Goal: Task Accomplishment & Management: Complete application form

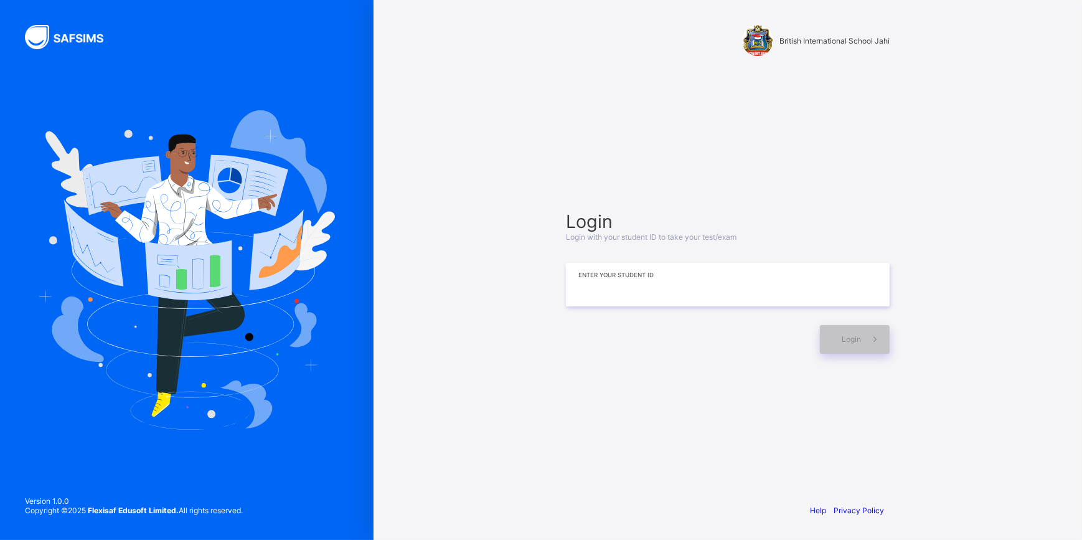
click at [629, 294] on input at bounding box center [728, 285] width 324 height 44
type input "*"
type input "**********"
click at [873, 330] on span at bounding box center [875, 339] width 29 height 29
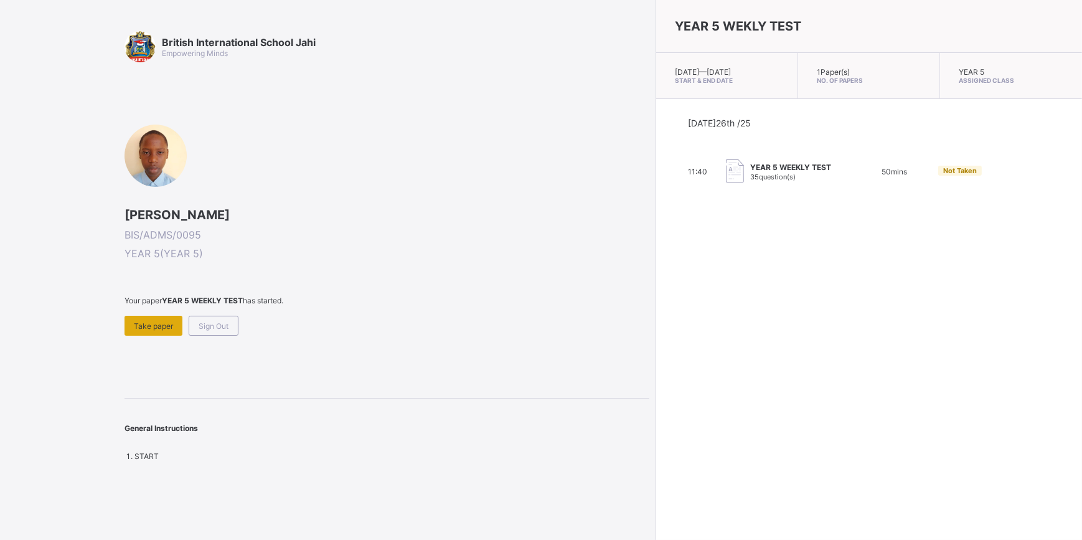
click at [179, 317] on div "Take paper" at bounding box center [153, 326] width 58 height 20
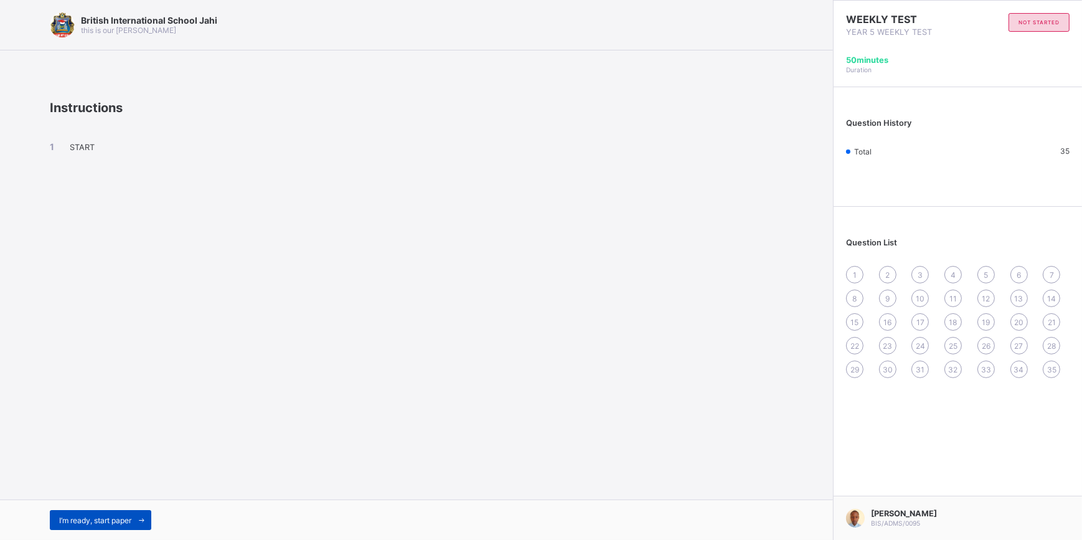
click at [80, 526] on div "I’m ready, start paper" at bounding box center [100, 520] width 101 height 20
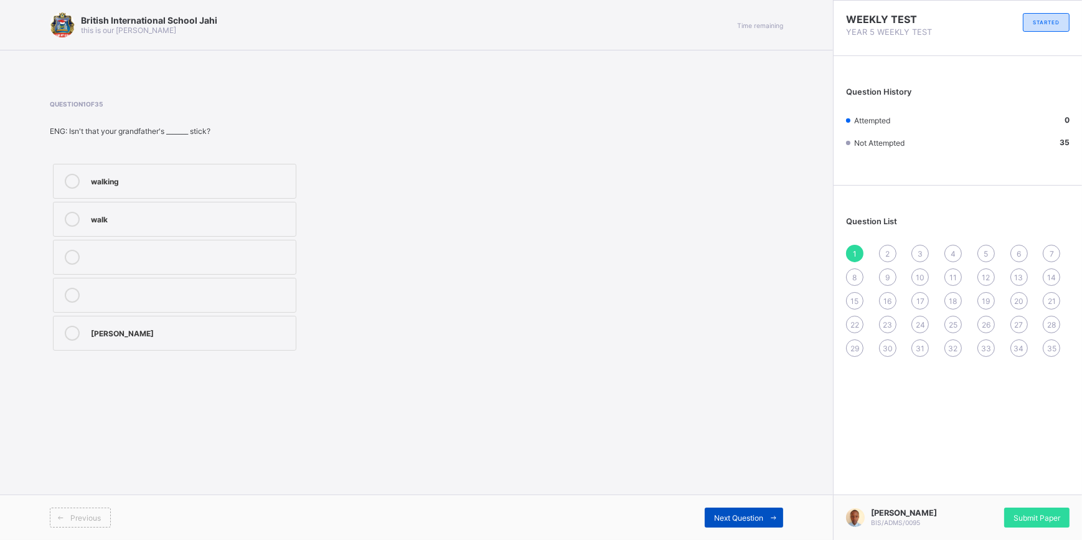
click at [733, 515] on span "Next Question" at bounding box center [738, 517] width 49 height 9
drag, startPoint x: 856, startPoint y: 249, endPoint x: 860, endPoint y: 259, distance: 10.6
click at [860, 259] on div "1" at bounding box center [854, 253] width 17 height 17
click at [192, 182] on div "walking" at bounding box center [190, 180] width 199 height 12
click at [734, 507] on div "Next Question" at bounding box center [744, 517] width 78 height 20
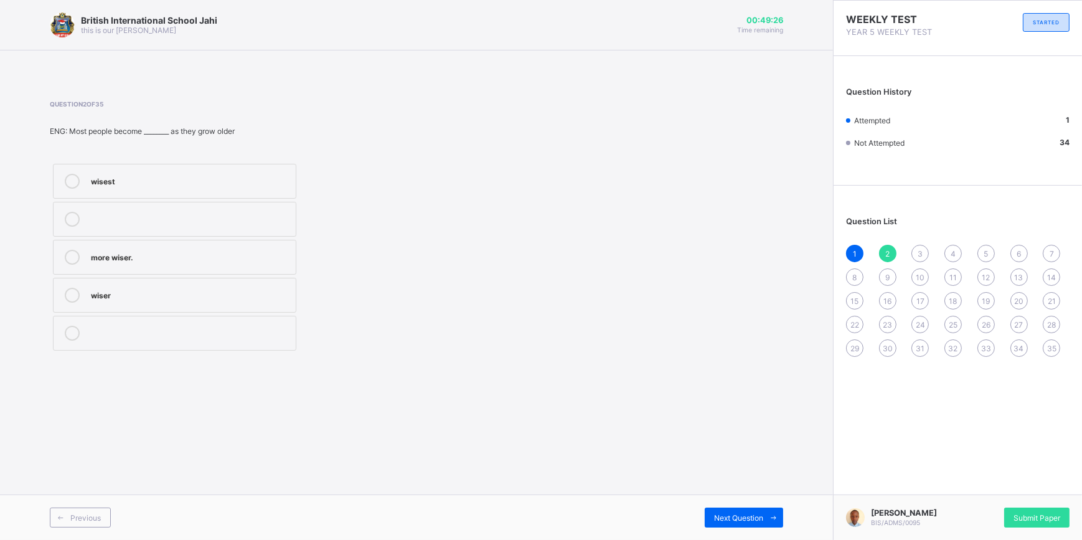
drag, startPoint x: 194, startPoint y: 158, endPoint x: 129, endPoint y: 197, distance: 76.2
drag, startPoint x: 129, startPoint y: 197, endPoint x: 868, endPoint y: 232, distance: 739.7
click at [868, 232] on div "Question List 1 2 3 4 5 6 7 8 9 10 11 12 13 14 15 16 17 18 19 20 21 22 23 24 25…" at bounding box center [957, 280] width 248 height 177
click at [132, 187] on div "wisest" at bounding box center [190, 181] width 199 height 15
click at [723, 520] on span "Next Question" at bounding box center [738, 517] width 49 height 9
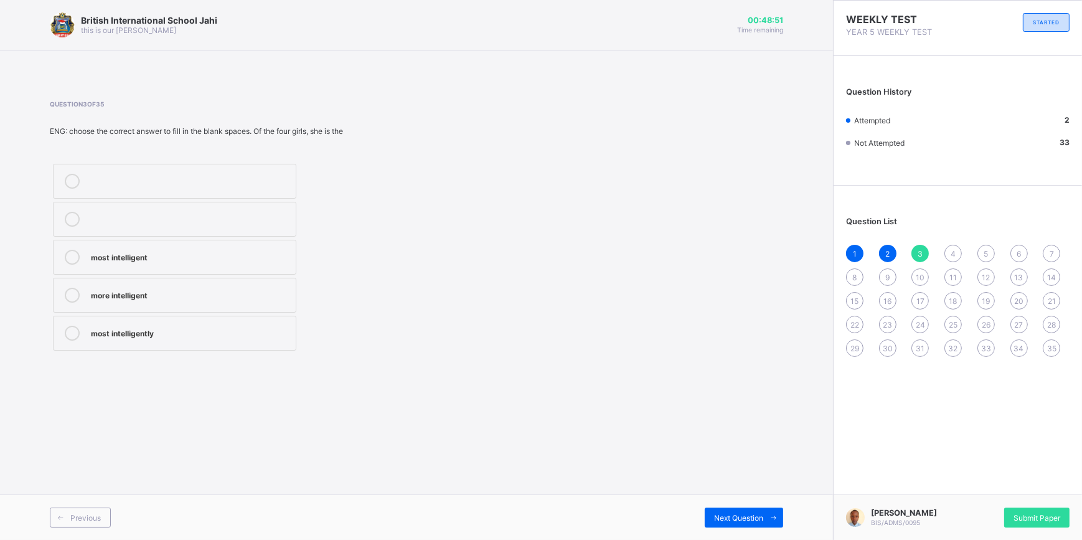
click at [128, 331] on div "most intelligently" at bounding box center [190, 332] width 199 height 12
click at [101, 298] on div "more intelligent" at bounding box center [190, 294] width 199 height 12
click at [124, 266] on label "most intelligent" at bounding box center [174, 257] width 243 height 35
click at [719, 514] on span "Next Question" at bounding box center [738, 517] width 49 height 9
click at [112, 268] on label "more taller" at bounding box center [174, 257] width 243 height 35
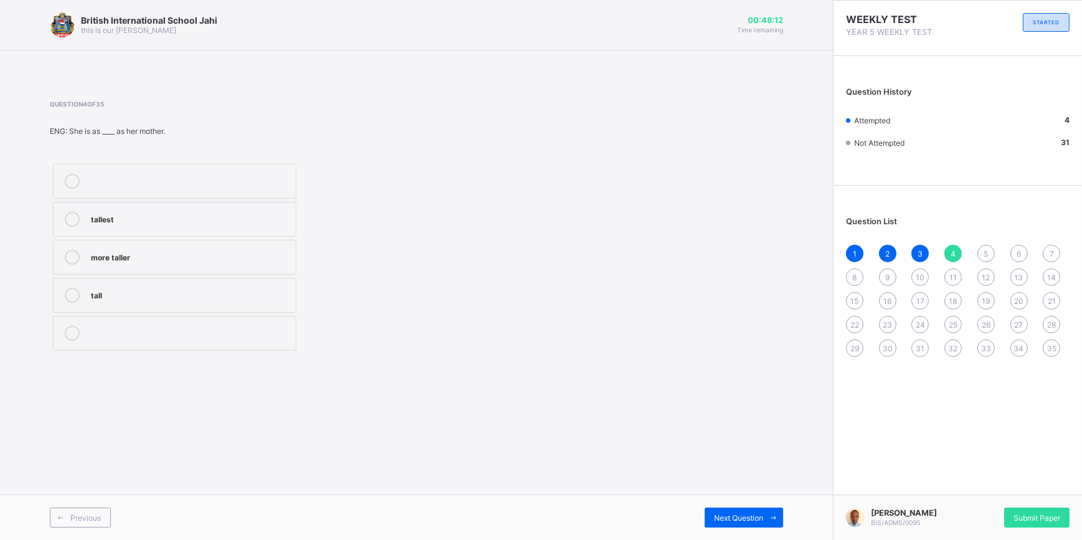
click at [115, 288] on div "tall" at bounding box center [190, 294] width 199 height 12
click at [728, 509] on div "Next Question" at bounding box center [744, 517] width 78 height 20
click at [152, 181] on div "oldest" at bounding box center [190, 180] width 199 height 12
click at [746, 510] on div "Next Question" at bounding box center [744, 517] width 78 height 20
click at [113, 219] on div "Pull-up" at bounding box center [190, 218] width 199 height 12
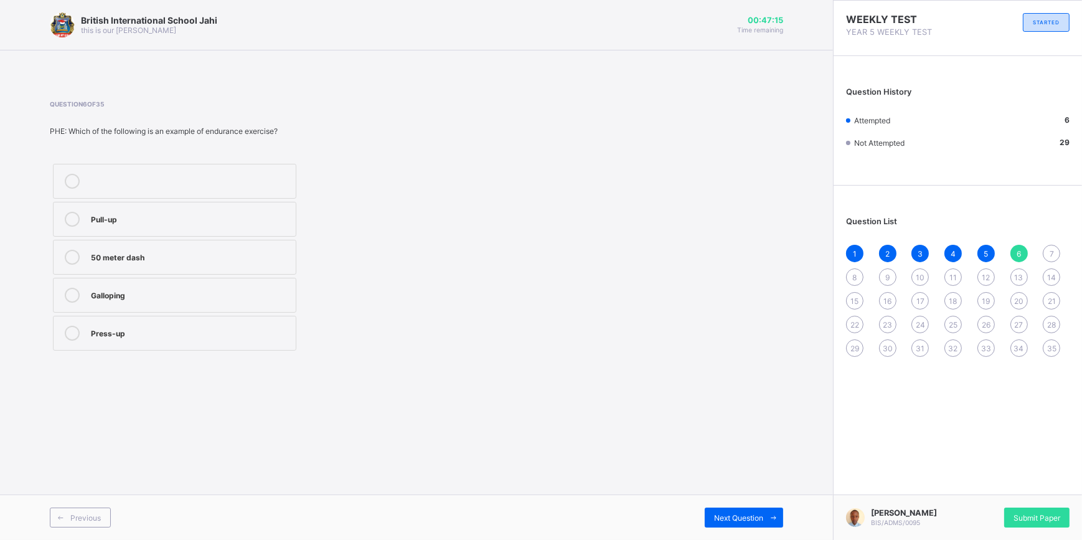
click at [124, 329] on div "Press-up" at bounding box center [190, 332] width 199 height 12
click at [746, 523] on div "Next Question" at bounding box center [744, 517] width 78 height 20
drag, startPoint x: 144, startPoint y: 263, endPoint x: 164, endPoint y: 270, distance: 21.5
click at [144, 263] on div "5" at bounding box center [190, 257] width 199 height 15
click at [763, 511] on span at bounding box center [773, 517] width 20 height 20
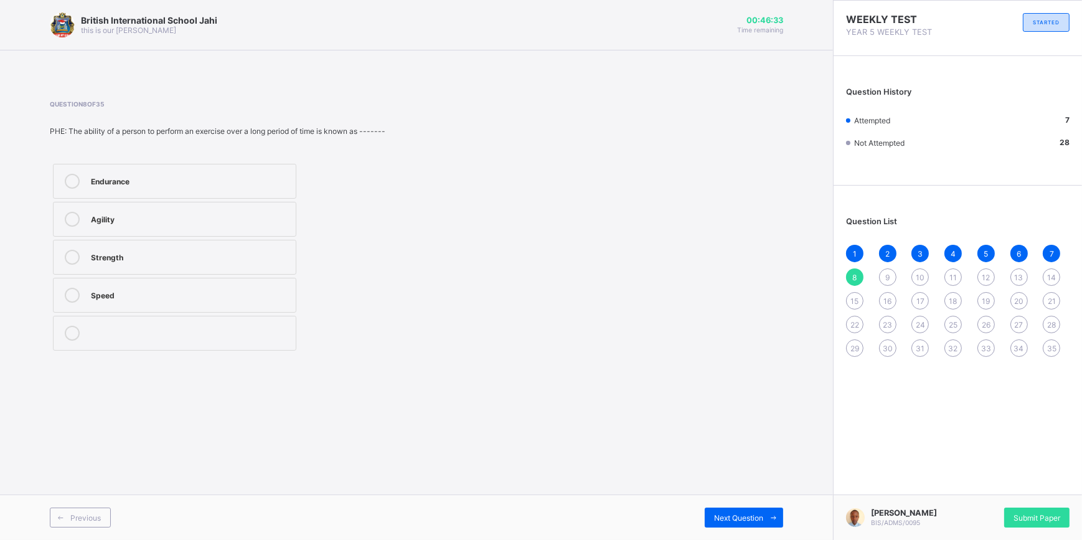
click at [133, 293] on div "Speed" at bounding box center [190, 294] width 199 height 12
click at [148, 262] on div "Strength" at bounding box center [190, 257] width 199 height 15
click at [744, 510] on div "Next Question" at bounding box center [744, 517] width 78 height 20
click at [232, 251] on div "Dancing" at bounding box center [190, 256] width 199 height 12
click at [752, 517] on span "Next Question" at bounding box center [738, 517] width 49 height 9
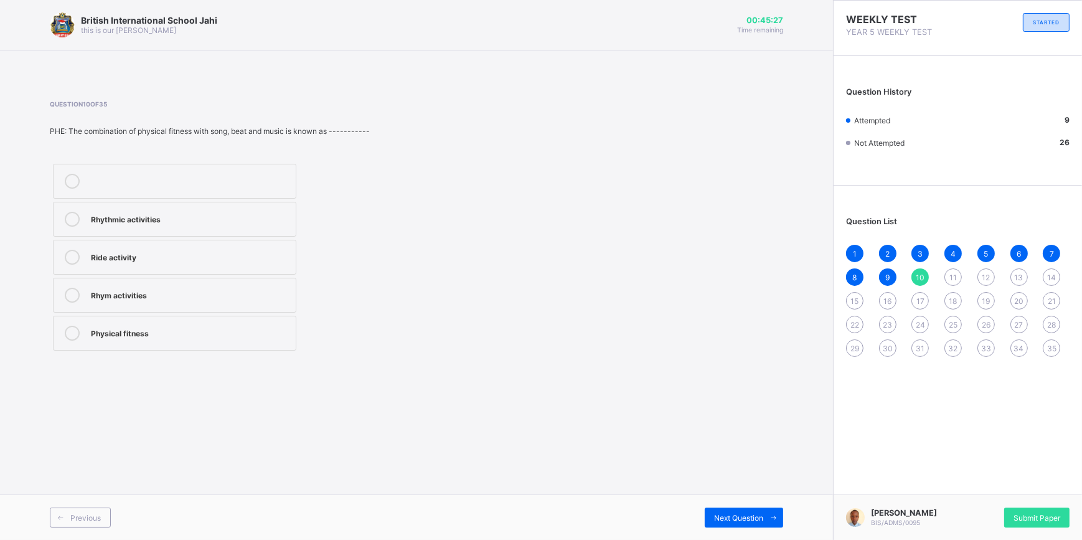
click at [238, 216] on div "Rhythmic activities" at bounding box center [190, 218] width 199 height 12
click at [757, 517] on span "Next Question" at bounding box center [738, 517] width 49 height 9
click at [228, 215] on div "AU REVOIR" at bounding box center [190, 218] width 199 height 12
click at [748, 517] on span "Next Question" at bounding box center [738, 517] width 49 height 9
click at [184, 302] on div "BONNE NUIT" at bounding box center [190, 295] width 199 height 15
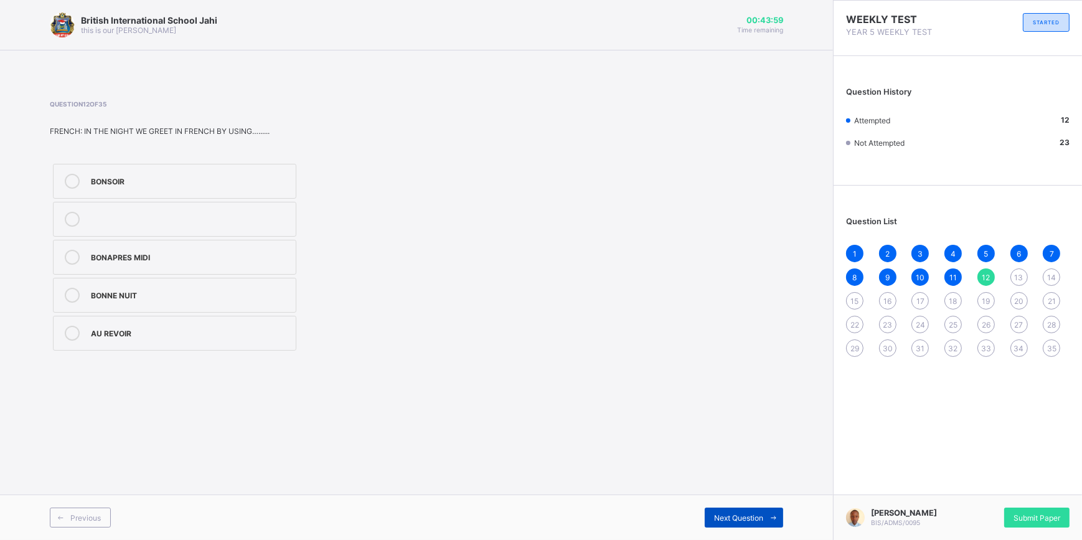
click at [748, 510] on div "Next Question" at bounding box center [744, 517] width 78 height 20
click at [168, 263] on div "FIFTY FIVE" at bounding box center [190, 257] width 199 height 15
click at [731, 516] on span "Next Question" at bounding box center [738, 517] width 49 height 9
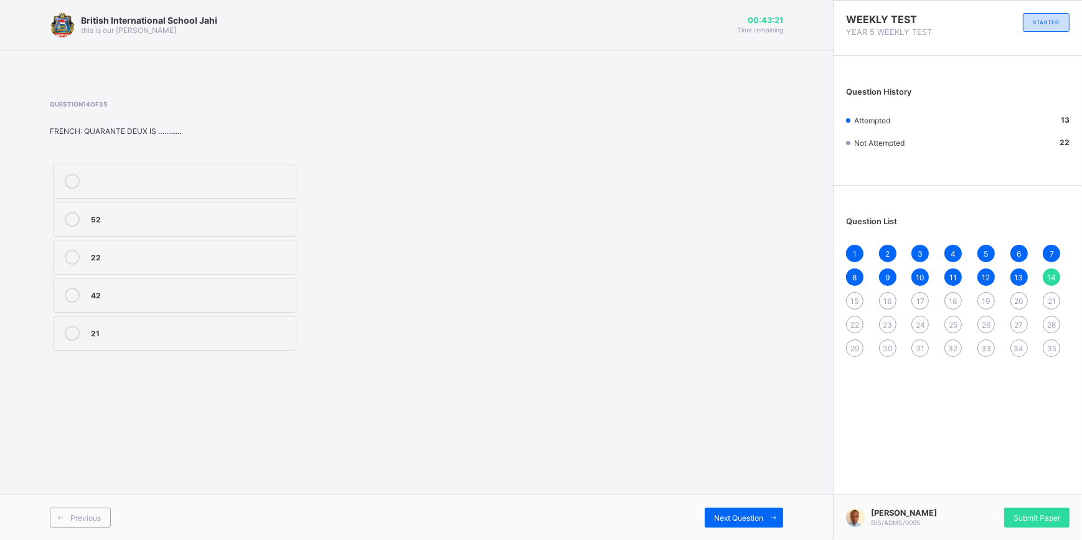
click at [136, 301] on div "42" at bounding box center [190, 295] width 199 height 15
click at [741, 514] on span "Next Question" at bounding box center [738, 517] width 49 height 9
click at [157, 217] on div "39" at bounding box center [190, 218] width 199 height 12
click at [705, 513] on div "Next Question" at bounding box center [744, 517] width 78 height 20
drag, startPoint x: 143, startPoint y: 322, endPoint x: 143, endPoint y: 330, distance: 8.1
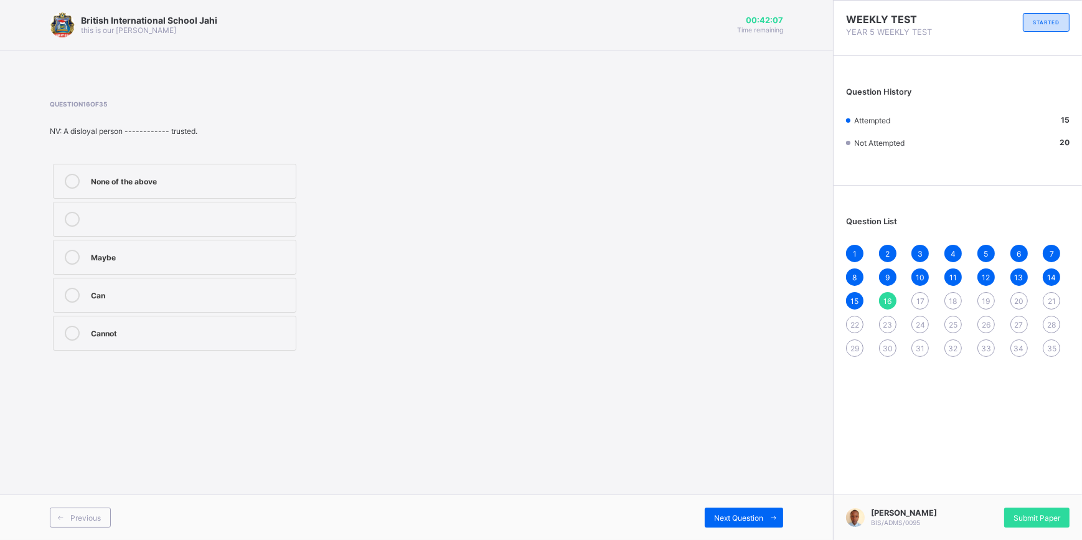
click at [143, 330] on label "Cannot" at bounding box center [174, 333] width 243 height 35
click at [711, 523] on div "Next Question" at bounding box center [744, 517] width 78 height 20
click at [109, 215] on div "Loyalty" at bounding box center [190, 218] width 199 height 12
click at [721, 512] on div "Next Question" at bounding box center [744, 517] width 78 height 20
drag, startPoint x: 209, startPoint y: 252, endPoint x: 218, endPoint y: 270, distance: 19.8
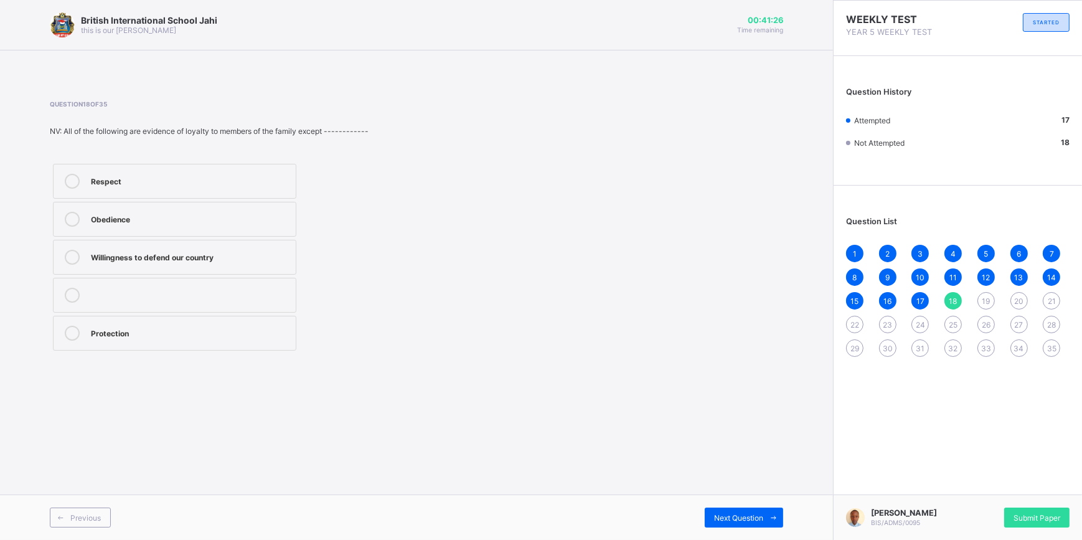
click at [217, 268] on label "Willingness to defend our country" at bounding box center [174, 257] width 243 height 35
click at [232, 253] on div "Willingness to defend our country" at bounding box center [190, 256] width 199 height 12
click at [709, 520] on div "Next Question" at bounding box center [744, 517] width 78 height 20
drag, startPoint x: 139, startPoint y: 237, endPoint x: 136, endPoint y: 251, distance: 15.4
click at [136, 251] on div "Hatred Representation Unity Conflict" at bounding box center [175, 257] width 250 height 193
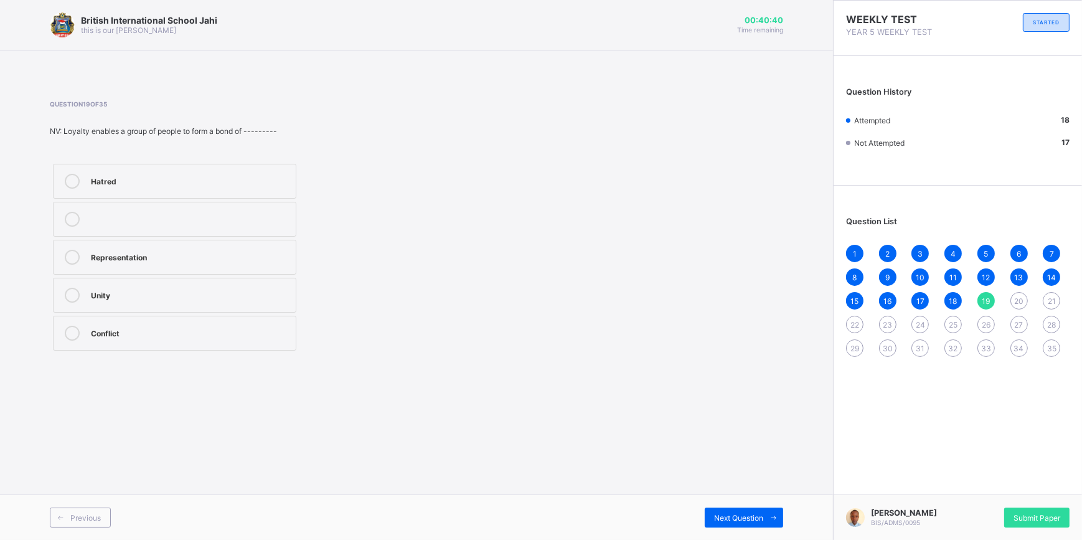
drag, startPoint x: 271, startPoint y: 258, endPoint x: 268, endPoint y: 229, distance: 29.4
click at [268, 229] on div "Hatred Representation Unity Conflict" at bounding box center [175, 257] width 250 height 193
click at [128, 249] on label "Representation" at bounding box center [174, 257] width 243 height 35
click at [726, 524] on div "Next Question" at bounding box center [744, 517] width 78 height 20
click at [126, 186] on div "Loyalty" at bounding box center [190, 181] width 199 height 15
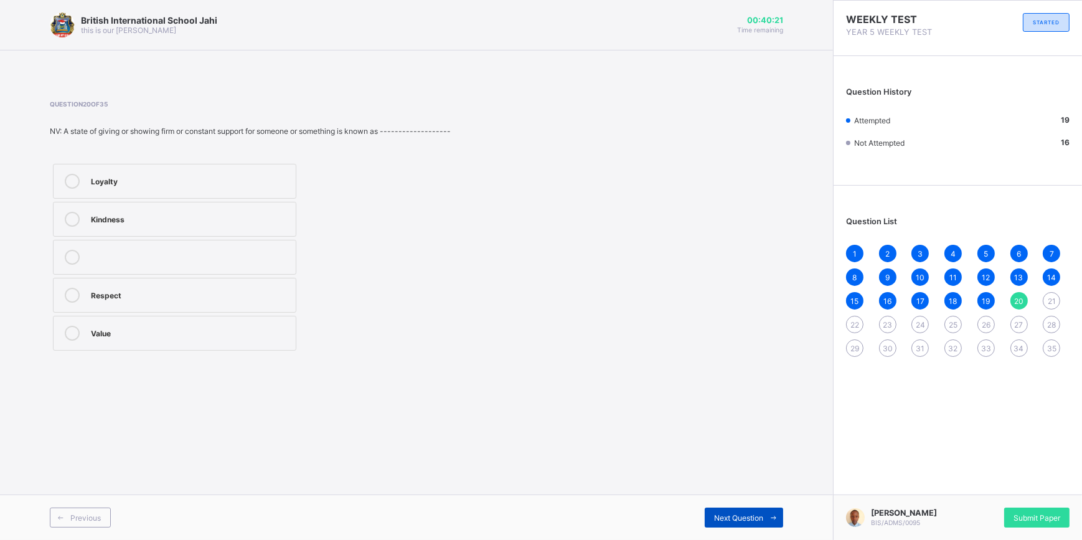
click at [722, 513] on span "Next Question" at bounding box center [738, 517] width 49 height 9
drag, startPoint x: 62, startPoint y: 186, endPoint x: 83, endPoint y: 199, distance: 24.3
click at [83, 199] on div "4,/10 1,/4 3,/5 2,/5" at bounding box center [175, 257] width 250 height 193
click at [65, 175] on div at bounding box center [72, 181] width 25 height 15
click at [712, 523] on div "Next Question" at bounding box center [744, 517] width 78 height 20
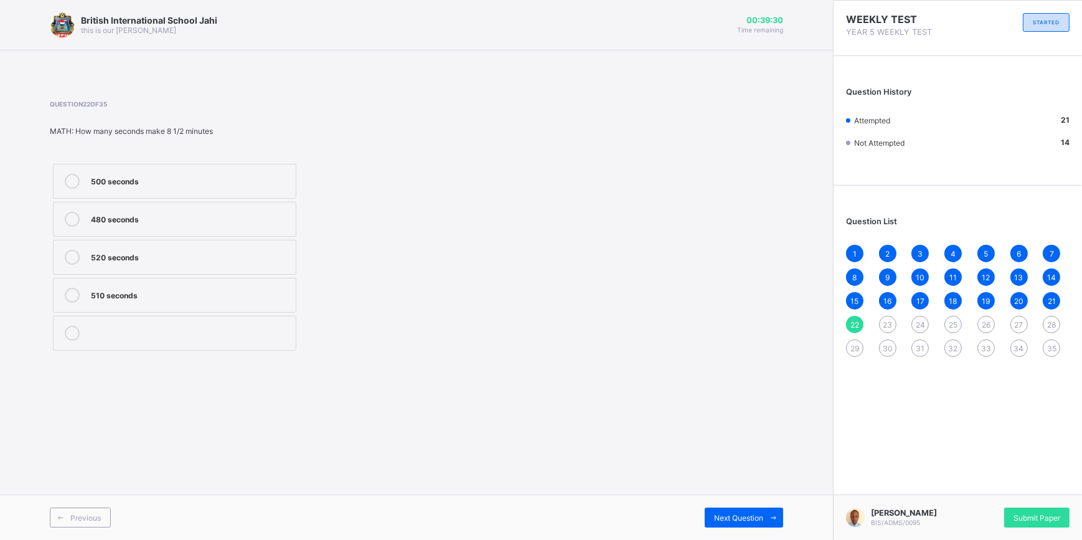
click at [200, 223] on div "480 seconds" at bounding box center [190, 218] width 199 height 12
click at [748, 523] on div "Next Question" at bounding box center [744, 517] width 78 height 20
click at [81, 289] on div at bounding box center [72, 295] width 25 height 15
click at [747, 519] on span "Next Question" at bounding box center [738, 517] width 49 height 9
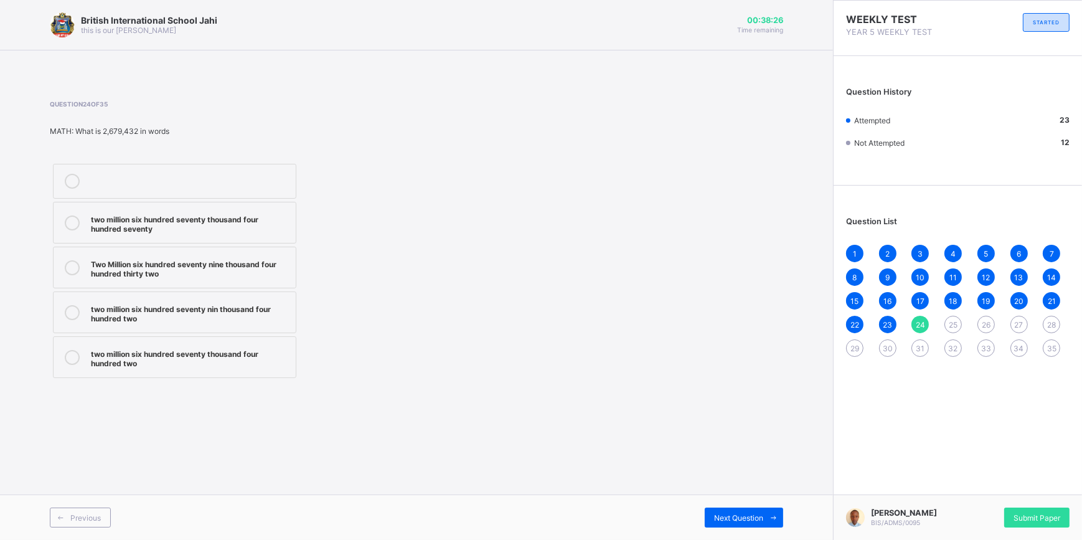
click at [174, 269] on div "Two Million six hundred seventy nine thousand four hundred thirty two" at bounding box center [190, 267] width 199 height 22
click at [750, 523] on div "Next Question" at bounding box center [744, 517] width 78 height 20
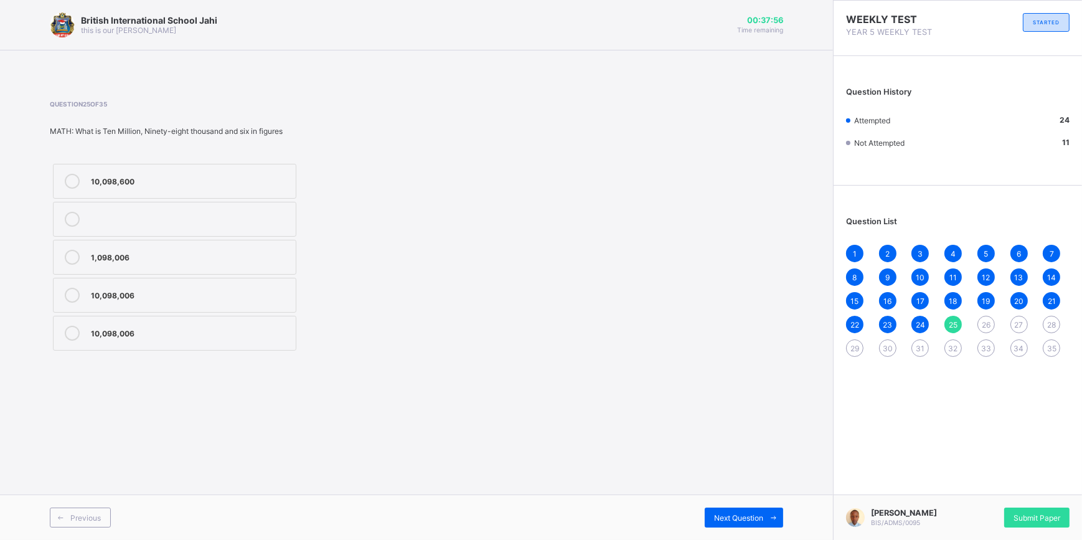
click at [232, 254] on div "1,098,006" at bounding box center [190, 256] width 199 height 12
click at [736, 511] on div "Next Question" at bounding box center [744, 517] width 78 height 20
click at [210, 323] on label "loss of fertile land" at bounding box center [174, 333] width 243 height 35
click at [722, 502] on div "Previous Next Question" at bounding box center [416, 516] width 833 height 45
drag, startPoint x: 758, startPoint y: 517, endPoint x: 715, endPoint y: 504, distance: 44.7
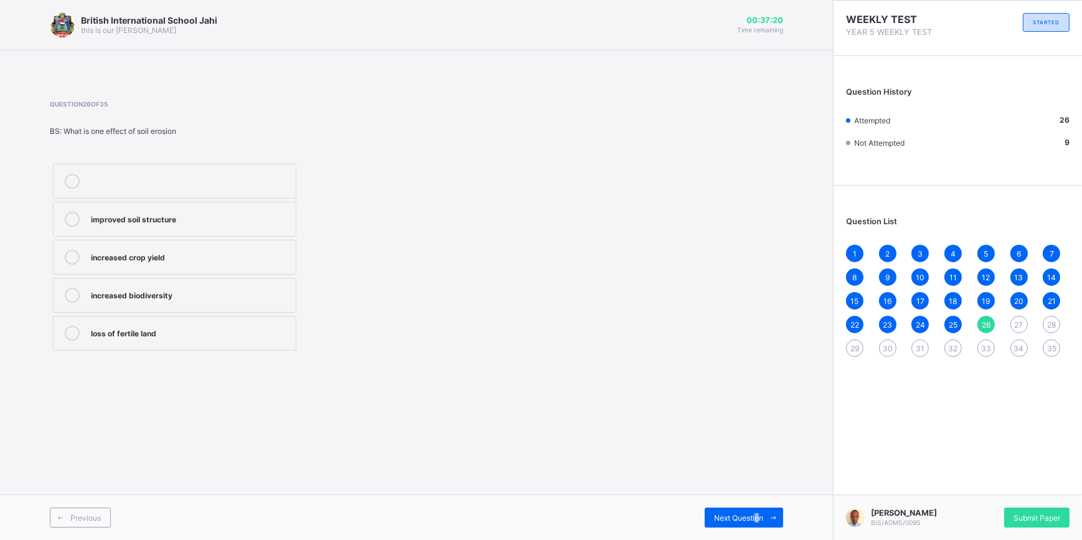
click at [746, 517] on span "Next Question" at bounding box center [738, 517] width 49 height 9
click at [137, 238] on div "by planting trees by removing vegetation removing stones by using pesticides" at bounding box center [175, 257] width 250 height 193
drag, startPoint x: 137, startPoint y: 238, endPoint x: 144, endPoint y: 222, distance: 17.3
click at [144, 222] on div "by planting trees" at bounding box center [190, 218] width 199 height 12
click at [726, 510] on div "Next Question" at bounding box center [744, 517] width 78 height 20
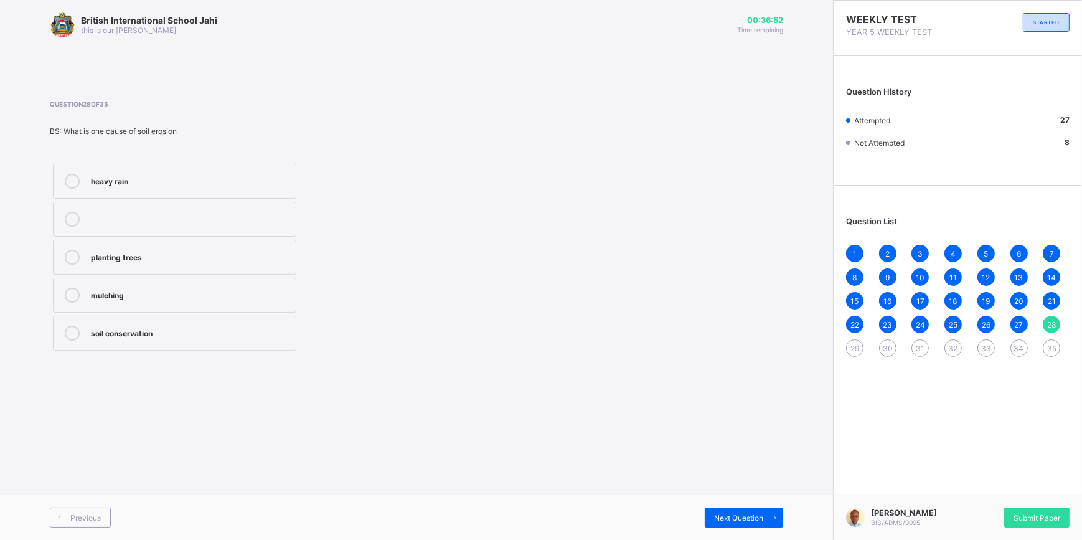
click at [164, 183] on div "heavy rain" at bounding box center [190, 180] width 199 height 12
click at [763, 517] on span at bounding box center [773, 517] width 20 height 20
click at [179, 298] on div "the removal of soil and rock particles" at bounding box center [190, 294] width 199 height 12
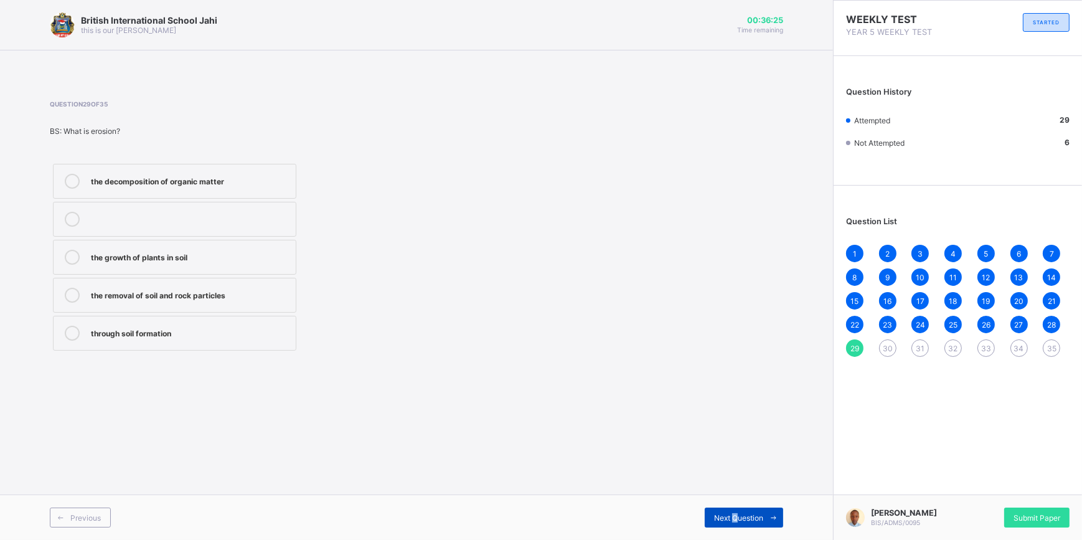
click at [732, 522] on span "Next Question" at bounding box center [738, 517] width 49 height 9
click at [129, 337] on div "through water" at bounding box center [190, 333] width 199 height 15
click at [728, 506] on div "Previous Next Question" at bounding box center [416, 516] width 833 height 45
click at [733, 517] on span "Next Question" at bounding box center [738, 517] width 49 height 9
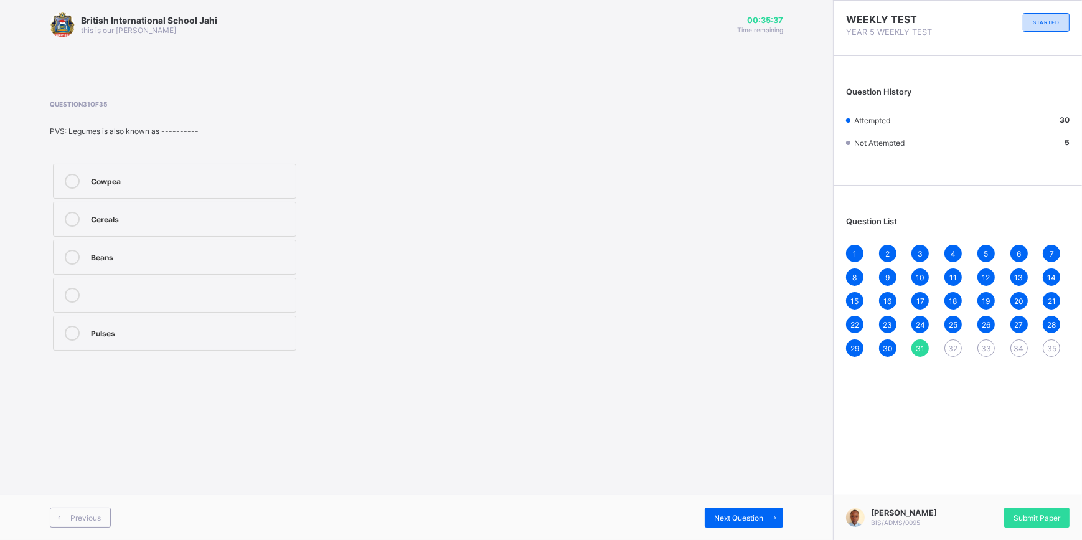
click at [165, 211] on label "Cereals" at bounding box center [174, 219] width 243 height 35
click at [723, 523] on div "Next Question" at bounding box center [744, 517] width 78 height 20
click at [93, 193] on div "Crop" at bounding box center [190, 189] width 199 height 12
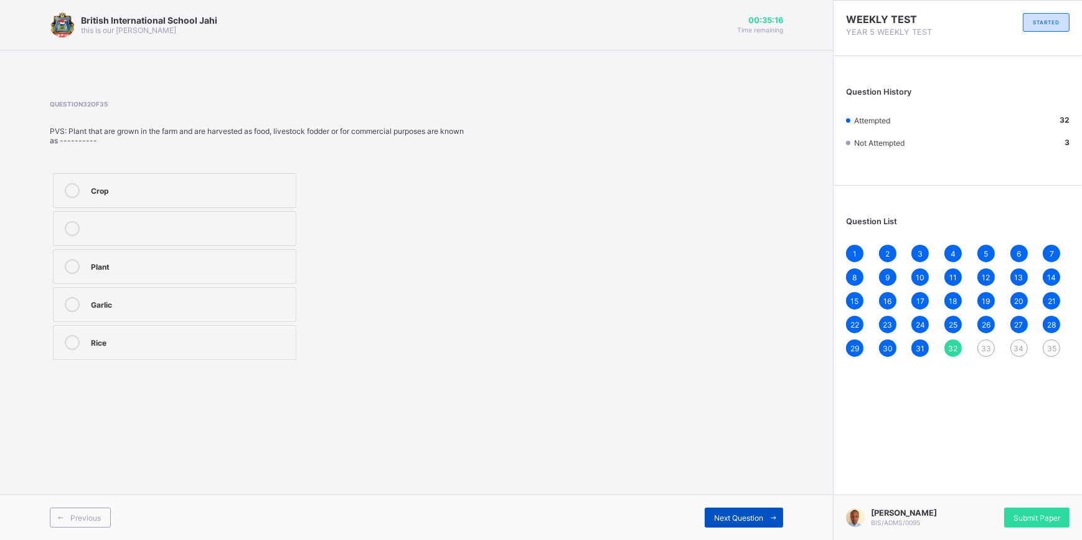
click at [752, 521] on span "Next Question" at bounding box center [738, 517] width 49 height 9
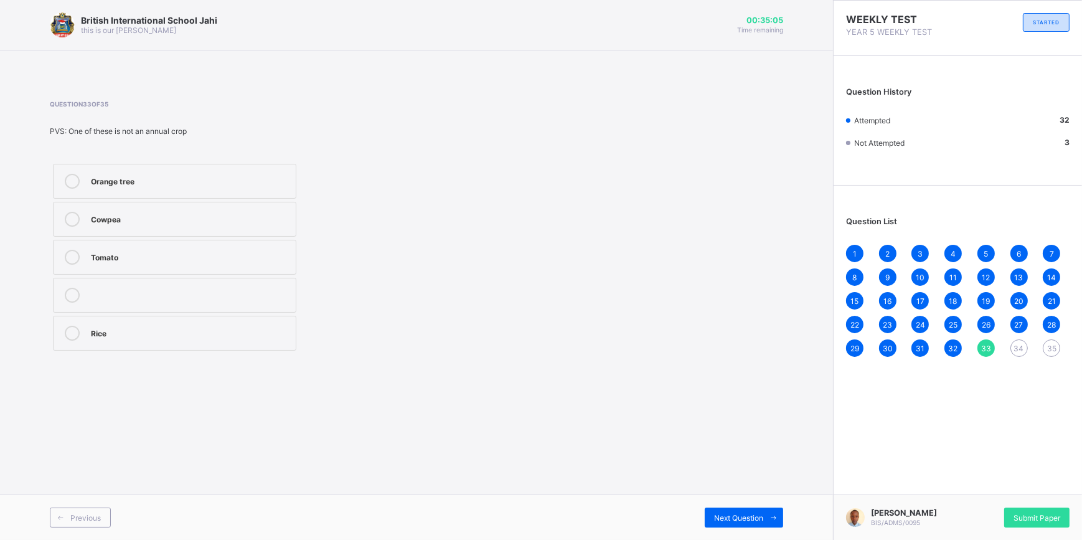
drag, startPoint x: 179, startPoint y: 257, endPoint x: 528, endPoint y: 449, distance: 398.7
click at [201, 278] on div "Orange tree Cowpea Tomato Rice" at bounding box center [175, 257] width 250 height 193
click at [739, 511] on div "Next Question" at bounding box center [744, 517] width 78 height 20
click at [992, 342] on div "33" at bounding box center [985, 347] width 17 height 17
click at [141, 178] on div "Orange tree" at bounding box center [190, 180] width 199 height 12
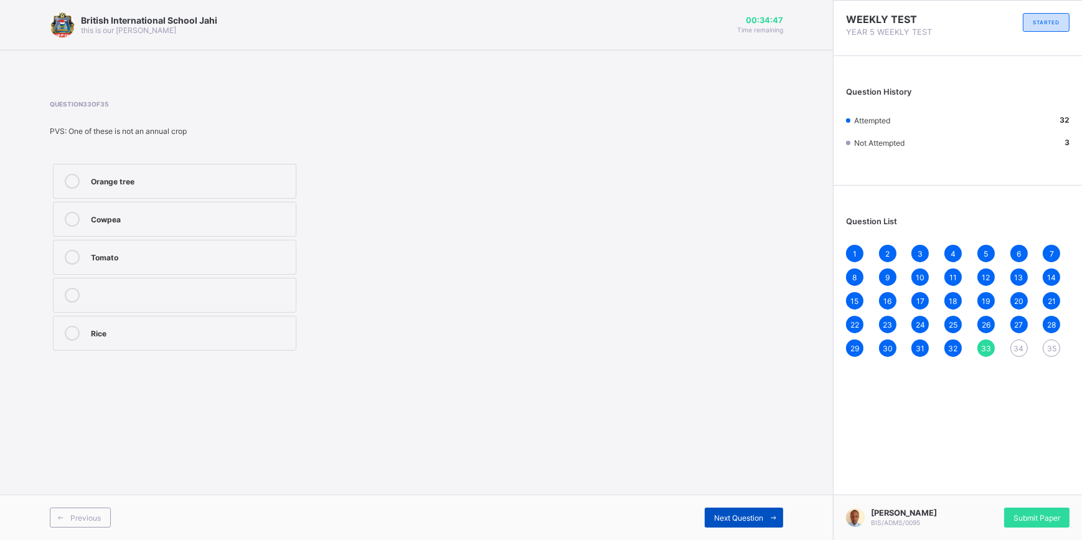
click at [731, 516] on span "Next Question" at bounding box center [738, 517] width 49 height 9
click at [136, 286] on label "Soeing of seed" at bounding box center [174, 295] width 243 height 35
drag, startPoint x: 155, startPoint y: 206, endPoint x: 159, endPoint y: 217, distance: 11.2
click at [155, 207] on label "Land clearing" at bounding box center [174, 219] width 243 height 35
click at [718, 517] on span "Next Question" at bounding box center [738, 517] width 49 height 9
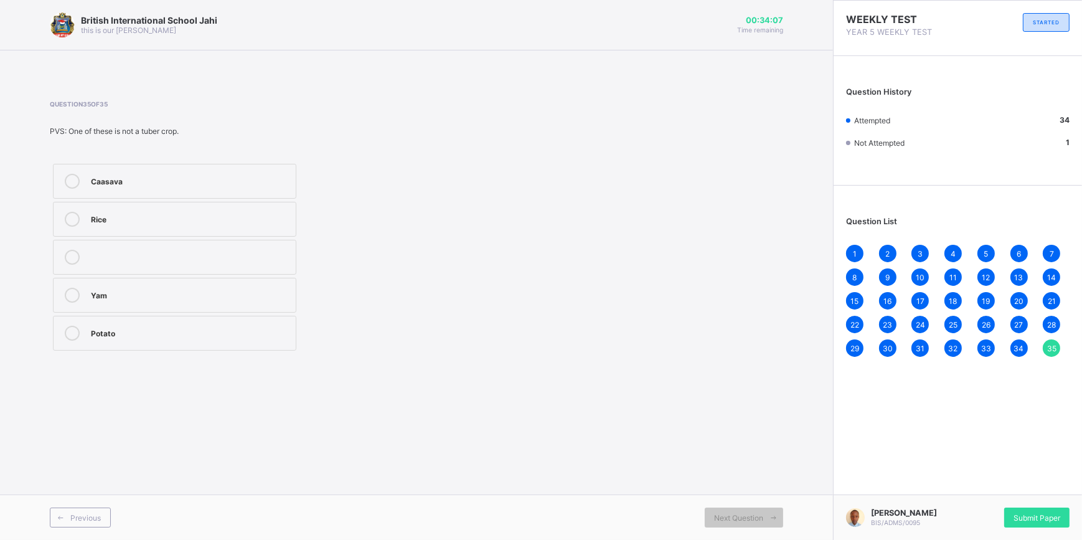
click at [166, 220] on div "Rice" at bounding box center [190, 218] width 199 height 12
click at [983, 345] on span "33" at bounding box center [986, 348] width 10 height 9
click at [941, 351] on div "1 2 3 4 5 6 7 8 9 10 11 12 13 14 15 16 17 18 19 20 21 22 23 24 25 26 27 28 29 3…" at bounding box center [957, 301] width 223 height 112
click at [946, 349] on div "32" at bounding box center [952, 347] width 17 height 17
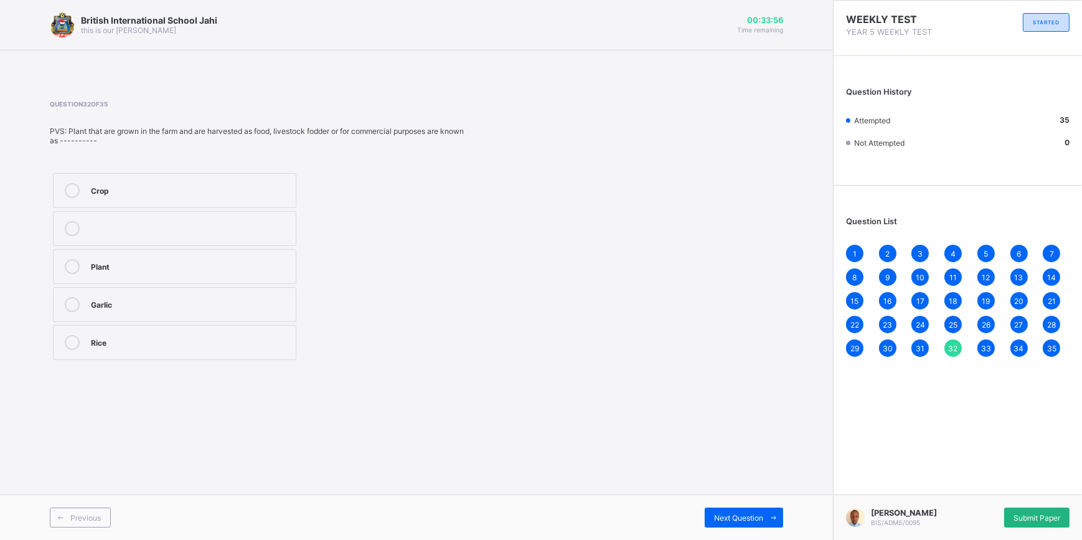
click at [1026, 515] on span "Submit Paper" at bounding box center [1036, 517] width 47 height 9
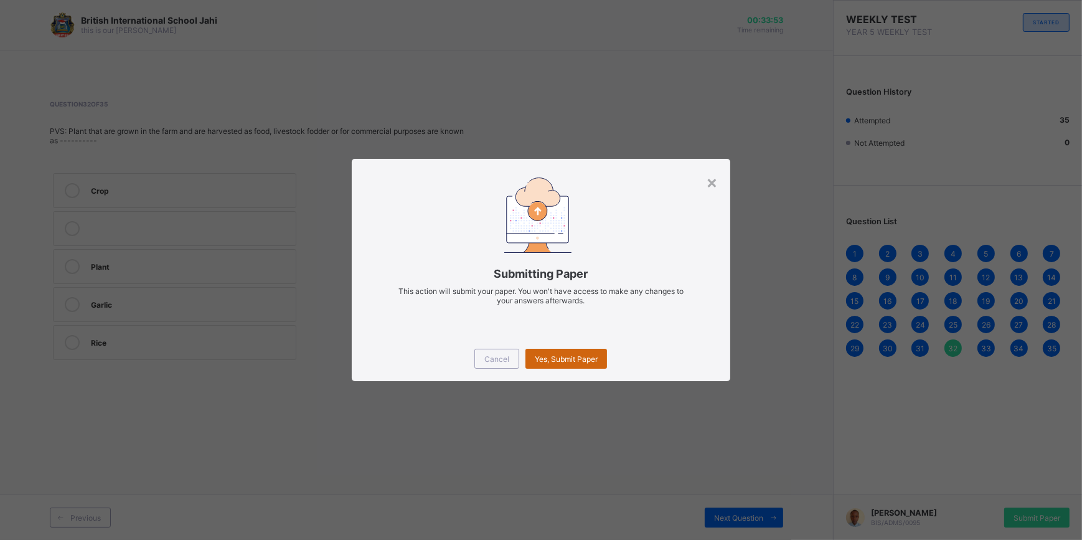
click at [573, 362] on span "Yes, Submit Paper" at bounding box center [566, 358] width 63 height 9
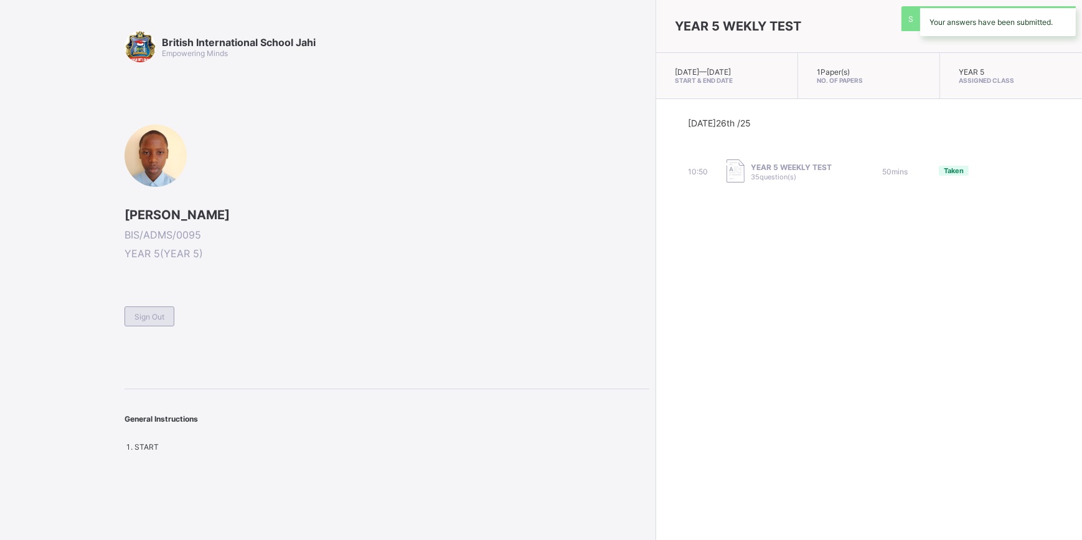
click at [136, 312] on span "Sign Out" at bounding box center [149, 316] width 30 height 9
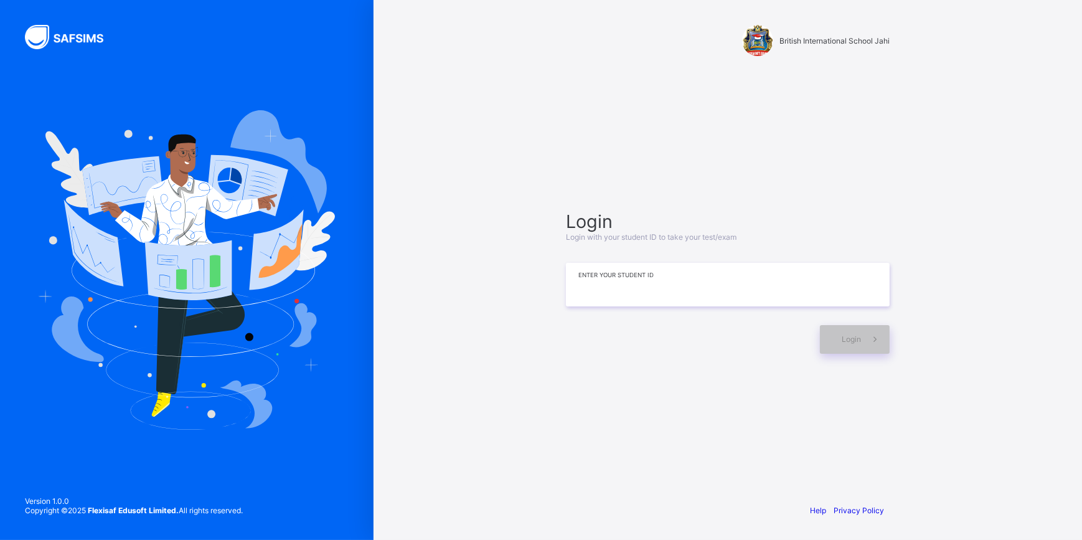
drag, startPoint x: 556, startPoint y: 284, endPoint x: 573, endPoint y: 277, distance: 18.4
click at [571, 279] on div "Login Login with your student ID to take your test/exam Enter your Student ID L…" at bounding box center [727, 281] width 349 height 373
click at [683, 279] on input at bounding box center [728, 285] width 324 height 44
type input "*"
type input "**********"
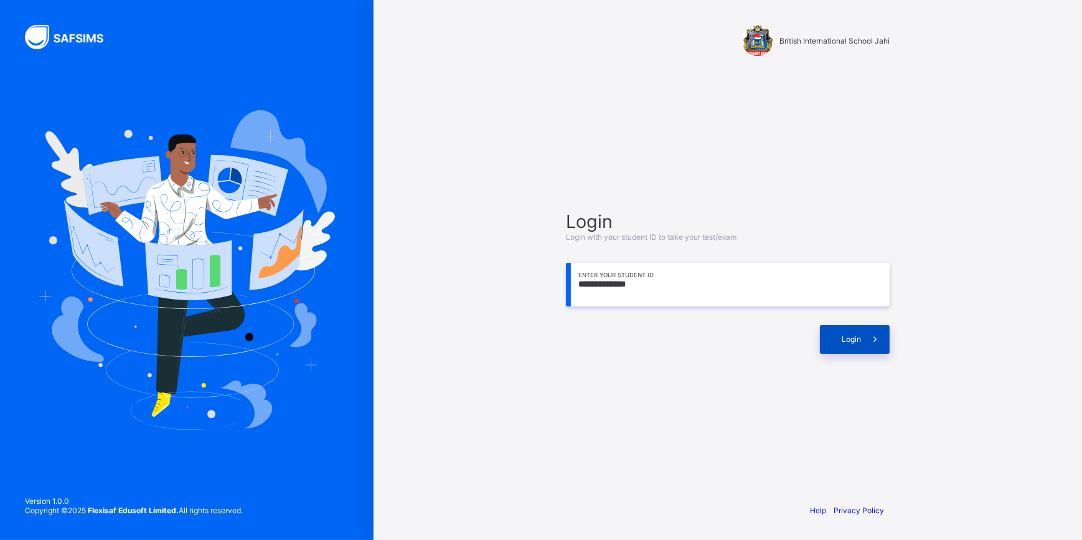
click at [871, 340] on icon at bounding box center [874, 339] width 13 height 12
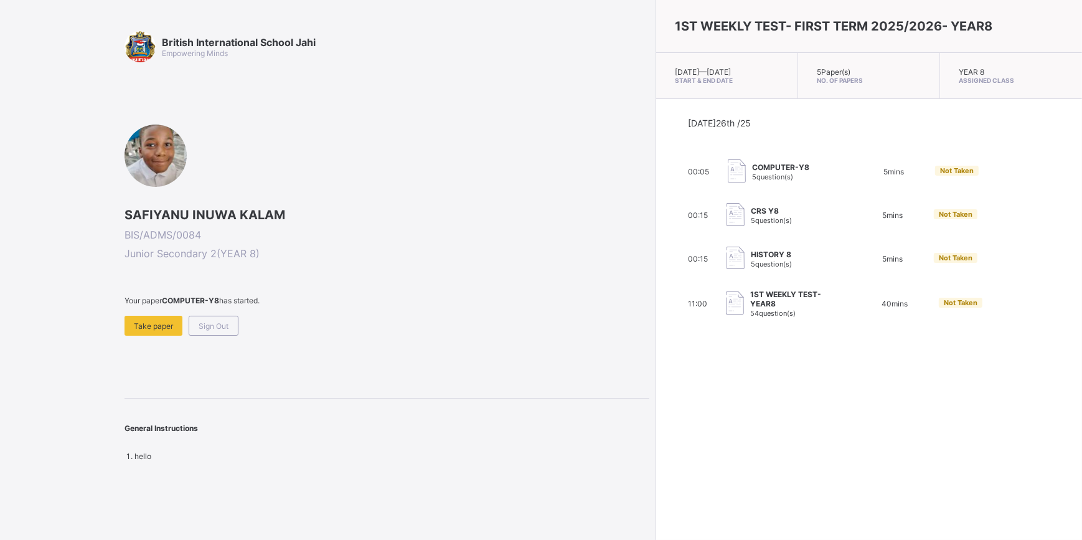
drag, startPoint x: 83, startPoint y: 93, endPoint x: 227, endPoint y: 169, distance: 162.6
click at [227, 169] on div "British International School Jahi Empowering Minds SAFIYANU INUWA KALAM BIS/ADM…" at bounding box center [324, 270] width 649 height 540
drag, startPoint x: 494, startPoint y: -27, endPoint x: -2, endPoint y: 23, distance: 499.2
click at [0, 23] on html "British International School Jahi Empowering Minds SAFIYANU INUWA KALAM BIS/ADM…" at bounding box center [541, 270] width 1082 height 540
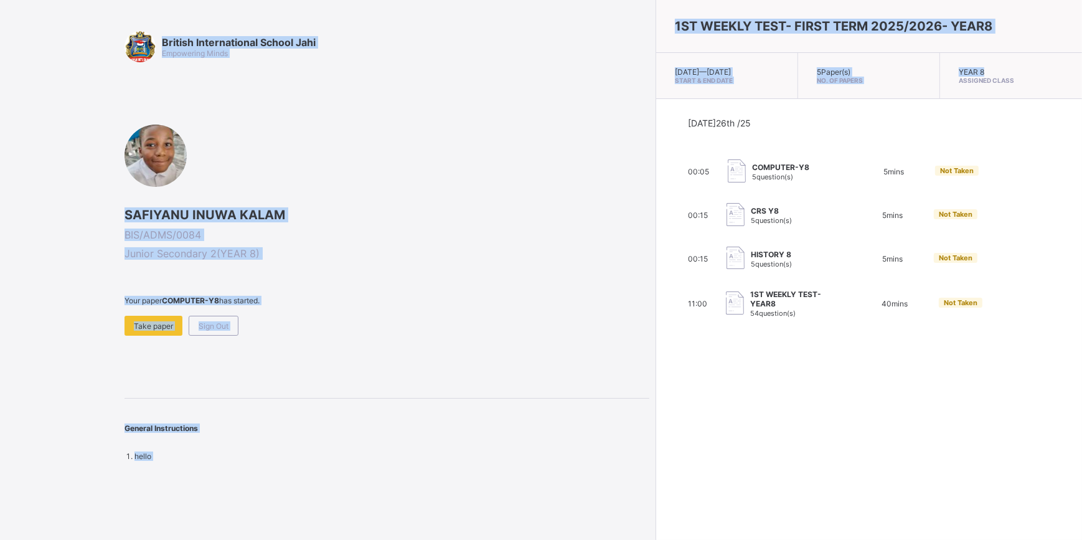
drag, startPoint x: 402, startPoint y: 383, endPoint x: 412, endPoint y: 420, distance: 38.1
drag, startPoint x: 412, startPoint y: 420, endPoint x: 322, endPoint y: 353, distance: 112.5
click at [322, 353] on div "British International School Jahi Empowering Minds SAFIYANU INUWA KALAM BIS/ADM…" at bounding box center [386, 245] width 525 height 429
click at [335, 355] on div "British International School Jahi Empowering Minds SAFIYANU INUWA KALAM BIS/ADM…" at bounding box center [386, 245] width 525 height 429
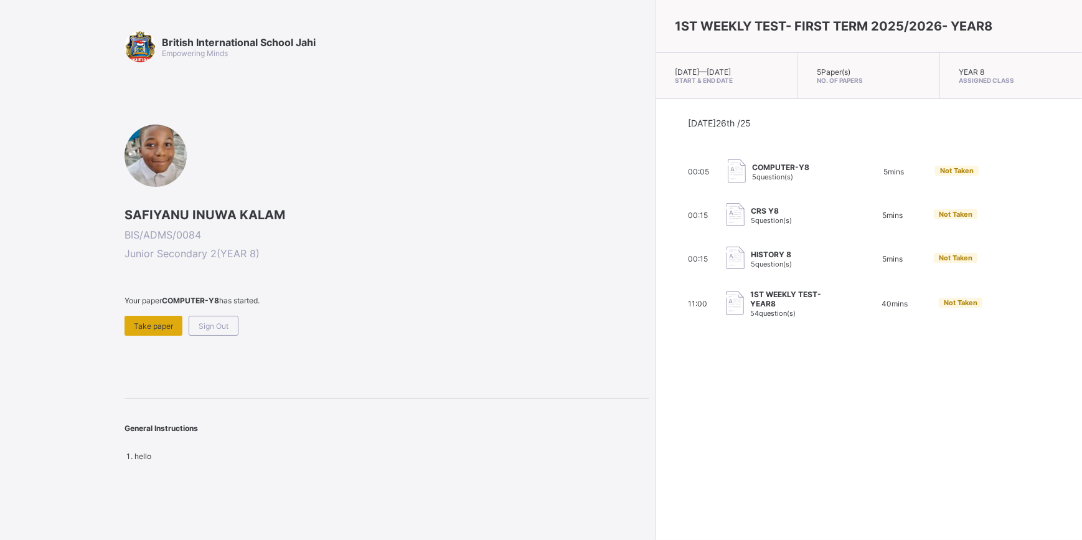
click at [162, 324] on span "Take paper" at bounding box center [153, 325] width 39 height 9
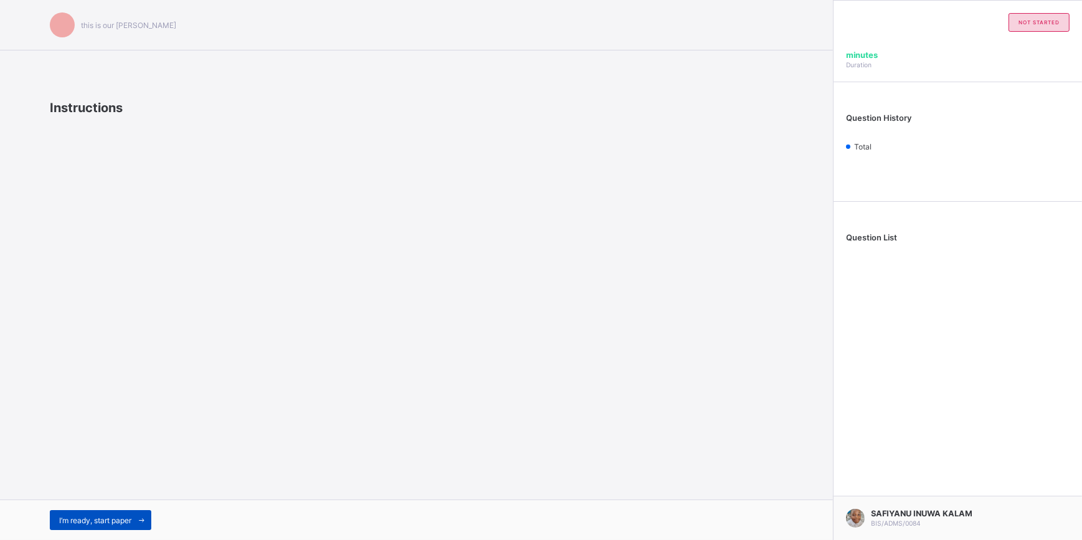
click at [117, 517] on span "I’m ready, start paper" at bounding box center [95, 519] width 72 height 9
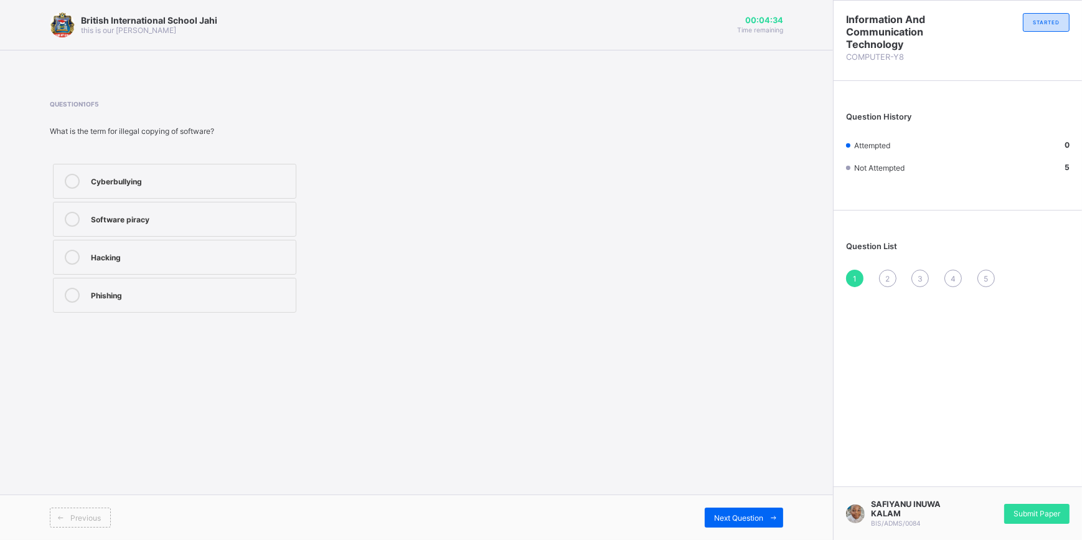
click at [287, 229] on label "Software piracy" at bounding box center [174, 219] width 243 height 35
click at [156, 261] on div "Hacking" at bounding box center [190, 256] width 199 height 12
click at [743, 525] on div "Next Question" at bounding box center [744, 517] width 78 height 20
click at [263, 227] on label "Using a UPS to protect against power surges" at bounding box center [174, 219] width 243 height 35
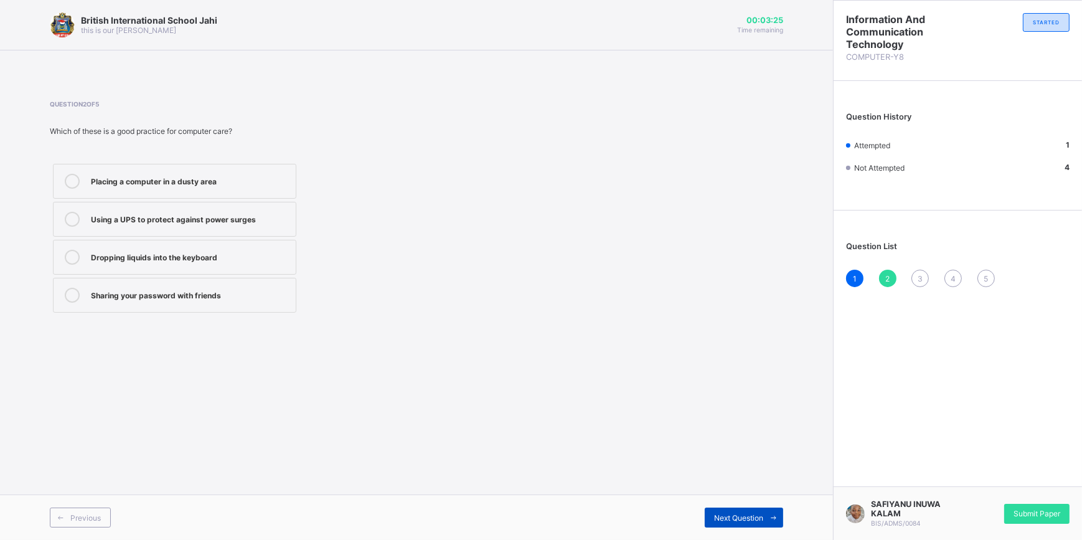
click at [781, 514] on span at bounding box center [773, 517] width 20 height 20
click at [739, 508] on div "Next Question" at bounding box center [744, 517] width 78 height 20
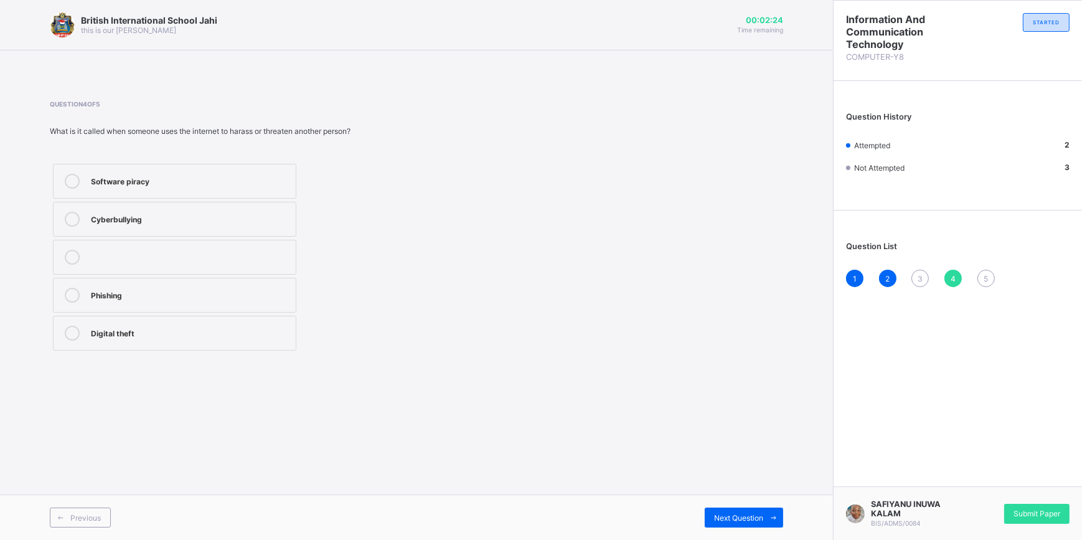
click at [243, 218] on div "Cyberbullying" at bounding box center [190, 218] width 199 height 12
click at [738, 510] on div "Next Question" at bounding box center [744, 517] width 78 height 20
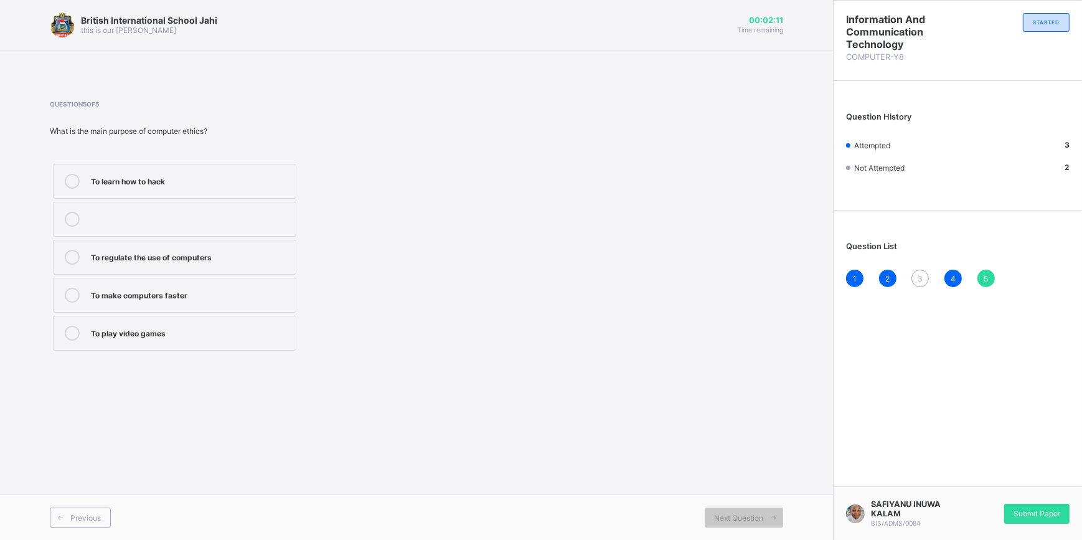
click at [230, 265] on label "To regulate the use of computers" at bounding box center [174, 257] width 243 height 35
click at [922, 284] on div "3" at bounding box center [919, 278] width 17 height 17
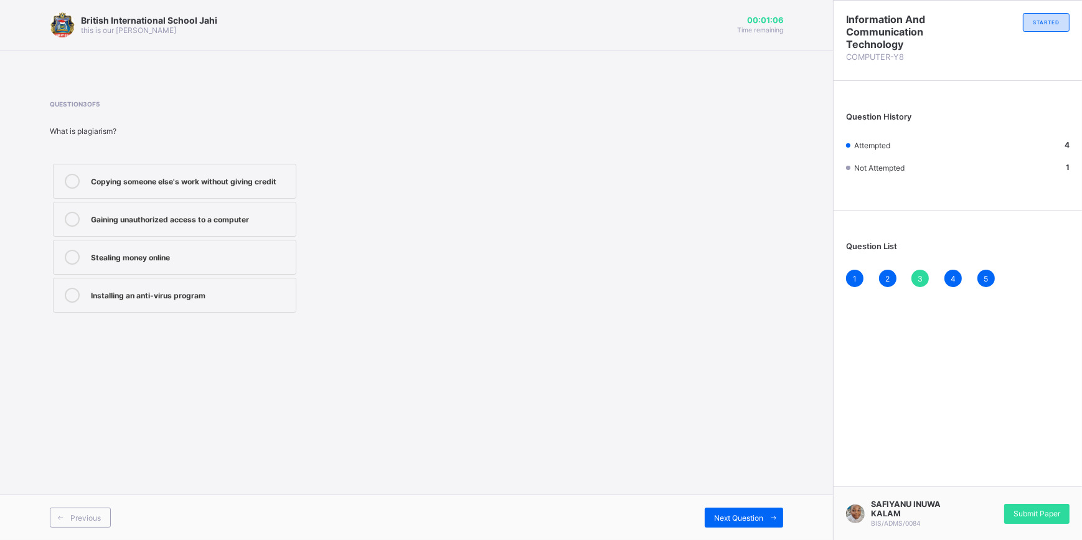
click at [260, 186] on div "Copying someone else's work without giving credit" at bounding box center [190, 181] width 199 height 15
click at [1052, 517] on span "Submit Paper" at bounding box center [1036, 513] width 47 height 9
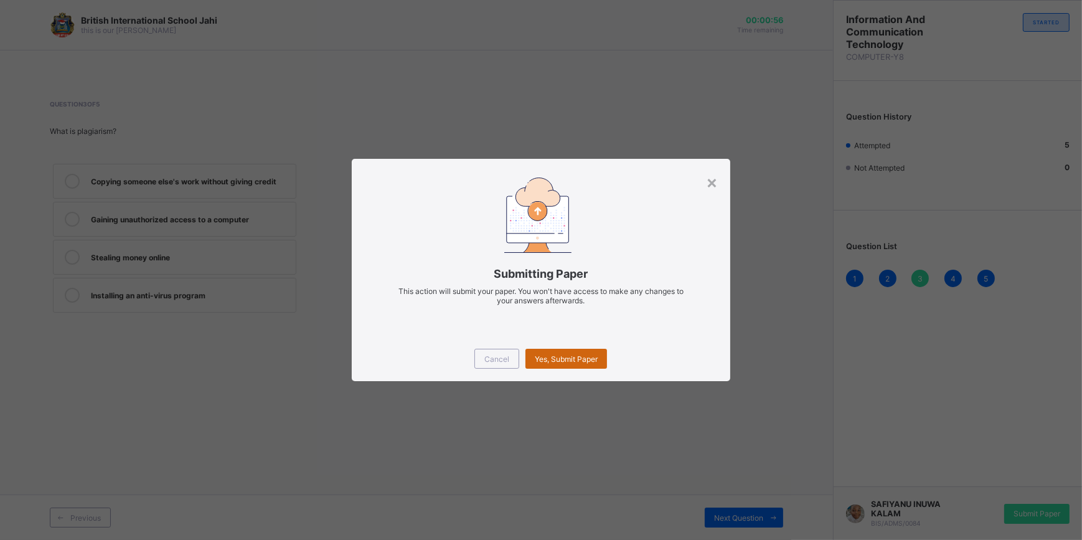
click at [575, 358] on span "Yes, Submit Paper" at bounding box center [566, 358] width 63 height 9
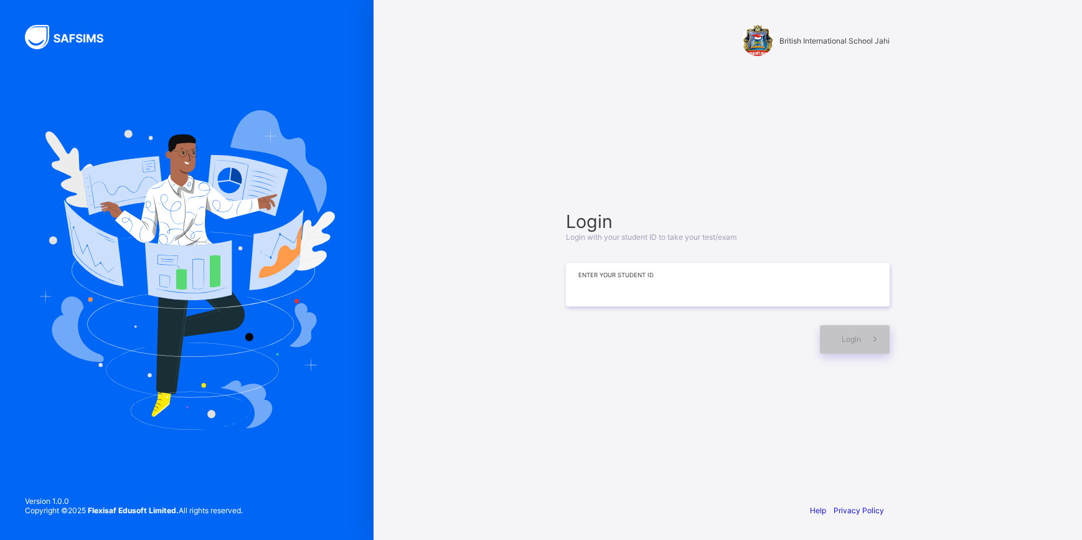
click at [823, 279] on input at bounding box center [728, 285] width 324 height 44
type input "**********"
click at [834, 336] on div "Login" at bounding box center [855, 339] width 70 height 29
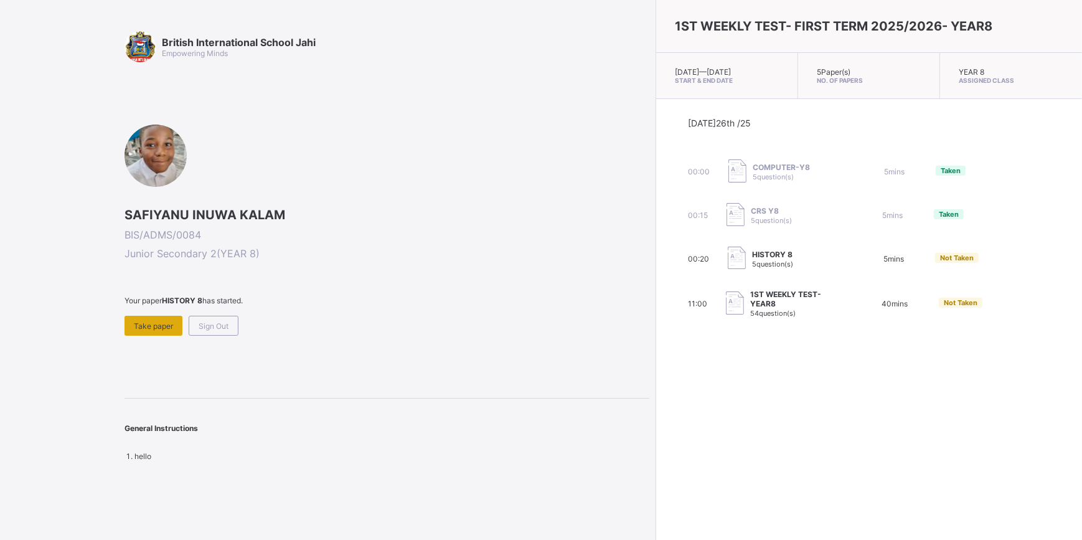
click at [143, 321] on span "Take paper" at bounding box center [153, 325] width 39 height 9
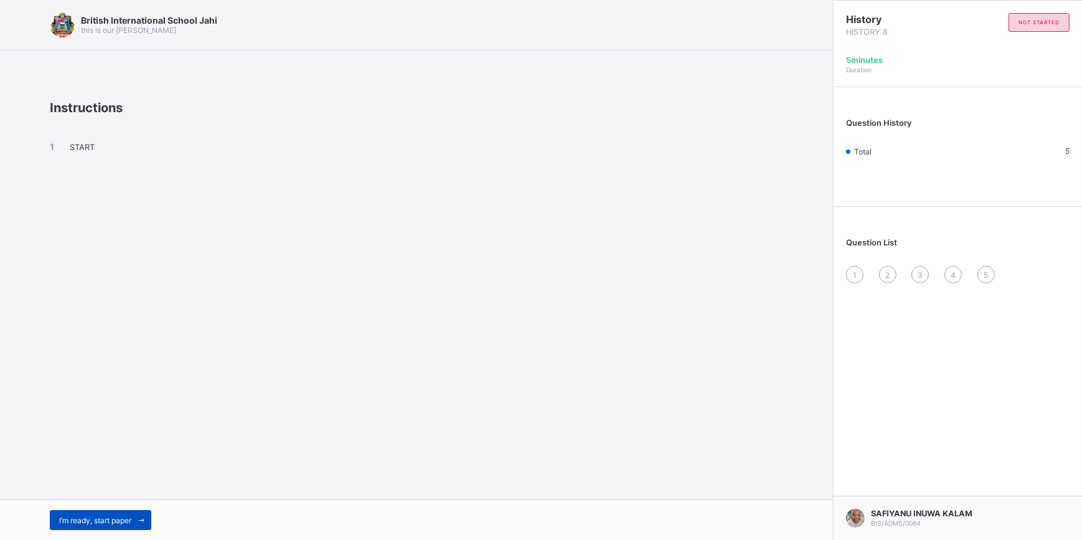
click at [141, 517] on icon at bounding box center [141, 520] width 9 height 8
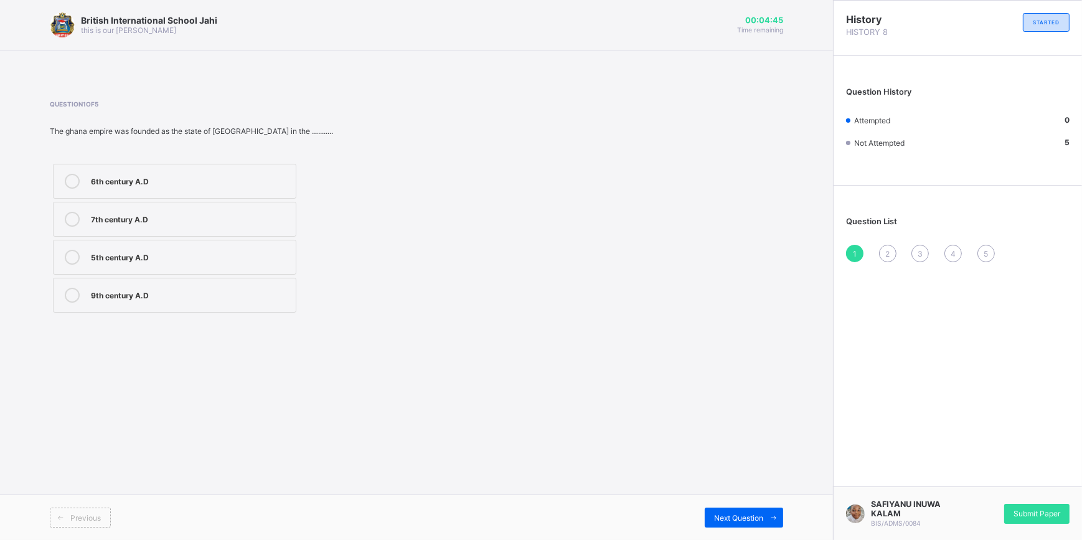
click at [197, 227] on label "7th century A.D" at bounding box center [174, 219] width 243 height 35
drag, startPoint x: 749, startPoint y: 520, endPoint x: 457, endPoint y: 380, distance: 324.1
click at [749, 520] on span "Next Question" at bounding box center [738, 517] width 49 height 9
click at [199, 184] on div "Mali" at bounding box center [190, 180] width 199 height 12
click at [755, 523] on div "Next Question" at bounding box center [744, 517] width 78 height 20
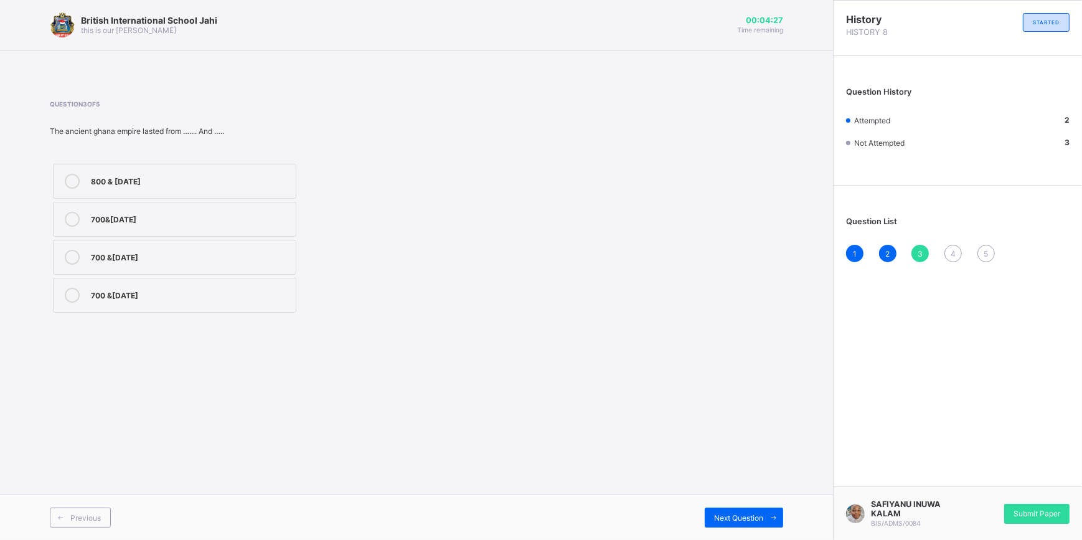
click at [237, 281] on label "700 &1640 C.E" at bounding box center [174, 295] width 243 height 35
drag, startPoint x: 772, startPoint y: 497, endPoint x: 659, endPoint y: 438, distance: 127.8
click at [659, 438] on div "British International School Jahi this is our motton 00:04:25 Time remaining Qu…" at bounding box center [416, 270] width 833 height 540
click at [767, 516] on span at bounding box center [773, 517] width 20 height 20
click at [216, 330] on div "west Africa" at bounding box center [190, 332] width 199 height 12
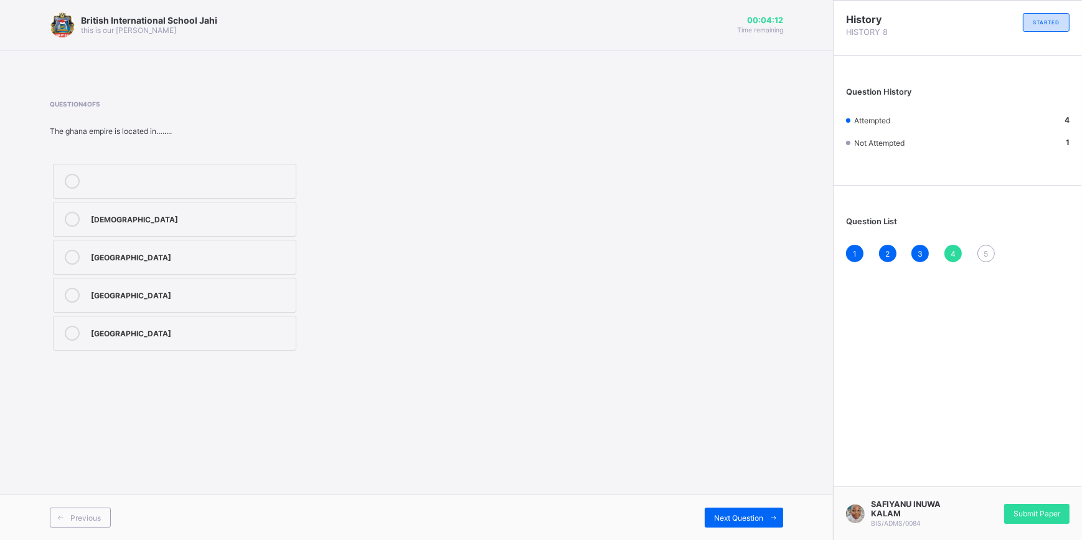
drag, startPoint x: 731, startPoint y: 512, endPoint x: 728, endPoint y: 505, distance: 7.0
click at [731, 507] on div "Next Question" at bounding box center [744, 517] width 78 height 20
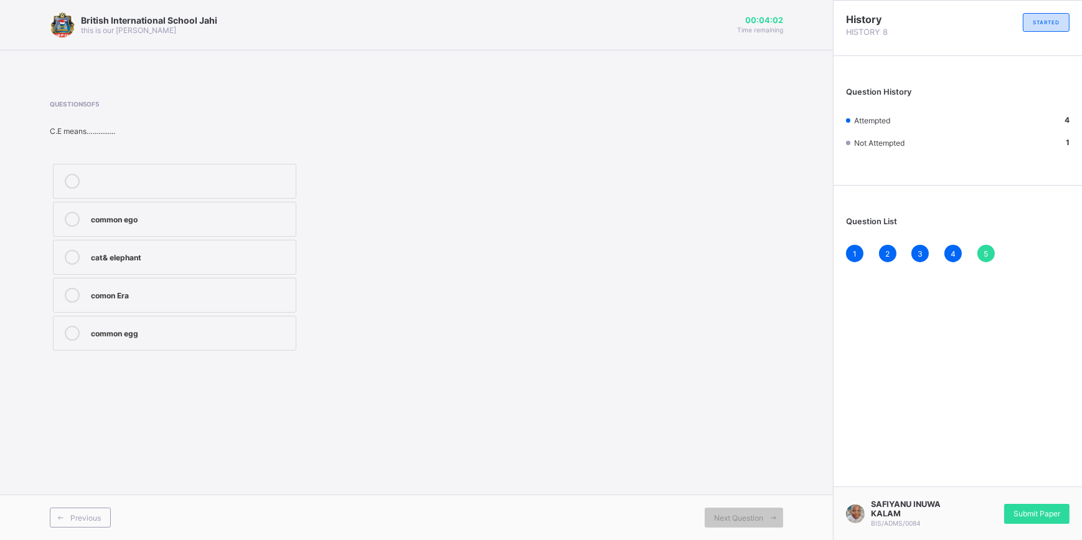
click at [183, 296] on div "comon Era" at bounding box center [190, 294] width 199 height 12
click at [1018, 514] on span "Submit Paper" at bounding box center [1036, 513] width 47 height 9
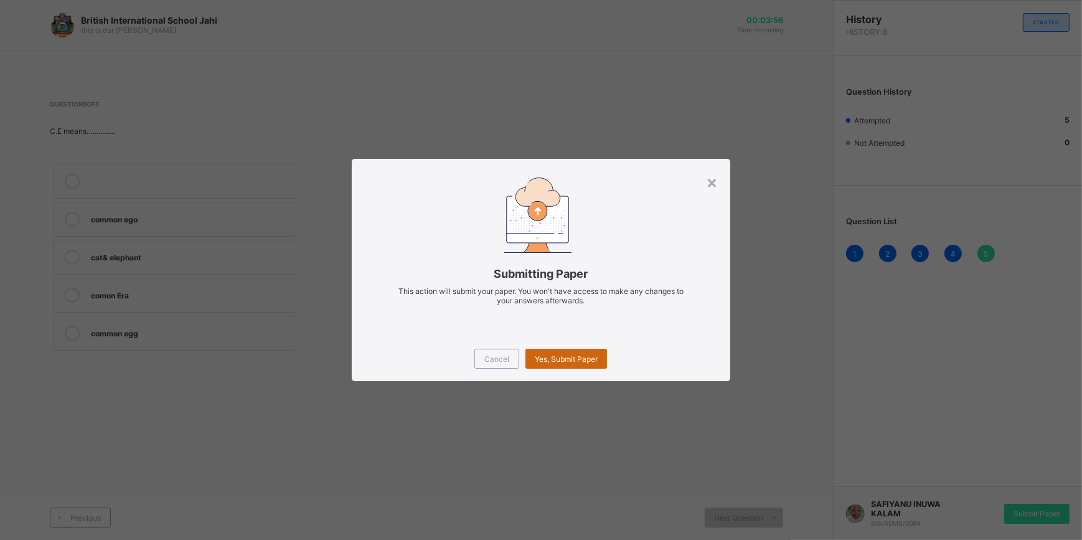
click at [590, 352] on div "Yes, Submit Paper" at bounding box center [566, 359] width 82 height 20
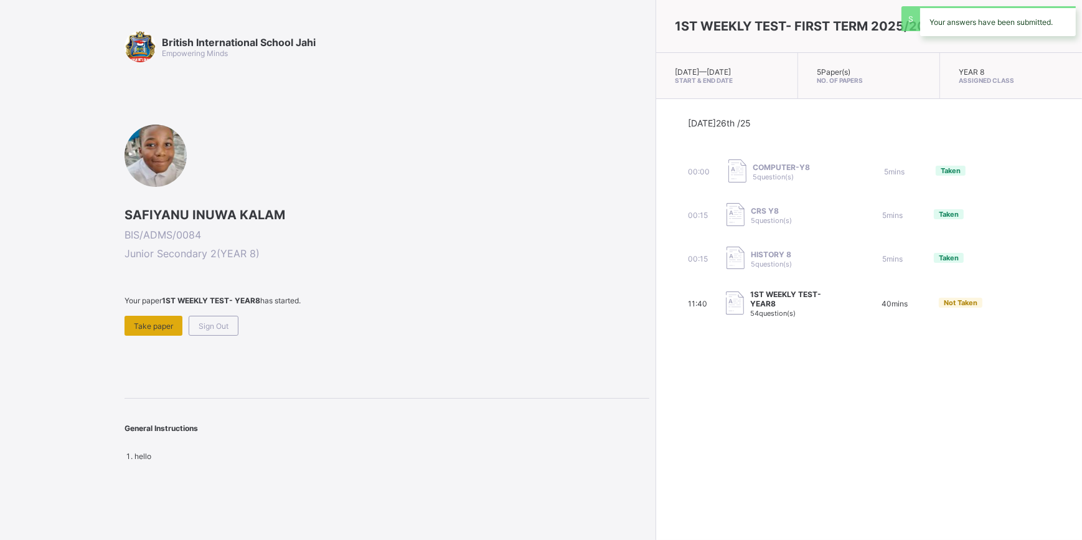
click at [153, 327] on span "Take paper" at bounding box center [153, 325] width 39 height 9
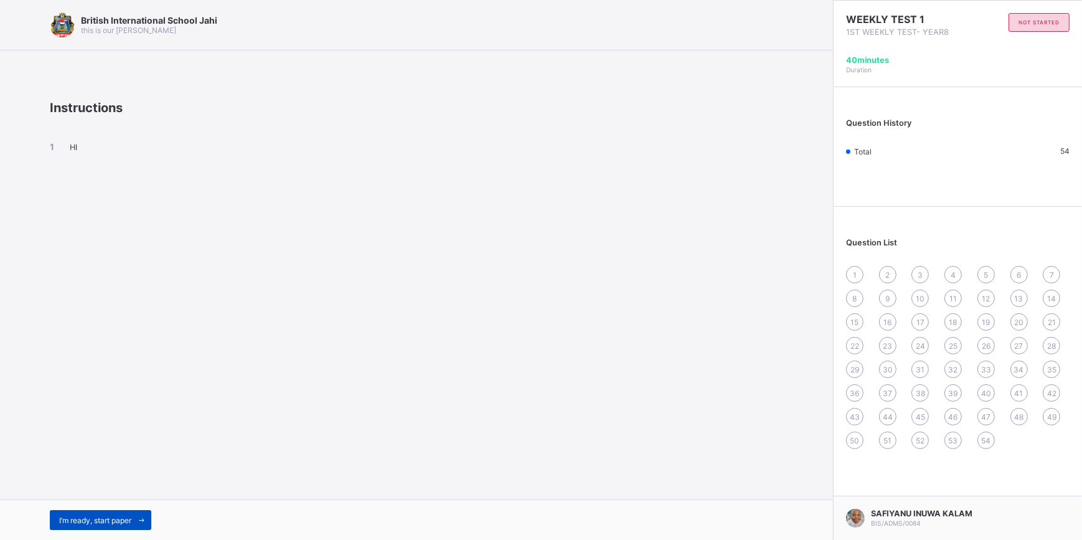
click at [139, 513] on span at bounding box center [141, 520] width 20 height 20
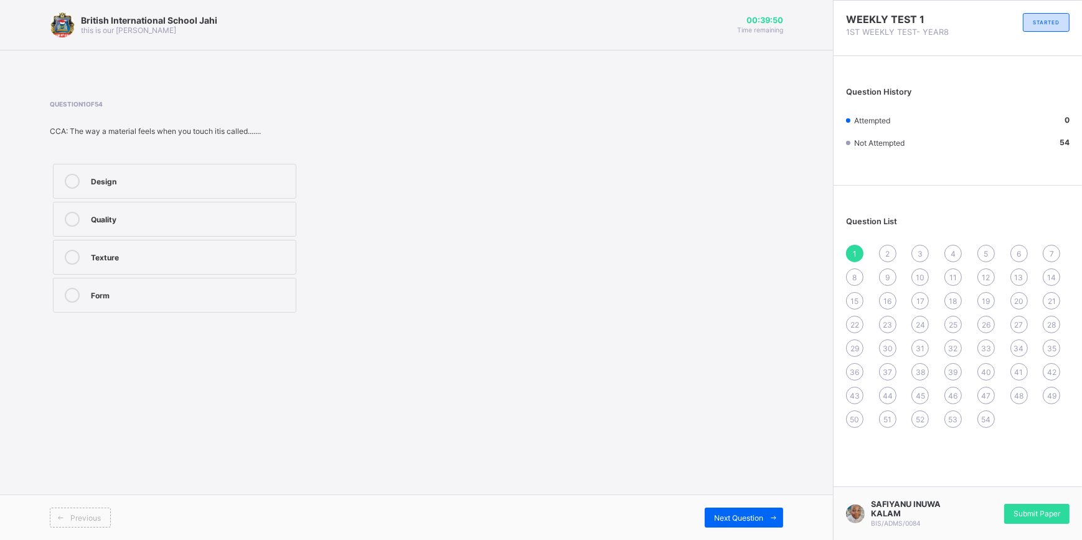
click at [200, 212] on div "Quality" at bounding box center [190, 218] width 199 height 12
click at [126, 267] on label "Texture" at bounding box center [174, 257] width 243 height 35
click at [761, 527] on div "Previous Next Question" at bounding box center [416, 516] width 833 height 45
click at [855, 278] on span "8" at bounding box center [855, 277] width 4 height 9
drag, startPoint x: 149, startPoint y: 328, endPoint x: 293, endPoint y: 342, distance: 144.4
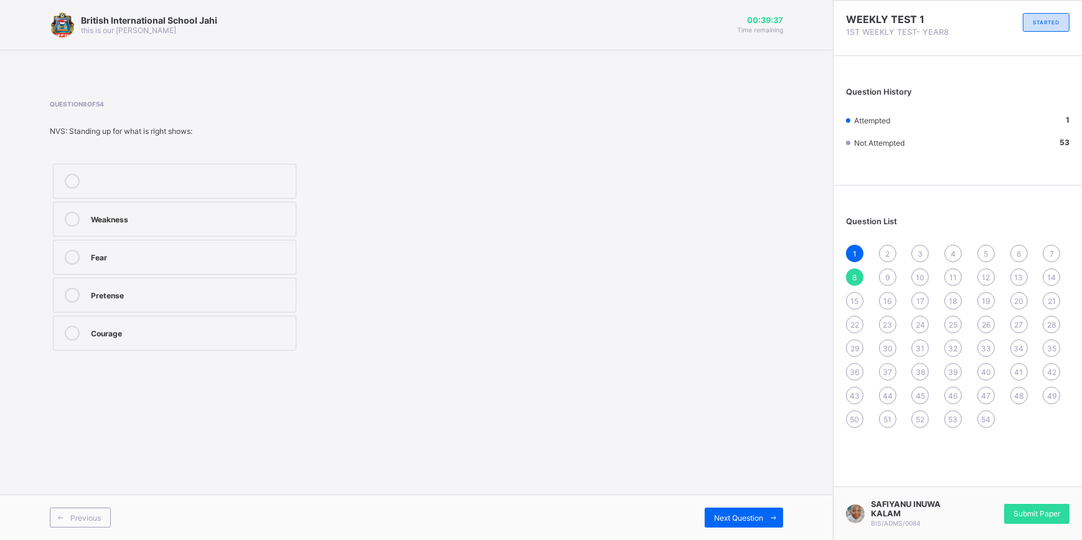
click at [155, 330] on div "Courage" at bounding box center [190, 332] width 199 height 12
click at [847, 301] on div "15" at bounding box center [854, 300] width 17 height 17
click at [174, 293] on div "Checking if air is clear" at bounding box center [190, 294] width 199 height 12
click at [856, 331] on div "22" at bounding box center [854, 324] width 17 height 17
click at [209, 220] on div "farm structures" at bounding box center [190, 218] width 199 height 12
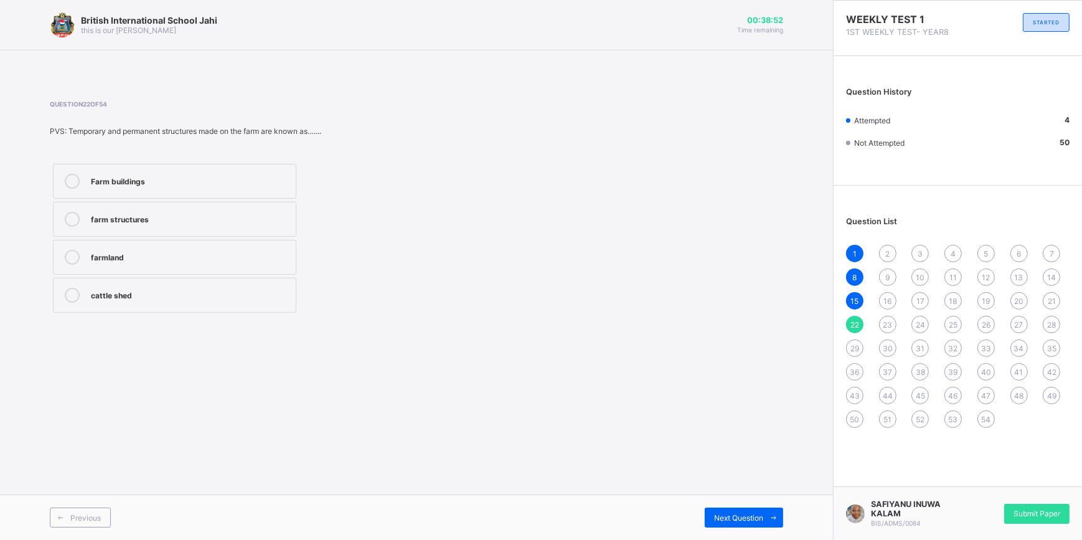
click at [858, 350] on span "29" at bounding box center [854, 348] width 9 height 9
click at [202, 181] on div "Receptionist" at bounding box center [190, 180] width 199 height 12
click at [858, 371] on span "36" at bounding box center [854, 371] width 9 height 9
click at [144, 301] on div "makwalllato" at bounding box center [190, 295] width 199 height 15
click at [187, 243] on label "kwallato" at bounding box center [174, 257] width 243 height 35
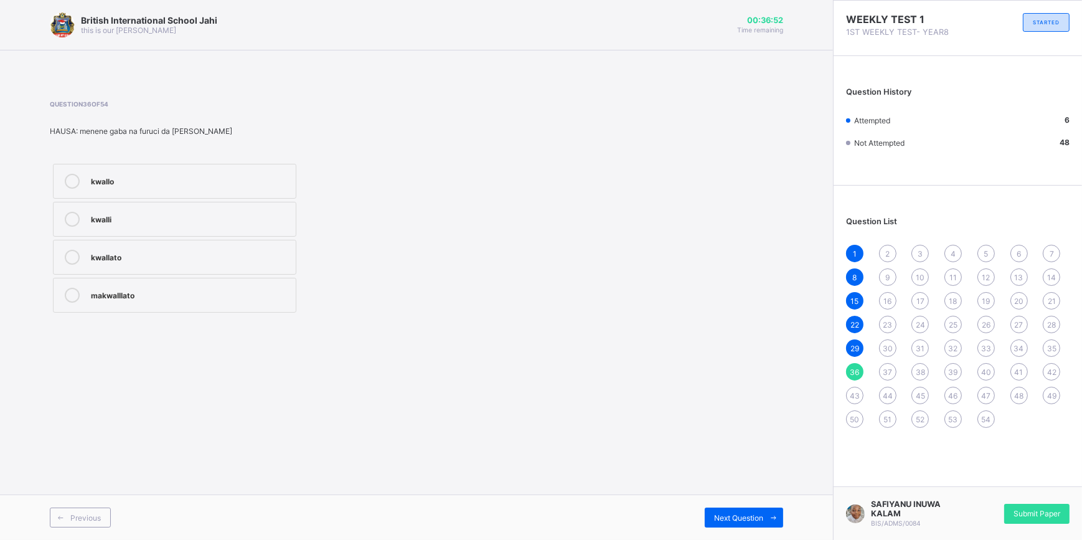
click at [855, 398] on span "43" at bounding box center [855, 395] width 10 height 9
click at [149, 198] on label "12" at bounding box center [174, 181] width 243 height 35
click at [743, 516] on span "Next Question" at bounding box center [738, 517] width 49 height 9
drag, startPoint x: 743, startPoint y: 516, endPoint x: 852, endPoint y: 418, distance: 146.3
click at [852, 420] on span "50" at bounding box center [854, 419] width 9 height 9
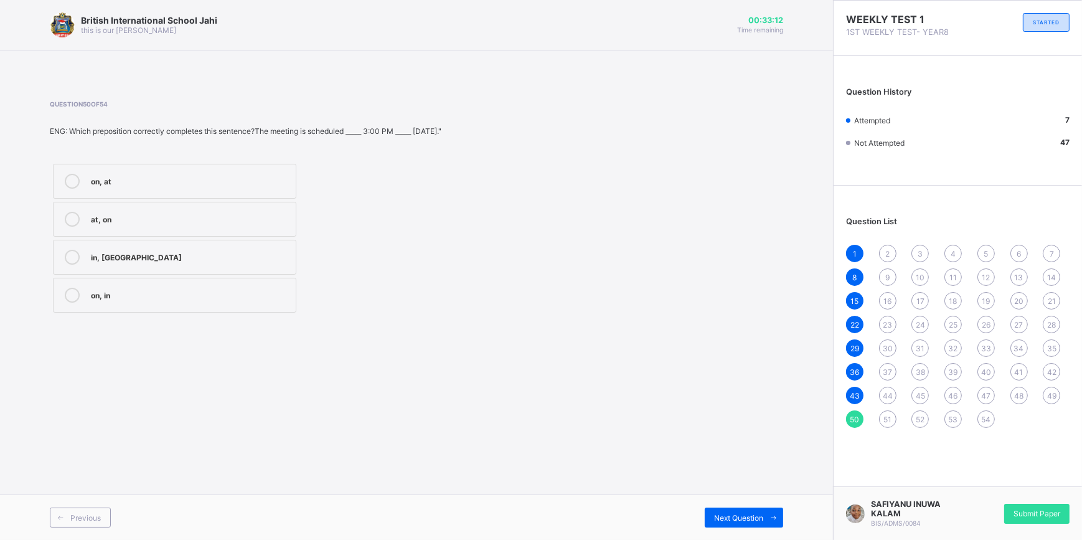
click at [176, 224] on div "at, on" at bounding box center [190, 219] width 199 height 15
click at [884, 417] on span "51" at bounding box center [887, 419] width 8 height 9
drag, startPoint x: 139, startPoint y: 220, endPoint x: 133, endPoint y: 211, distance: 10.7
click at [138, 223] on div "Listen to" at bounding box center [190, 218] width 199 height 12
click at [756, 523] on div "Next Question" at bounding box center [744, 517] width 78 height 20
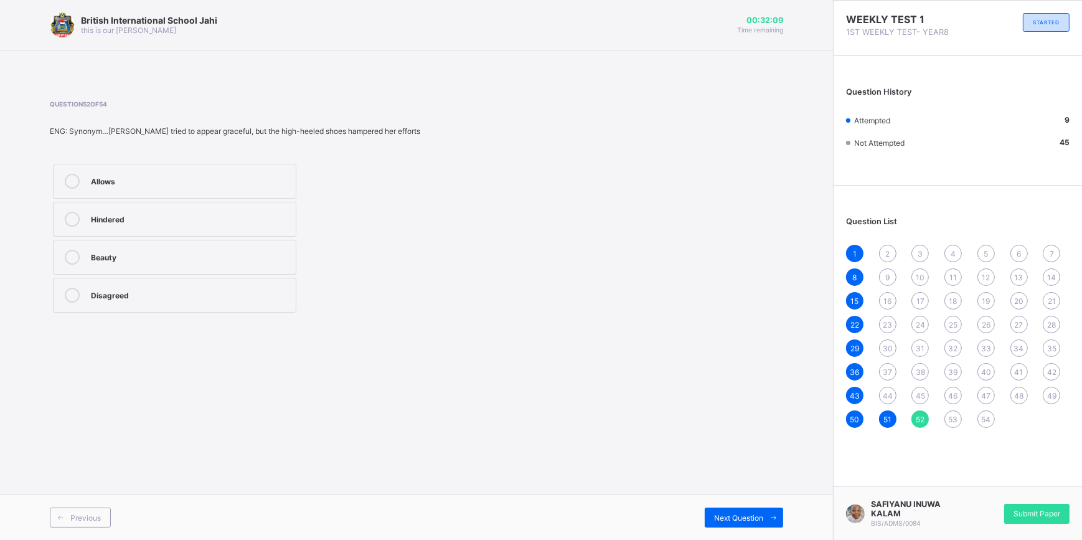
click at [159, 262] on div "Beauty" at bounding box center [190, 257] width 199 height 15
click at [83, 515] on span "Previous" at bounding box center [85, 517] width 31 height 9
click at [238, 260] on div "disagreed" at bounding box center [190, 256] width 199 height 12
click at [954, 420] on span "53" at bounding box center [953, 419] width 9 height 9
click at [116, 264] on div "aerial habitat" at bounding box center [190, 257] width 199 height 15
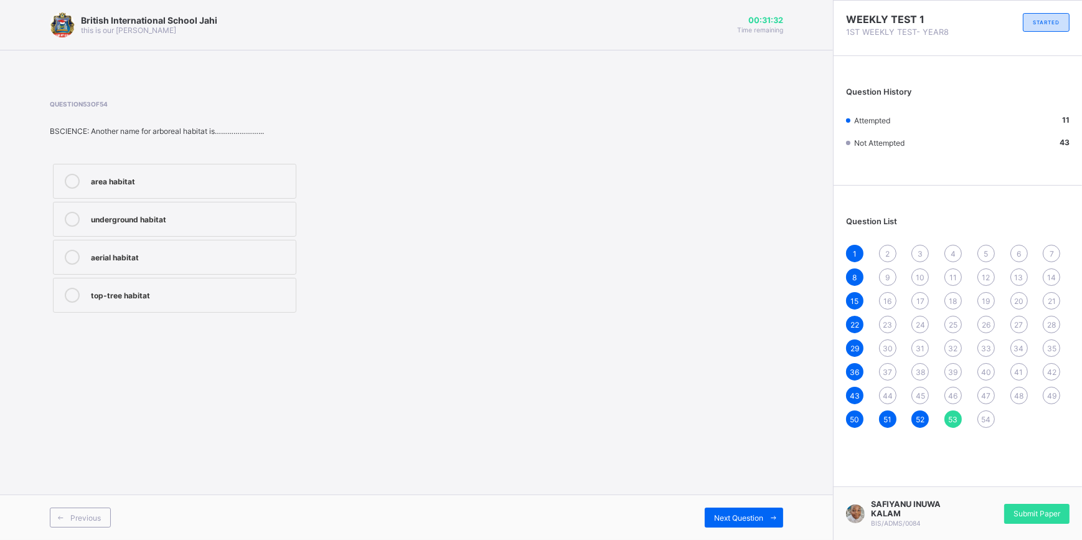
click at [985, 423] on span "54" at bounding box center [985, 419] width 9 height 9
click at [172, 162] on div "Adaptation Acaptation Reproduction Acceleration" at bounding box center [175, 238] width 250 height 155
click at [183, 174] on div "Adaptation" at bounding box center [190, 180] width 199 height 12
click at [988, 397] on span "47" at bounding box center [985, 395] width 9 height 9
drag, startPoint x: 236, startPoint y: 212, endPoint x: 317, endPoint y: 200, distance: 82.5
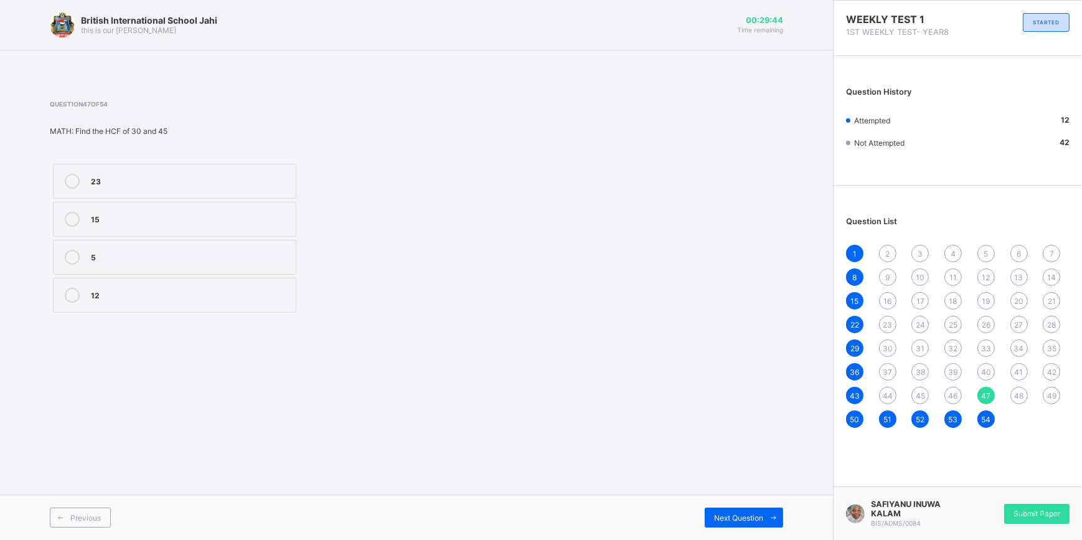
click at [243, 218] on div "15" at bounding box center [190, 218] width 199 height 12
click at [1015, 392] on span "48" at bounding box center [1018, 395] width 9 height 9
click at [141, 275] on label "At" at bounding box center [174, 257] width 243 height 35
click at [1054, 392] on span "49" at bounding box center [1051, 395] width 9 height 9
click at [205, 190] on label "under" at bounding box center [174, 181] width 243 height 35
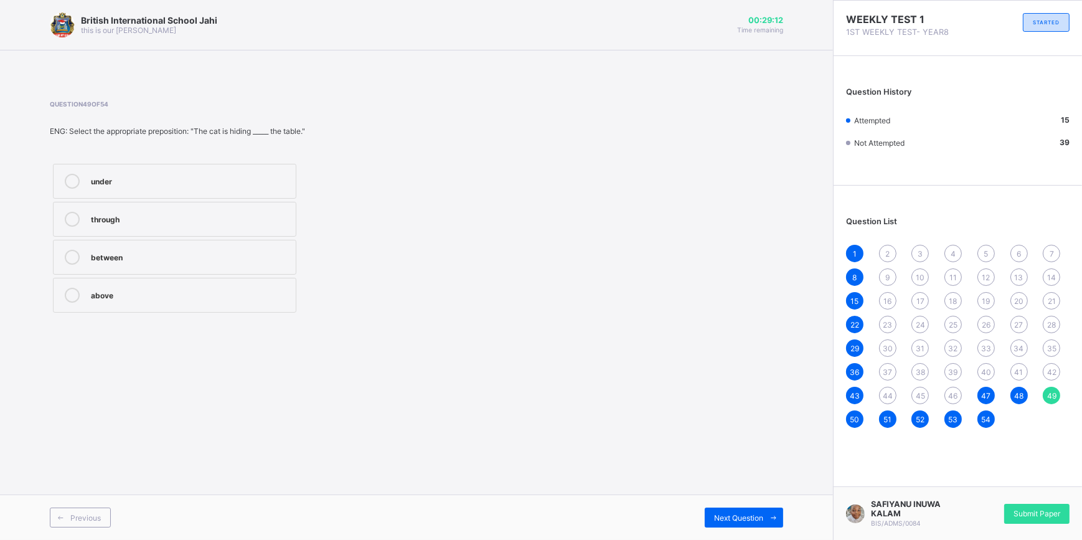
click at [1052, 364] on div "42" at bounding box center [1051, 371] width 17 height 17
click at [152, 185] on div "My brother" at bounding box center [190, 180] width 199 height 12
click at [1047, 346] on span "35" at bounding box center [1051, 348] width 9 height 9
click at [107, 273] on label "ba bu ilmi" at bounding box center [174, 257] width 243 height 35
click at [88, 298] on label "ilmi abune mai kyau" at bounding box center [174, 295] width 243 height 35
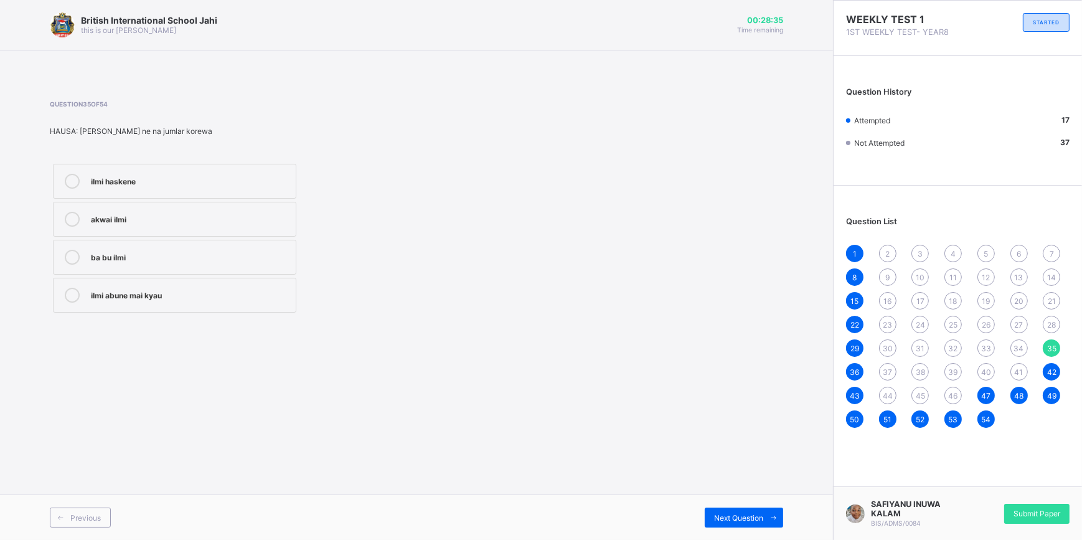
click at [1054, 325] on span "28" at bounding box center [1051, 324] width 9 height 9
click at [169, 234] on label "posture" at bounding box center [174, 219] width 243 height 35
click at [1053, 304] on span "21" at bounding box center [1052, 300] width 8 height 9
click at [198, 183] on div "barn" at bounding box center [190, 180] width 199 height 12
click at [1046, 275] on div "14" at bounding box center [1051, 276] width 17 height 17
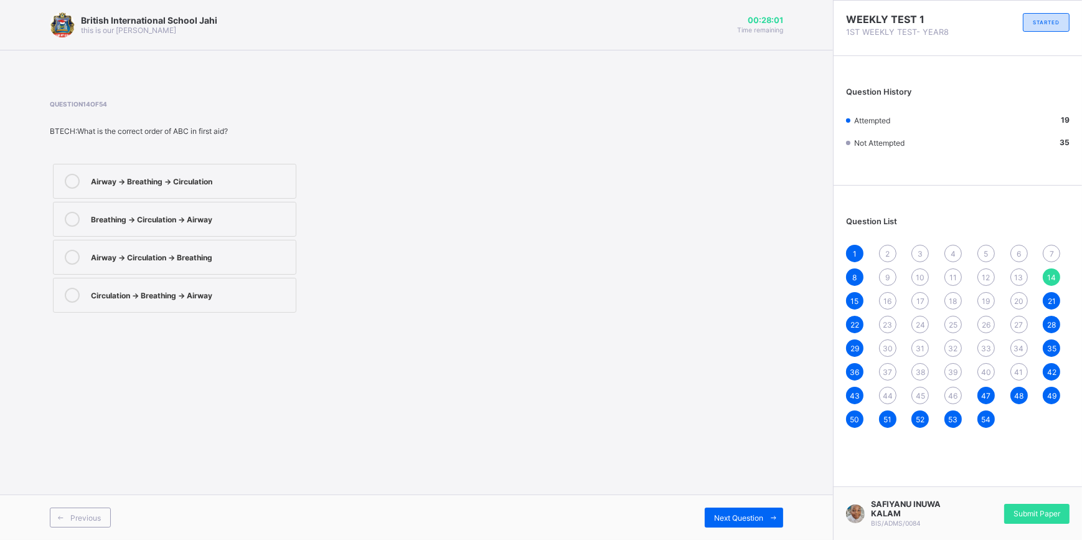
click at [184, 182] on div "Airway → Breathing → Circulation" at bounding box center [190, 180] width 199 height 12
click at [1046, 251] on div "7" at bounding box center [1051, 253] width 17 height 17
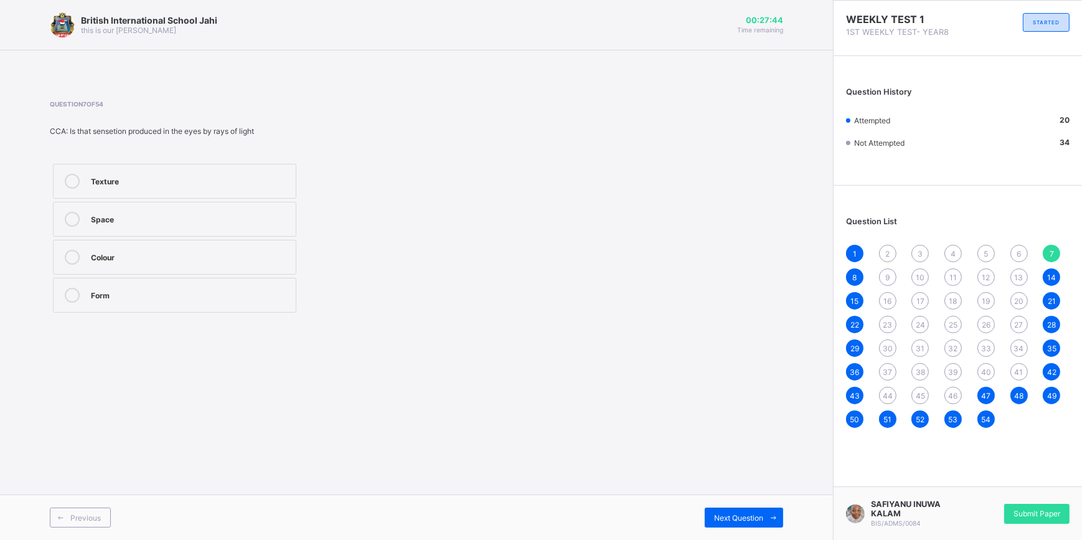
click at [241, 260] on div "Colour" at bounding box center [190, 256] width 199 height 12
click at [1017, 255] on span "6" at bounding box center [1018, 253] width 4 height 9
click at [171, 253] on div "Trust" at bounding box center [190, 256] width 199 height 12
click at [986, 256] on span "5" at bounding box center [985, 253] width 4 height 9
click at [156, 180] on div "Cheating" at bounding box center [190, 180] width 199 height 12
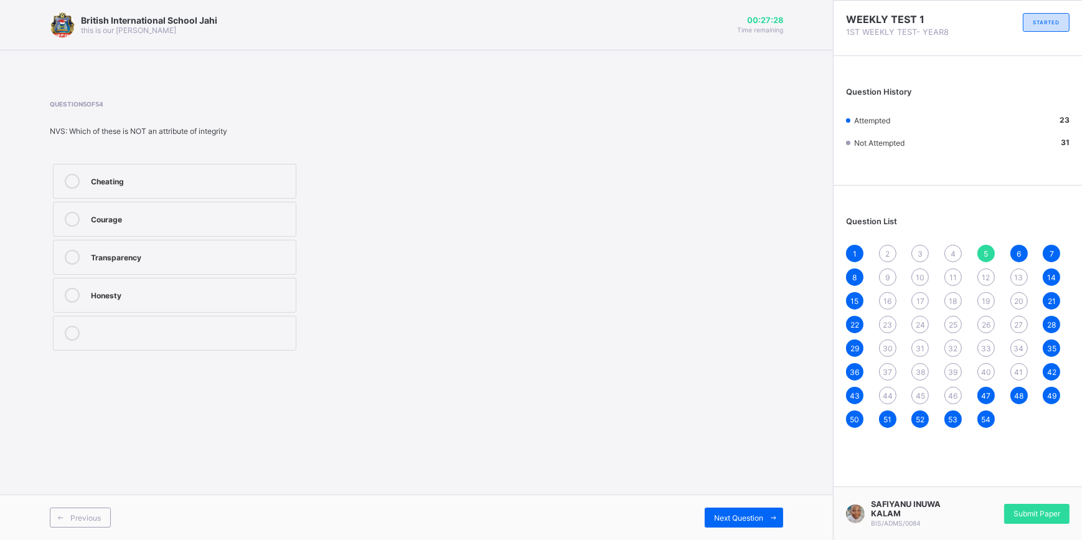
click at [944, 254] on div "4" at bounding box center [952, 253] width 17 height 17
drag, startPoint x: 240, startPoint y: 294, endPoint x: 294, endPoint y: 279, distance: 55.4
click at [246, 290] on div "Habitat" at bounding box center [190, 294] width 199 height 12
click at [921, 252] on span "3" at bounding box center [919, 253] width 5 height 9
drag, startPoint x: 421, startPoint y: 403, endPoint x: 405, endPoint y: 390, distance: 19.9
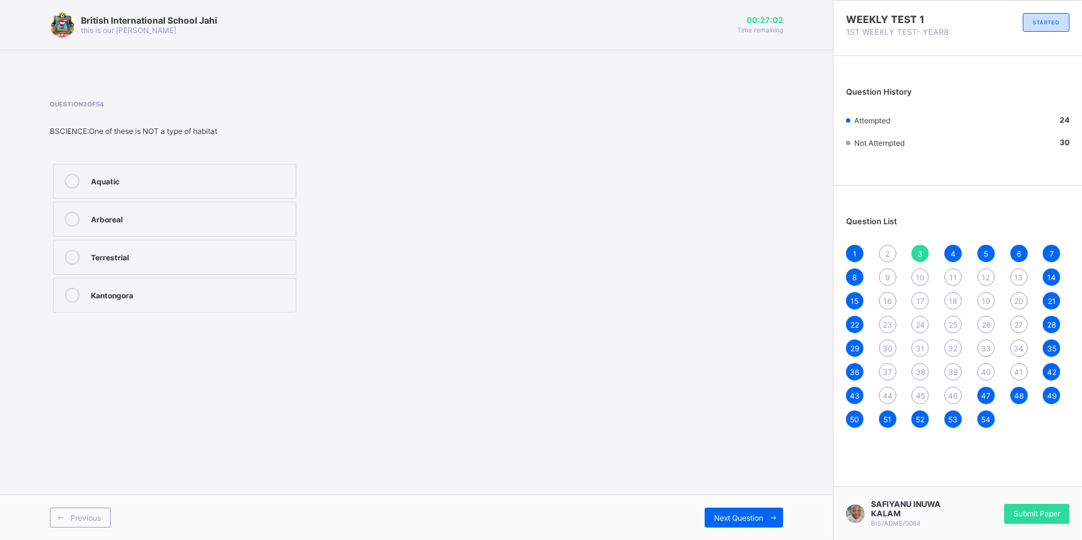
click at [421, 403] on div "British International School Jahi this is our motton 00:27:02 Time remaining Qu…" at bounding box center [416, 270] width 833 height 540
drag, startPoint x: 214, startPoint y: 298, endPoint x: 302, endPoint y: 264, distance: 94.6
click at [217, 298] on div "Kantongora" at bounding box center [190, 294] width 199 height 12
click at [884, 250] on div "2" at bounding box center [887, 253] width 17 height 17
click at [189, 172] on label "Forest" at bounding box center [174, 181] width 243 height 35
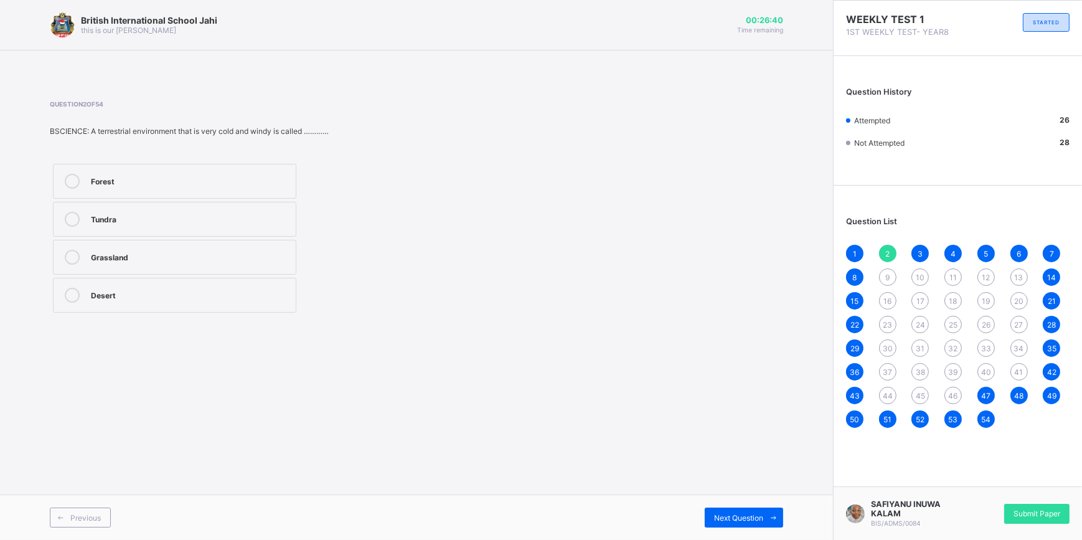
click at [956, 392] on span "46" at bounding box center [953, 395] width 9 height 9
click at [886, 390] on div "44" at bounding box center [887, 395] width 17 height 17
click at [921, 398] on span "45" at bounding box center [920, 395] width 9 height 9
click at [221, 224] on div "25" at bounding box center [190, 219] width 199 height 15
click at [952, 397] on span "46" at bounding box center [953, 395] width 9 height 9
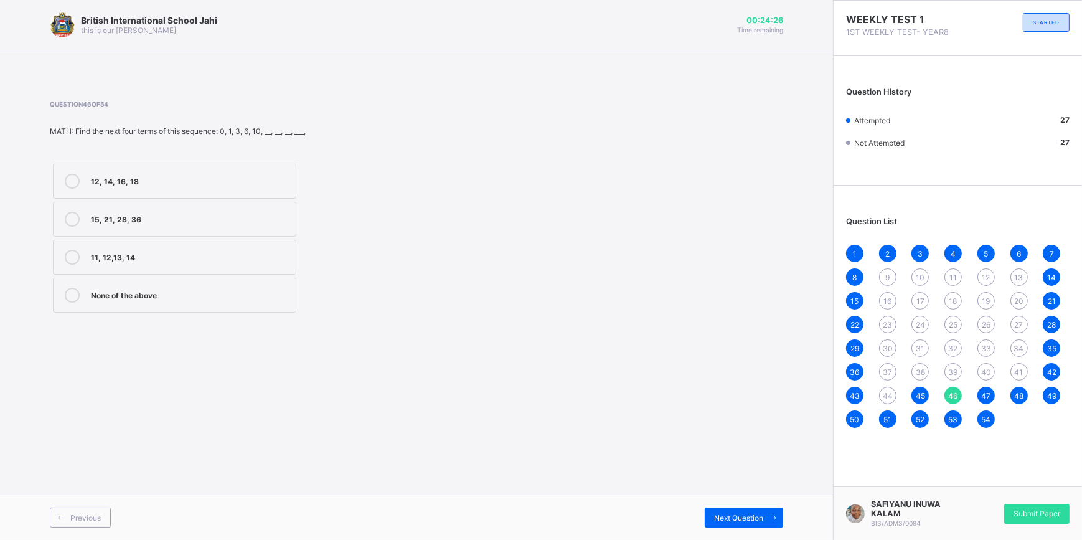
click at [212, 220] on div "15, 21, 28, 36" at bounding box center [190, 218] width 199 height 12
click at [947, 365] on div "39" at bounding box center [952, 371] width 17 height 17
click at [194, 213] on div "Bonne-nuit" at bounding box center [190, 218] width 199 height 12
click at [885, 397] on span "44" at bounding box center [888, 395] width 10 height 9
click at [197, 256] on div "b1" at bounding box center [190, 256] width 199 height 12
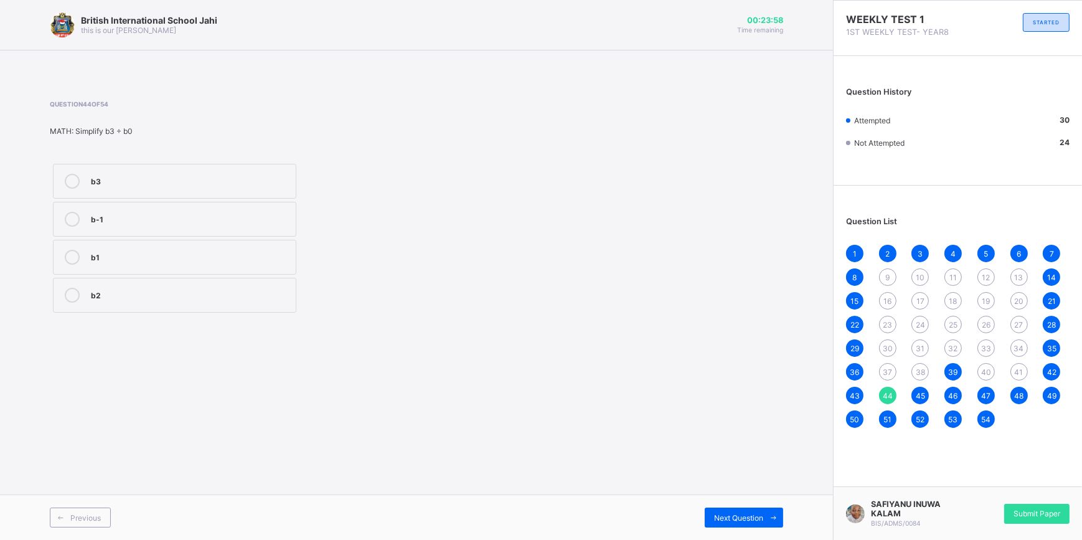
click at [917, 367] on span "38" at bounding box center [920, 371] width 9 height 9
click at [950, 345] on span "32" at bounding box center [953, 348] width 9 height 9
click at [988, 322] on span "26" at bounding box center [986, 324] width 9 height 9
click at [1014, 299] on span "20" at bounding box center [1018, 300] width 9 height 9
click at [886, 276] on span "9" at bounding box center [887, 277] width 4 height 9
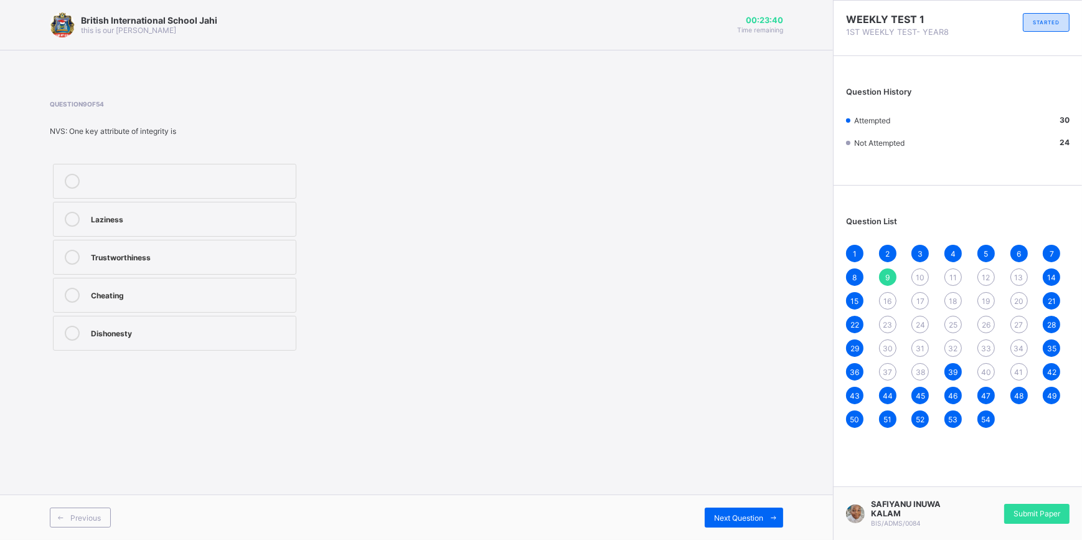
click at [187, 250] on div "Trustworthiness" at bounding box center [190, 256] width 199 height 12
click at [917, 274] on span "10" at bounding box center [920, 277] width 9 height 9
click at [174, 303] on label "Always tell the truth" at bounding box center [174, 295] width 243 height 35
click at [953, 271] on div "11" at bounding box center [952, 276] width 17 height 17
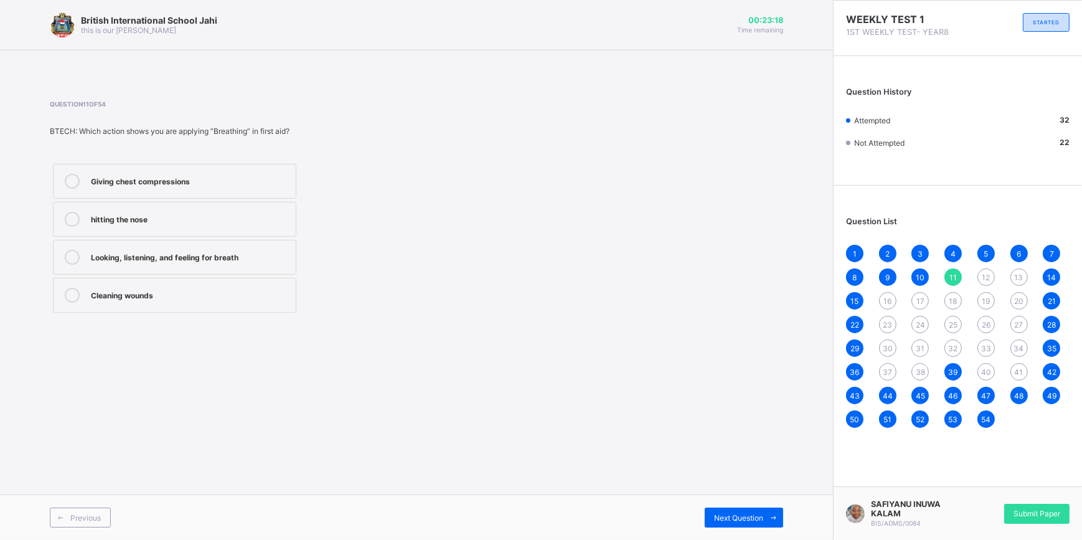
click at [250, 257] on div "Looking, listening, and feeling for breath" at bounding box center [190, 256] width 199 height 12
click at [981, 279] on div "12" at bounding box center [985, 276] width 17 height 17
click at [124, 256] on div "Checking pulse" at bounding box center [190, 256] width 199 height 12
click at [1010, 277] on div "13" at bounding box center [1018, 276] width 17 height 17
click at [193, 247] on label "When a person is unconscious" at bounding box center [174, 257] width 243 height 35
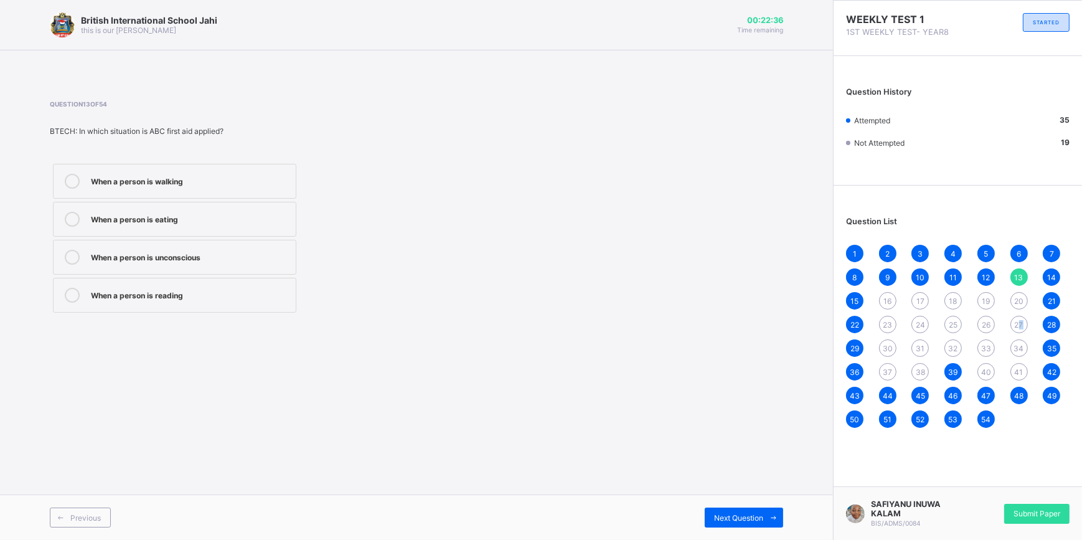
click at [1021, 326] on span "27" at bounding box center [1019, 324] width 9 height 9
click at [197, 222] on div "postural defects" at bounding box center [190, 218] width 199 height 12
click at [977, 345] on div "33" at bounding box center [985, 347] width 17 height 17
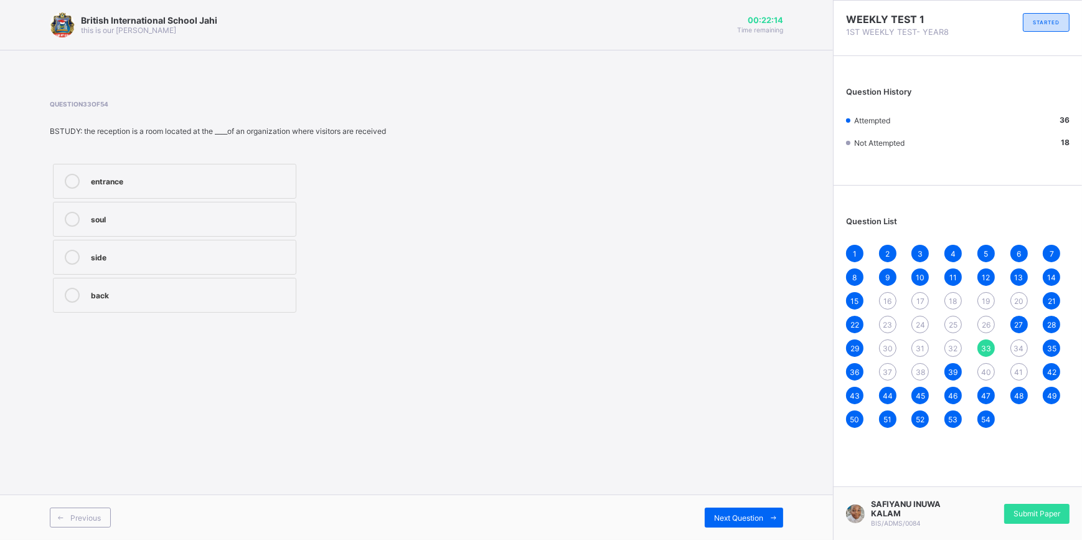
click at [149, 182] on div "entrance" at bounding box center [190, 180] width 199 height 12
click at [1018, 350] on span "34" at bounding box center [1019, 348] width 10 height 9
click at [1017, 367] on span "41" at bounding box center [1019, 371] width 9 height 9
click at [1013, 347] on div "34" at bounding box center [1018, 347] width 17 height 17
click at [198, 260] on div "Ado zai tafi makaranta" at bounding box center [190, 256] width 199 height 12
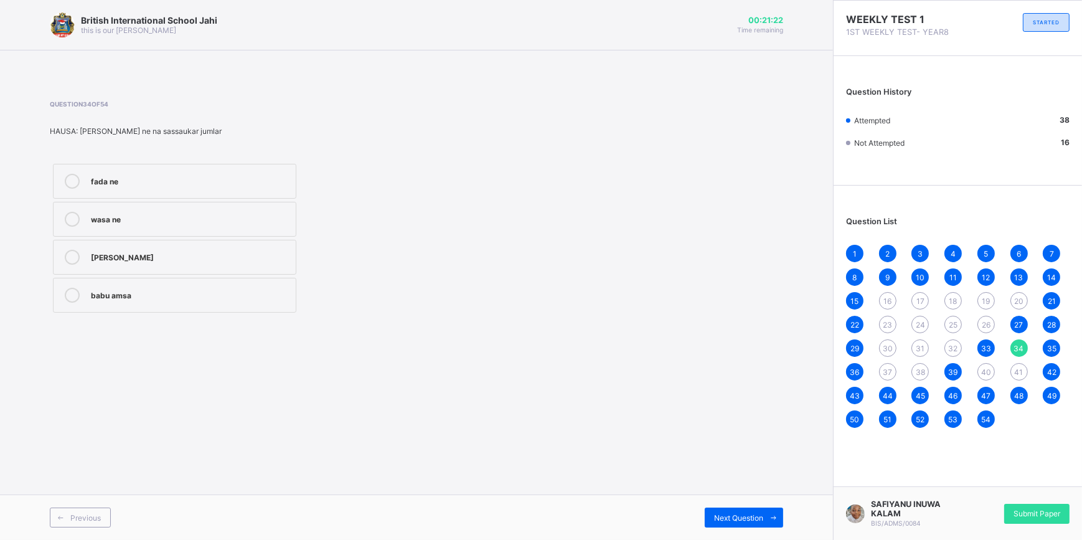
click at [984, 373] on span "40" at bounding box center [986, 371] width 10 height 9
click at [129, 256] on div "Amazing" at bounding box center [190, 256] width 199 height 12
click at [1019, 374] on span "41" at bounding box center [1019, 371] width 9 height 9
click at [231, 281] on label "She is courageous" at bounding box center [174, 295] width 243 height 35
drag, startPoint x: 959, startPoint y: 298, endPoint x: 948, endPoint y: 303, distance: 11.4
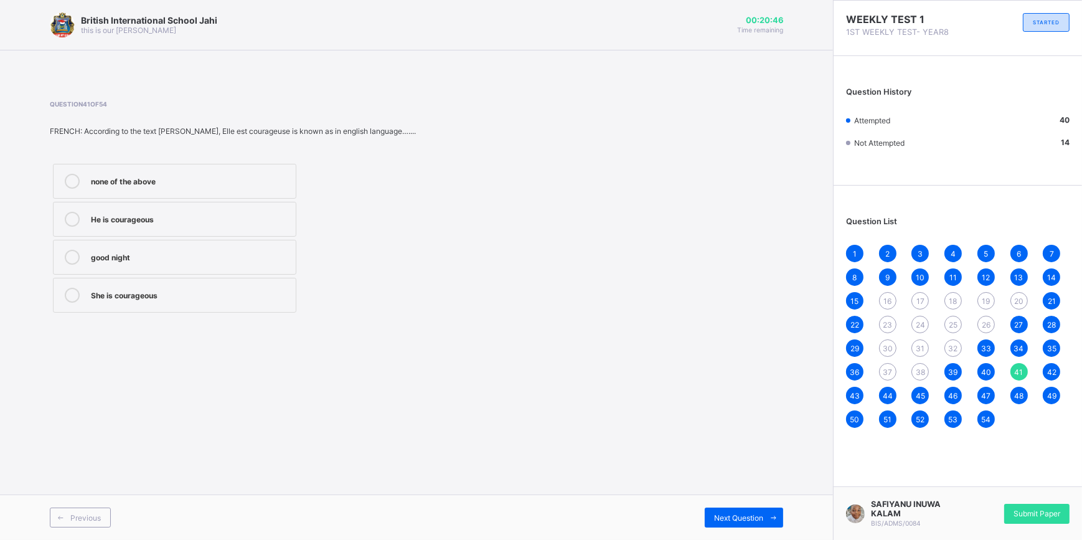
click at [958, 298] on div "18" at bounding box center [952, 300] width 17 height 17
click at [259, 298] on div "principles of design" at bounding box center [190, 294] width 199 height 12
click at [918, 321] on span "24" at bounding box center [920, 324] width 9 height 9
click at [165, 217] on div "Human Trafficking" at bounding box center [190, 218] width 199 height 12
click at [888, 344] on span "30" at bounding box center [888, 348] width 10 height 9
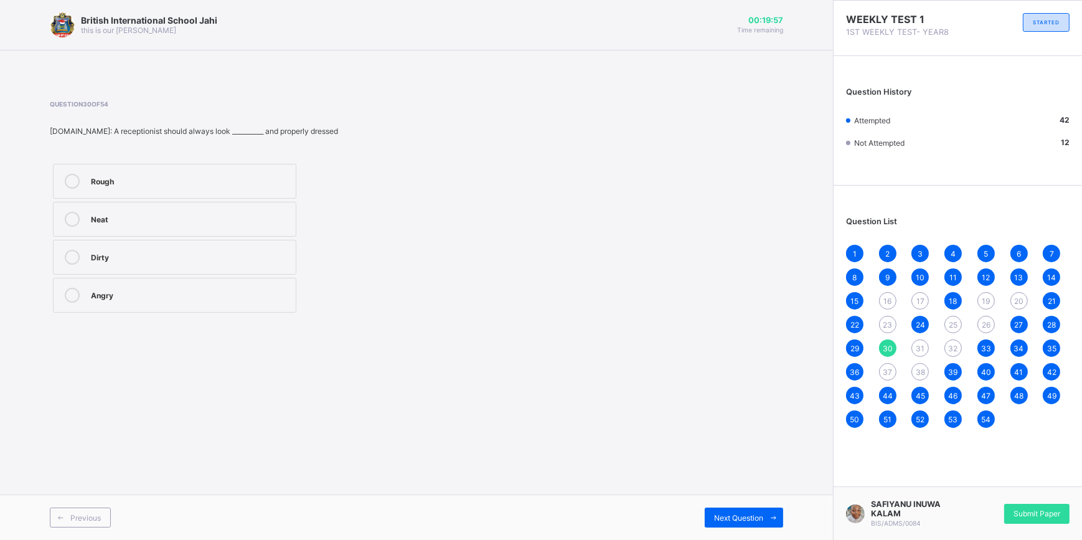
click at [215, 222] on div "Neat" at bounding box center [190, 218] width 199 height 12
click at [886, 329] on div "23" at bounding box center [887, 324] width 17 height 17
click at [209, 261] on div "farm shop" at bounding box center [190, 257] width 199 height 15
click at [887, 298] on span "16" at bounding box center [887, 300] width 8 height 9
click at [179, 177] on div "Yes" at bounding box center [190, 180] width 199 height 12
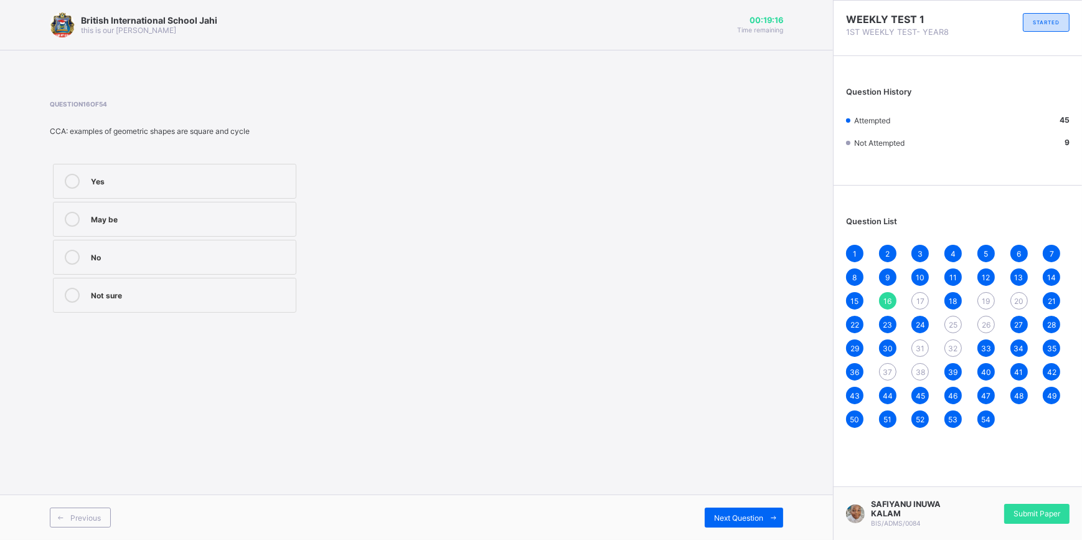
click at [926, 304] on div "17" at bounding box center [919, 300] width 17 height 17
click at [253, 259] on div "Line" at bounding box center [190, 256] width 199 height 12
click at [917, 375] on span "38" at bounding box center [920, 371] width 9 height 9
click at [173, 303] on label "magana" at bounding box center [174, 295] width 243 height 35
click at [953, 326] on span "25" at bounding box center [953, 324] width 9 height 9
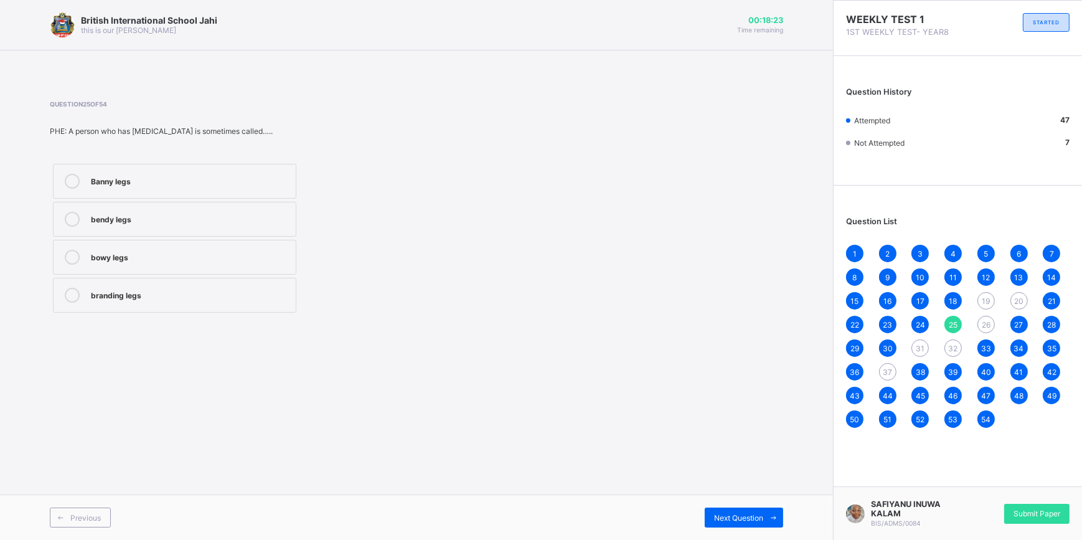
click at [176, 220] on div "bendy legs" at bounding box center [190, 218] width 199 height 12
click at [1012, 298] on div "20" at bounding box center [1018, 300] width 17 height 17
click at [141, 178] on div "Fumigation" at bounding box center [190, 180] width 199 height 12
click at [982, 300] on span "19" at bounding box center [986, 300] width 8 height 9
click at [242, 264] on div "wood" at bounding box center [190, 257] width 199 height 15
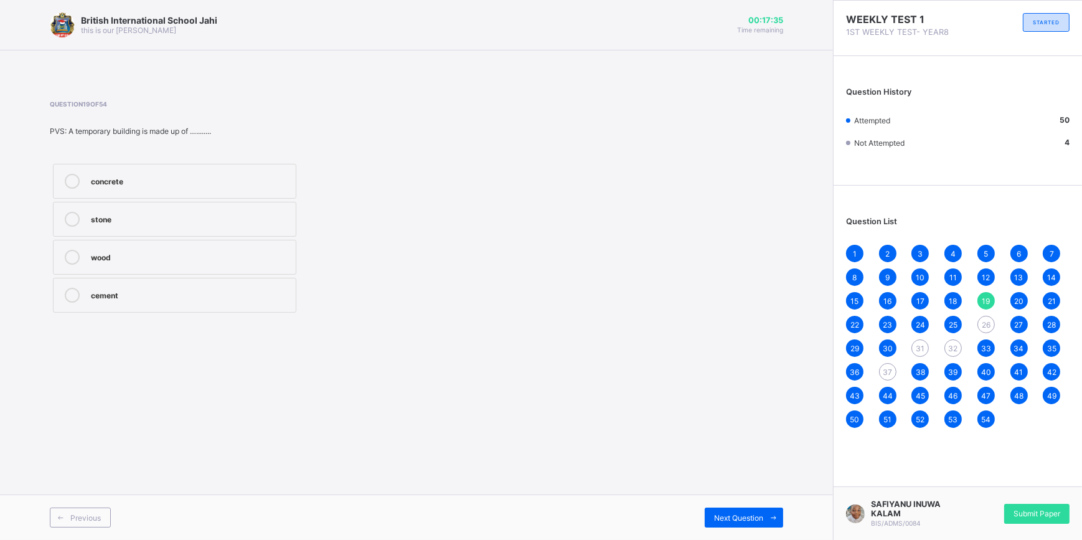
drag, startPoint x: 987, startPoint y: 327, endPoint x: 971, endPoint y: 326, distance: 16.2
click at [980, 327] on div "26" at bounding box center [985, 324] width 17 height 17
click at [210, 171] on label "Vitamin D" at bounding box center [174, 181] width 243 height 35
click at [890, 370] on span "37" at bounding box center [887, 371] width 9 height 9
click at [271, 292] on div "ido" at bounding box center [190, 294] width 199 height 12
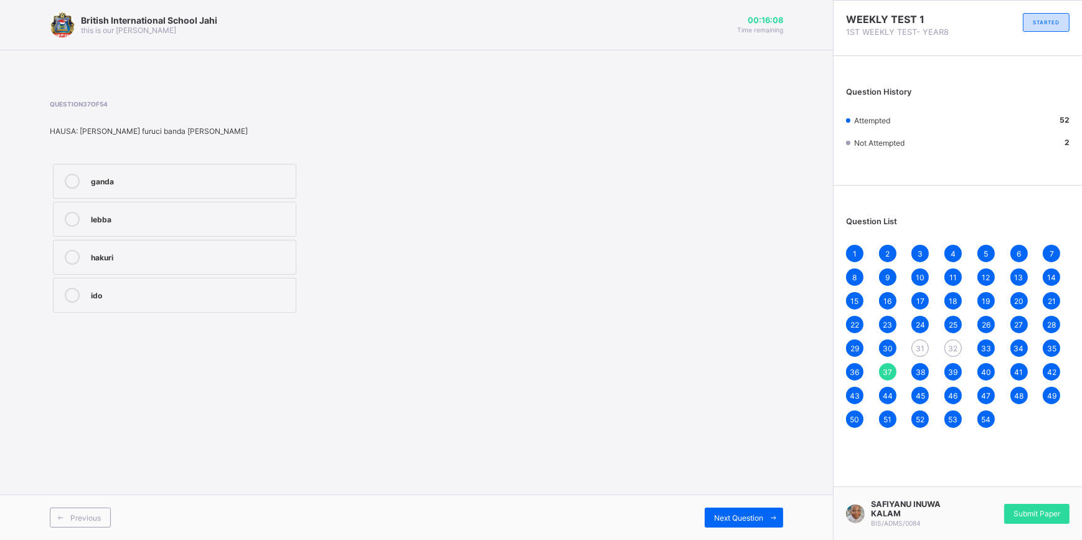
click at [916, 344] on span "31" at bounding box center [920, 348] width 9 height 9
click at [210, 246] on label "Complimentary card" at bounding box center [174, 257] width 243 height 35
click at [955, 353] on div "32" at bounding box center [952, 347] width 17 height 17
click at [225, 283] on label "Literacy" at bounding box center [174, 295] width 243 height 35
click at [1039, 520] on div "Submit Paper" at bounding box center [1036, 514] width 65 height 20
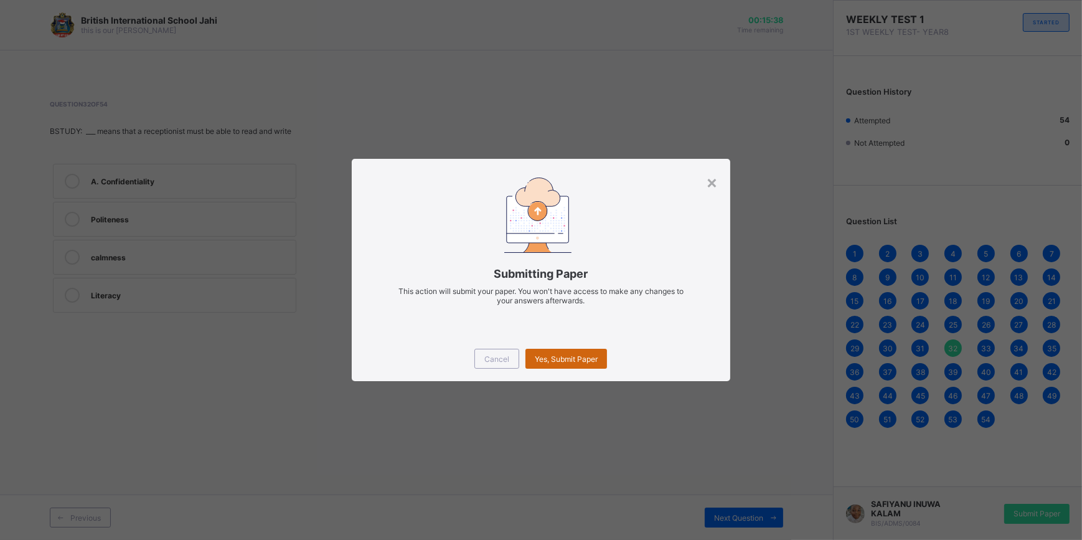
click at [581, 360] on span "Yes, Submit Paper" at bounding box center [566, 358] width 63 height 9
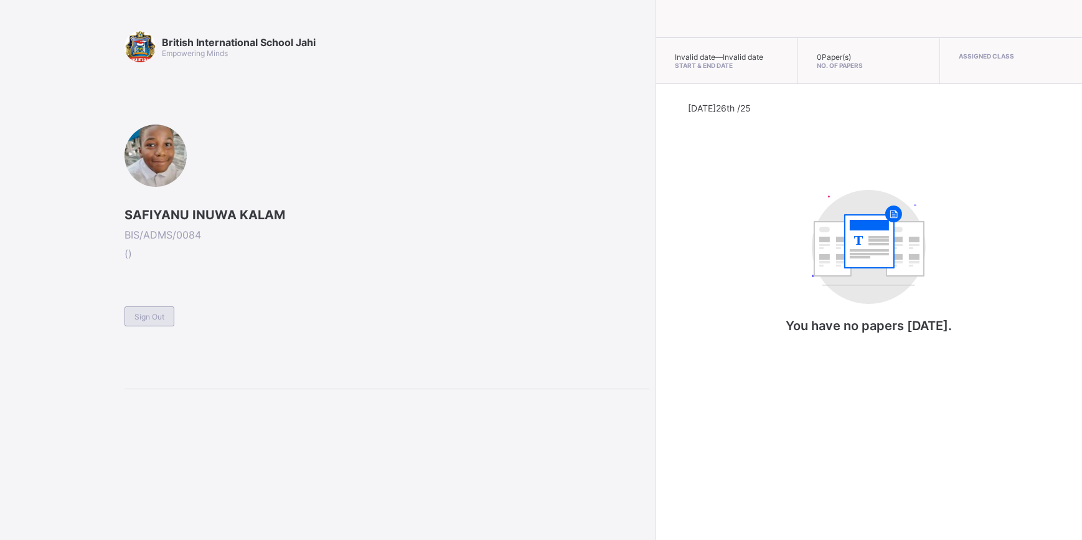
click at [157, 312] on span "Sign Out" at bounding box center [149, 316] width 30 height 9
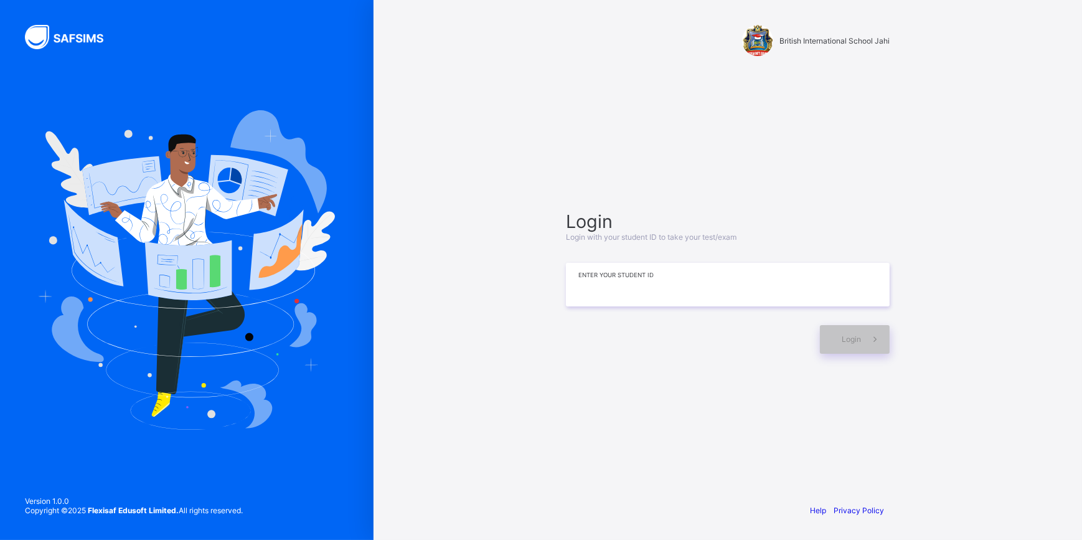
click at [671, 293] on input at bounding box center [728, 285] width 324 height 44
type input "**********"
click at [847, 338] on span "Login" at bounding box center [851, 338] width 19 height 9
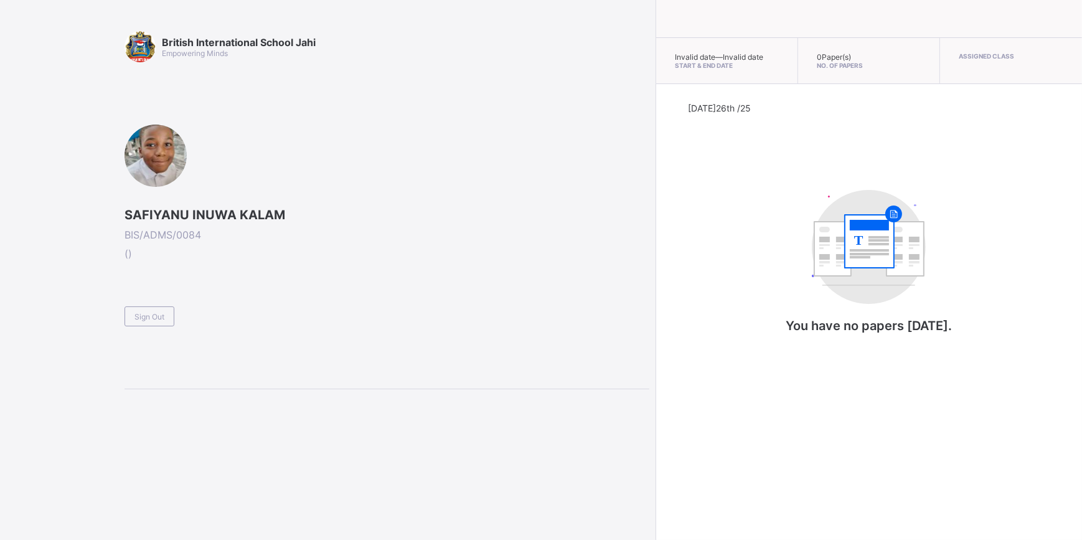
click at [147, 155] on div at bounding box center [155, 155] width 62 height 62
click at [157, 137] on div at bounding box center [155, 155] width 62 height 62
click at [864, 250] on rect at bounding box center [869, 250] width 39 height 2
click at [144, 312] on span "Sign Out" at bounding box center [149, 316] width 30 height 9
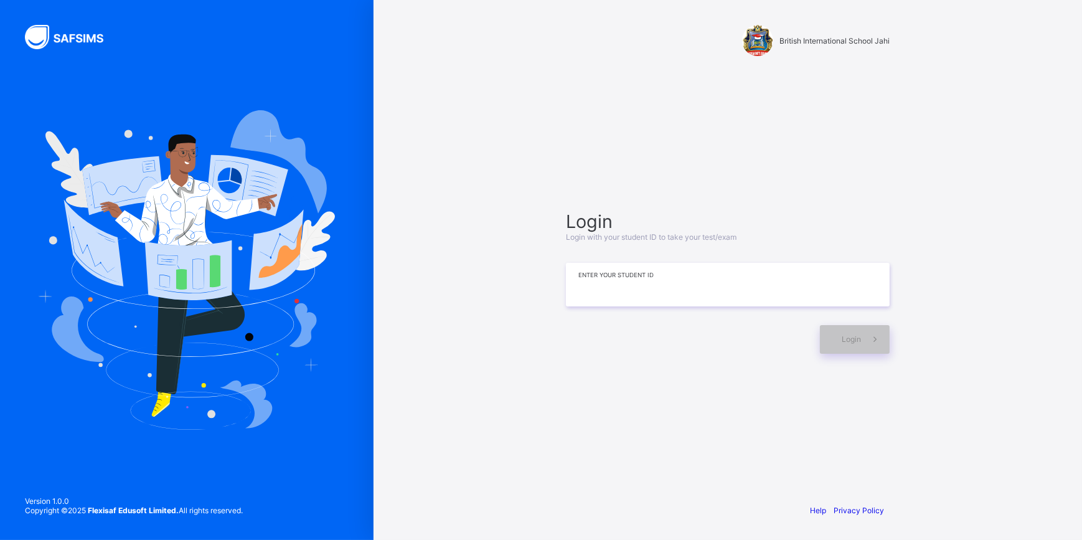
click at [795, 292] on input at bounding box center [728, 285] width 324 height 44
type input "*"
type input "**********"
click at [876, 338] on icon at bounding box center [874, 339] width 13 height 12
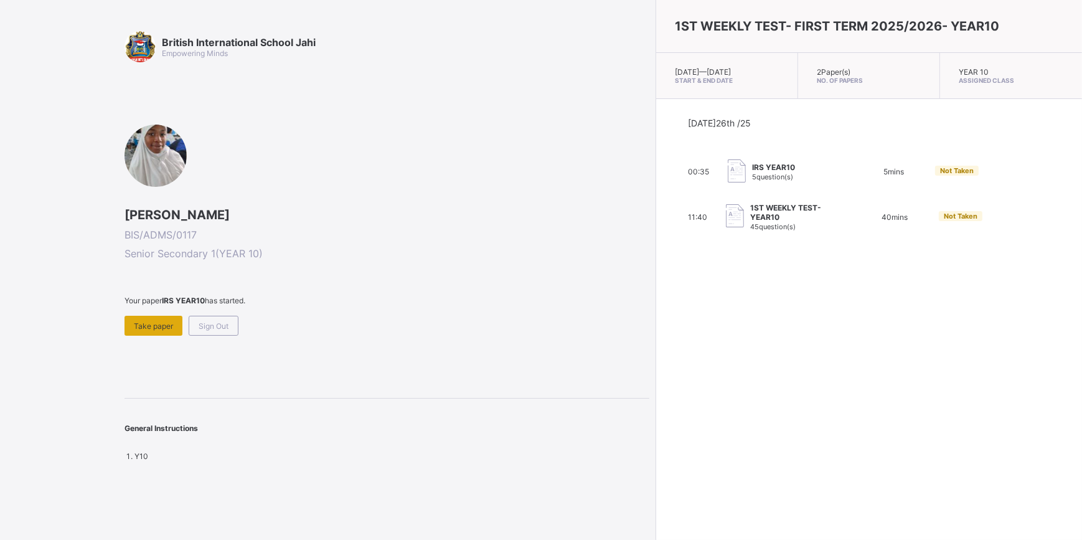
click at [162, 321] on span "Take paper" at bounding box center [153, 325] width 39 height 9
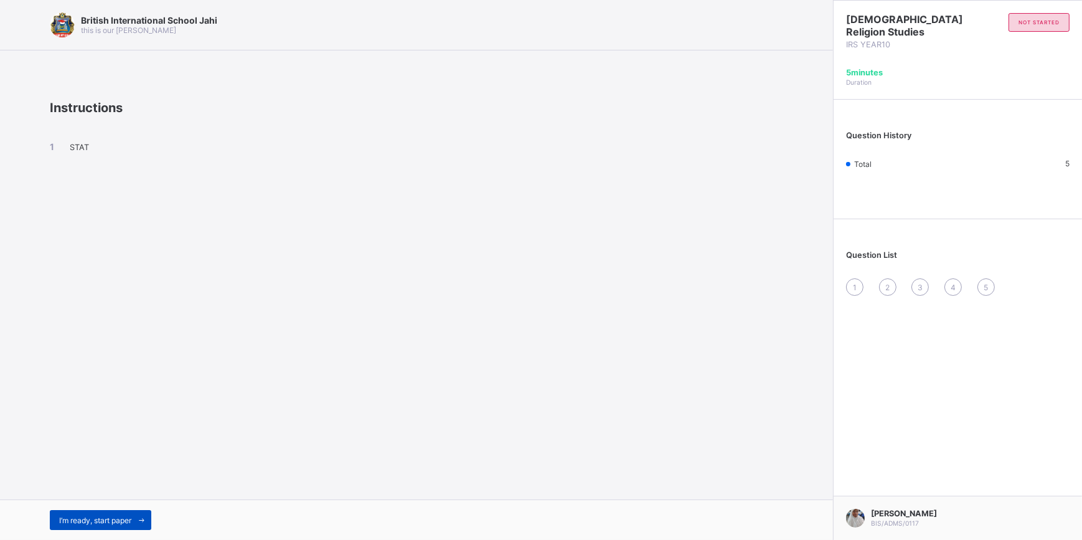
click at [137, 517] on span at bounding box center [141, 520] width 20 height 20
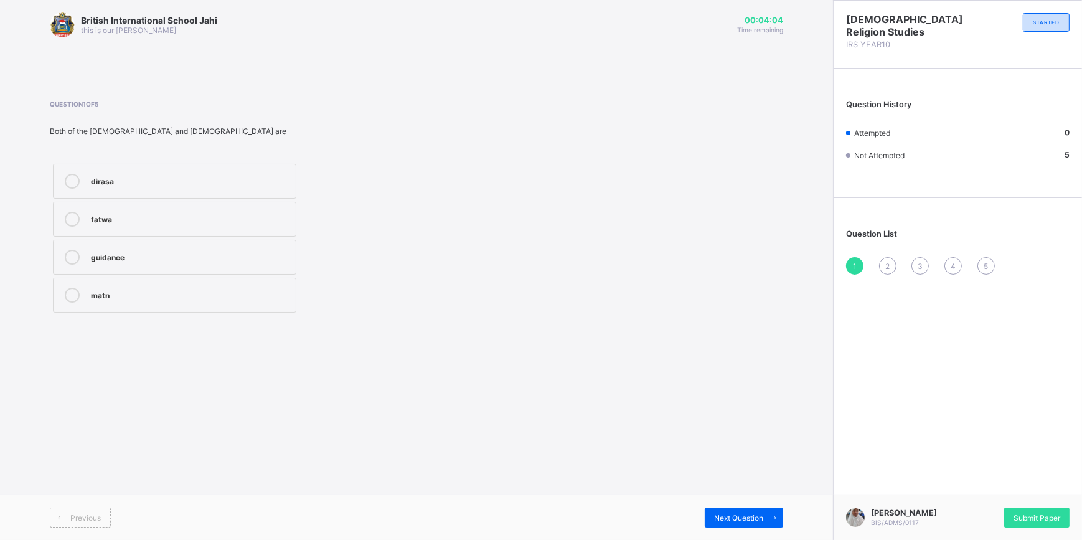
click at [207, 262] on div "guidance" at bounding box center [190, 257] width 199 height 15
click at [771, 510] on span at bounding box center [773, 517] width 20 height 20
click at [204, 305] on label "[DEMOGRAPHIC_DATA]" at bounding box center [179, 304] width 253 height 35
drag, startPoint x: 722, startPoint y: 512, endPoint x: 714, endPoint y: 505, distance: 11.0
click at [722, 512] on div "Next Question" at bounding box center [744, 517] width 78 height 20
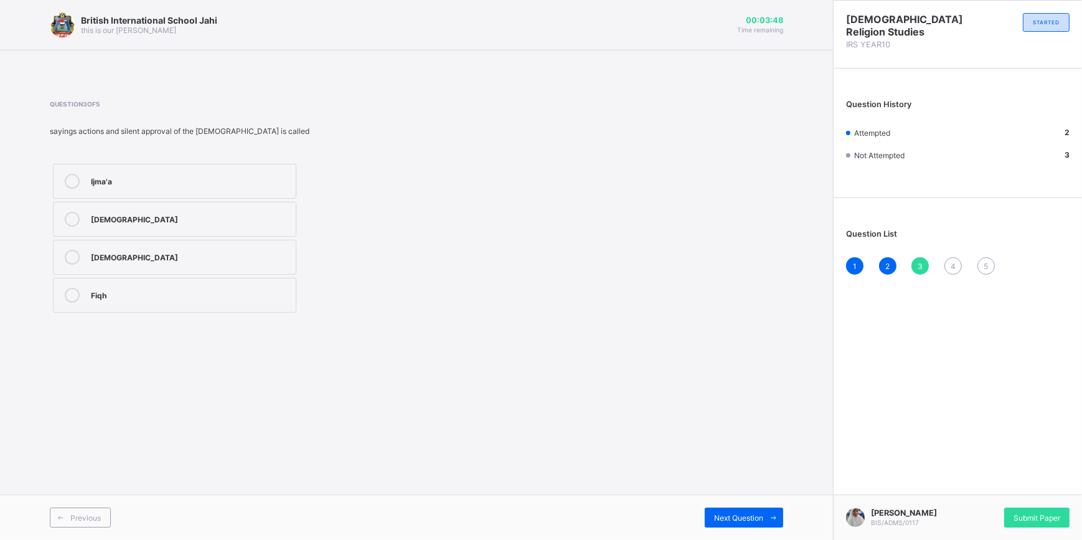
click at [209, 248] on label "[DEMOGRAPHIC_DATA]" at bounding box center [174, 257] width 243 height 35
click at [767, 515] on span at bounding box center [773, 517] width 20 height 20
click at [244, 292] on div "first stage of revelation" at bounding box center [190, 294] width 199 height 12
click at [769, 521] on icon at bounding box center [773, 518] width 9 height 8
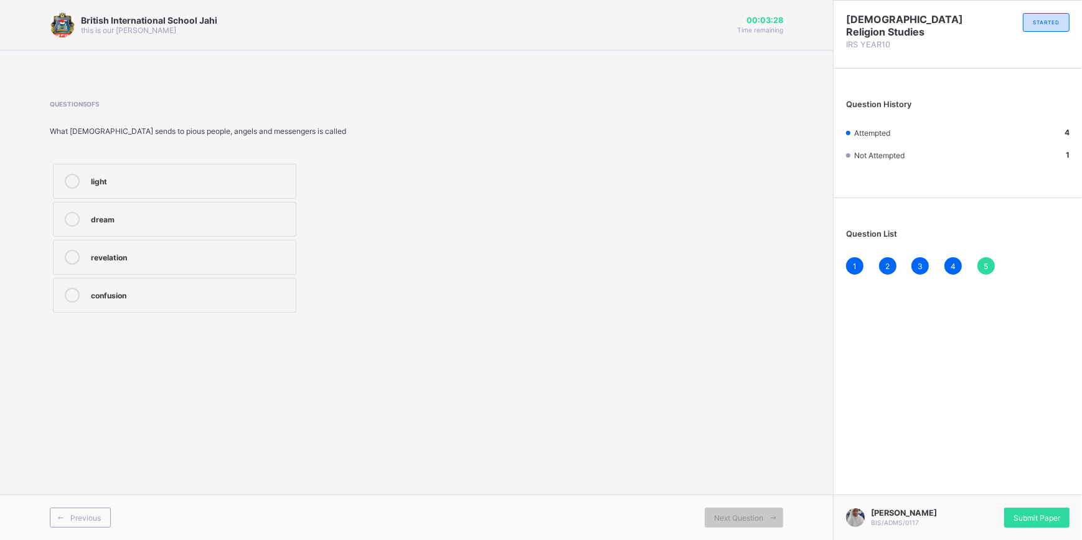
click at [218, 260] on div "revelation" at bounding box center [190, 256] width 199 height 12
click at [1033, 515] on span "Submit Paper" at bounding box center [1036, 517] width 47 height 9
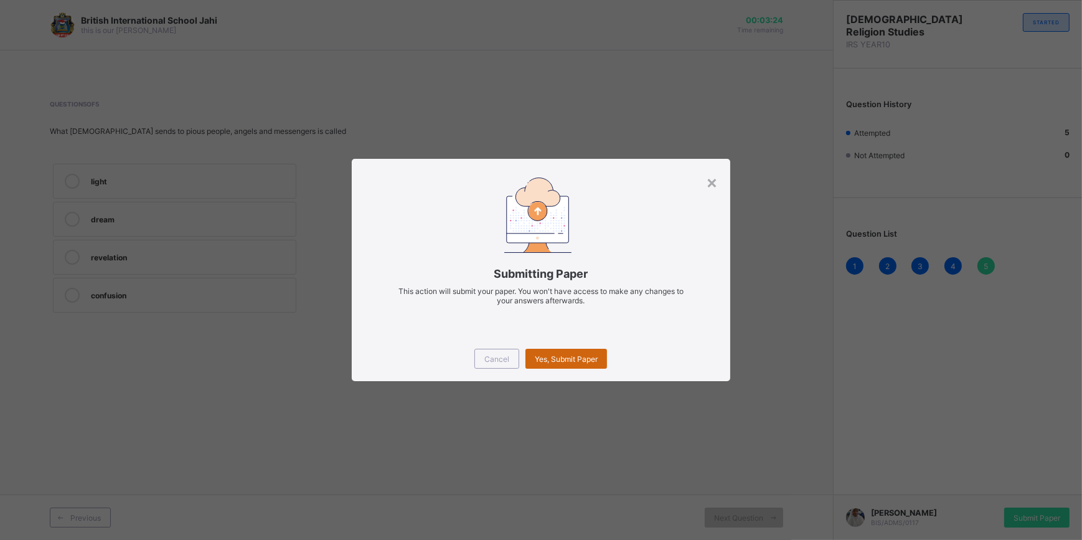
click at [601, 357] on div "Yes, Submit Paper" at bounding box center [566, 359] width 82 height 20
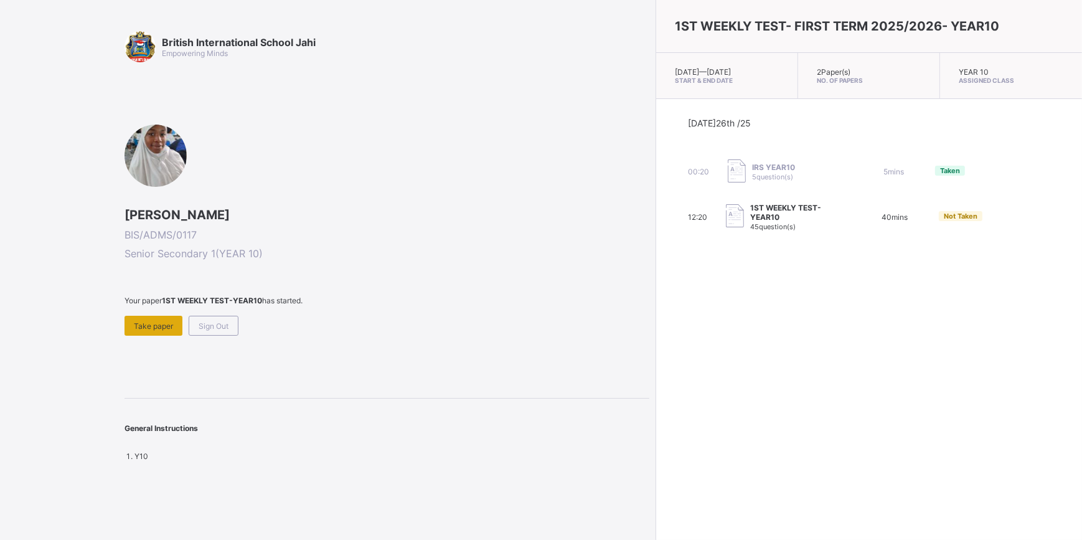
click at [154, 318] on div "Take paper" at bounding box center [153, 326] width 58 height 20
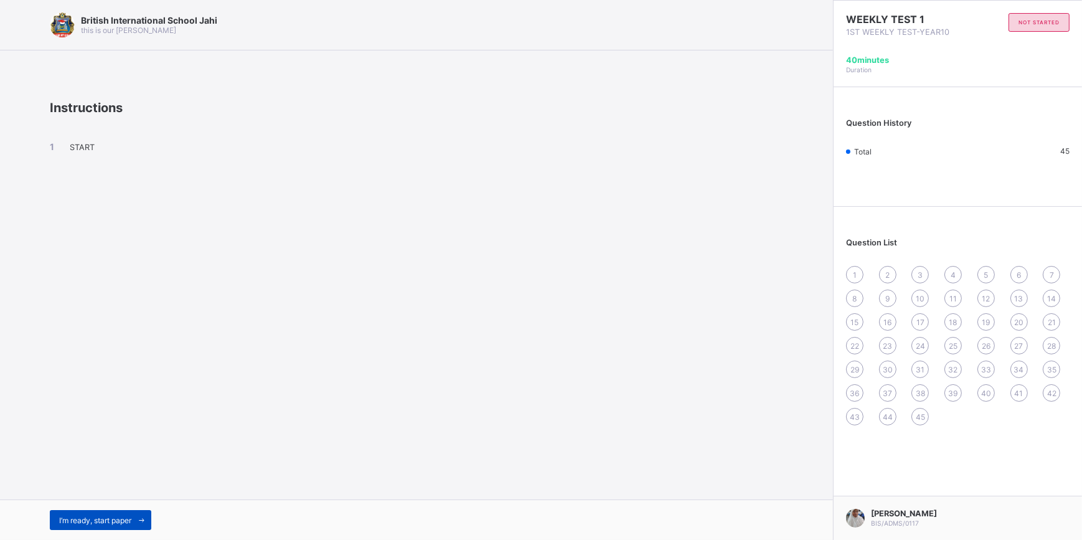
click at [139, 514] on span at bounding box center [141, 520] width 20 height 20
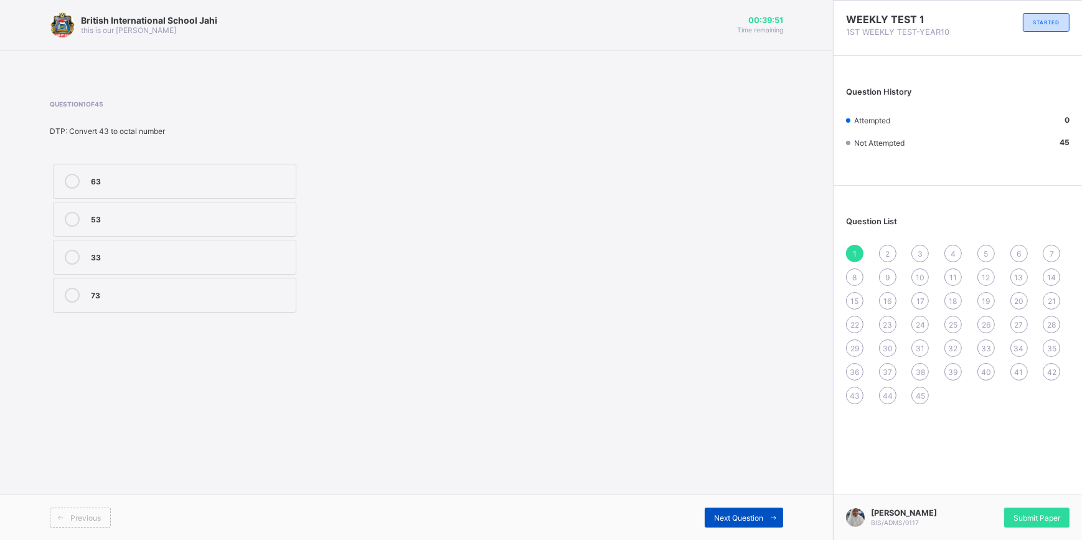
click at [759, 515] on span "Next Question" at bounding box center [738, 517] width 49 height 9
click at [775, 514] on icon at bounding box center [773, 518] width 9 height 8
click at [769, 515] on icon at bounding box center [773, 518] width 9 height 8
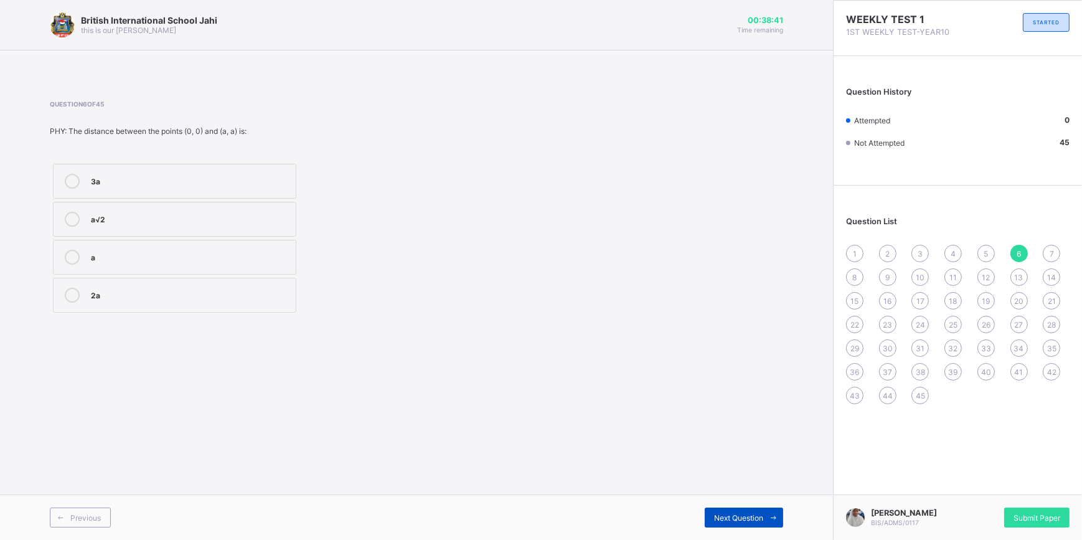
click at [764, 518] on span at bounding box center [773, 517] width 20 height 20
click at [761, 516] on span "Next Question" at bounding box center [738, 517] width 49 height 9
click at [757, 511] on div "Next Question" at bounding box center [744, 517] width 78 height 20
click at [744, 515] on span "Next Question" at bounding box center [738, 517] width 49 height 9
click at [725, 500] on div "Previous Next Question" at bounding box center [416, 516] width 833 height 45
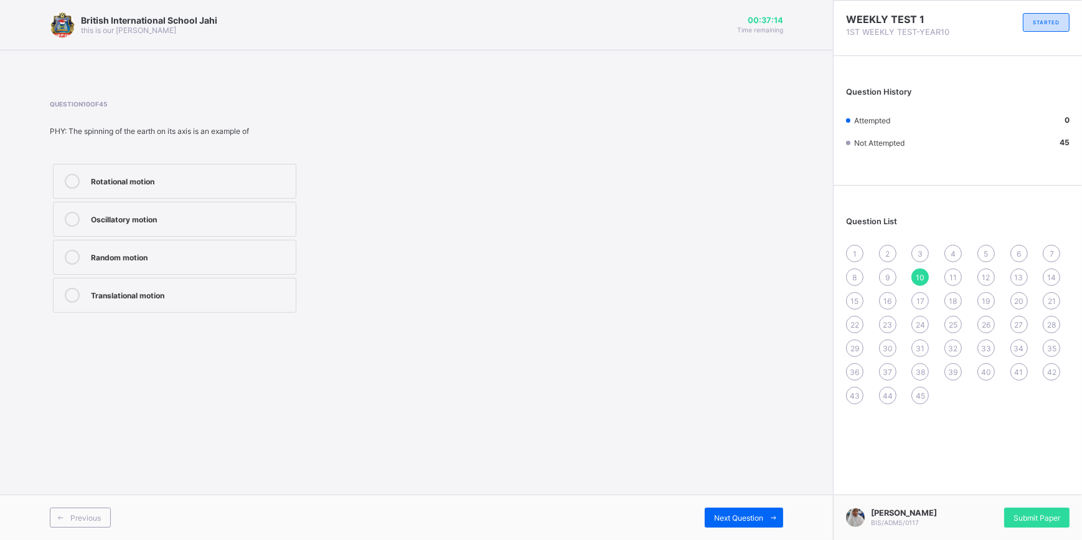
click at [186, 185] on div "Rotational motion" at bounding box center [190, 180] width 199 height 12
click at [731, 516] on span "Next Question" at bounding box center [738, 517] width 49 height 9
click at [733, 514] on span "Next Question" at bounding box center [738, 517] width 49 height 9
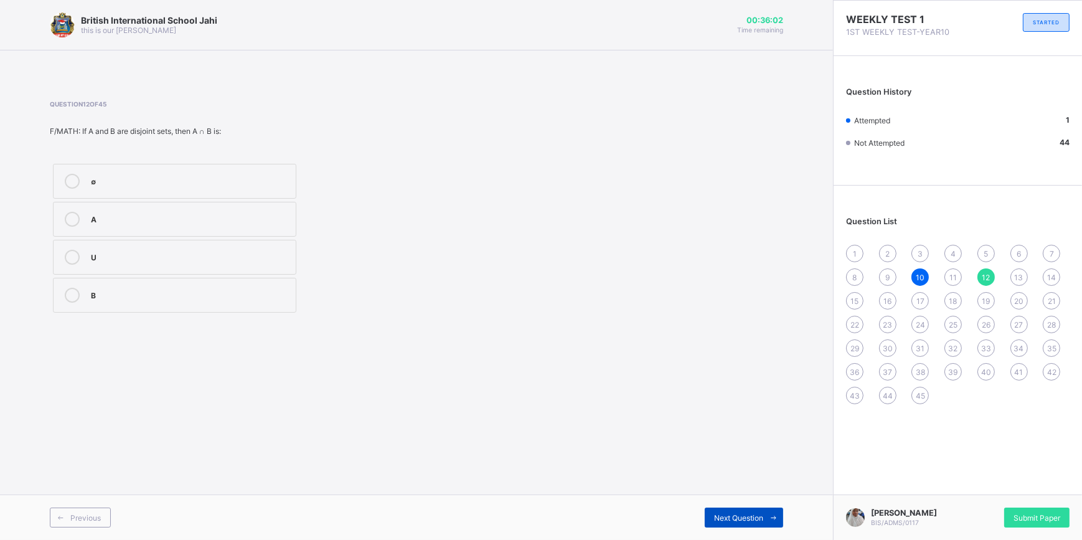
click at [736, 520] on span "Next Question" at bounding box center [738, 517] width 49 height 9
click at [754, 513] on span "Next Question" at bounding box center [738, 517] width 49 height 9
click at [759, 515] on span "Next Question" at bounding box center [738, 517] width 49 height 9
click at [764, 515] on span at bounding box center [773, 517] width 20 height 20
drag, startPoint x: 764, startPoint y: 515, endPoint x: 637, endPoint y: 392, distance: 177.4
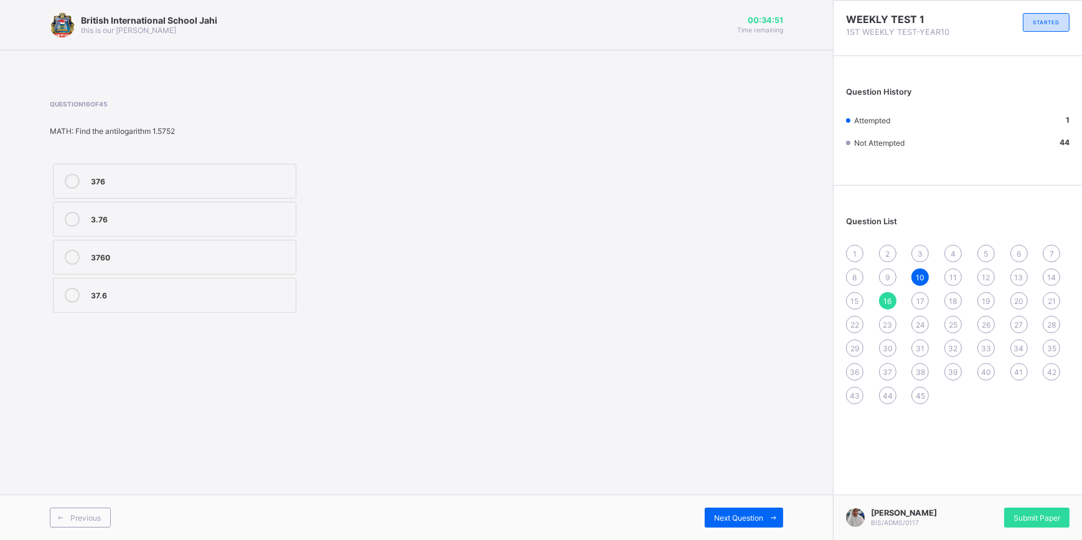
click at [637, 392] on div "British International School Jahi this is our motton 00:34:51 Time remaining Qu…" at bounding box center [416, 270] width 833 height 540
click at [757, 515] on span "Next Question" at bounding box center [738, 517] width 49 height 9
click at [756, 515] on span "Next Question" at bounding box center [738, 517] width 49 height 9
click at [887, 299] on span "16" at bounding box center [887, 300] width 8 height 9
click at [859, 296] on div "15" at bounding box center [854, 300] width 17 height 17
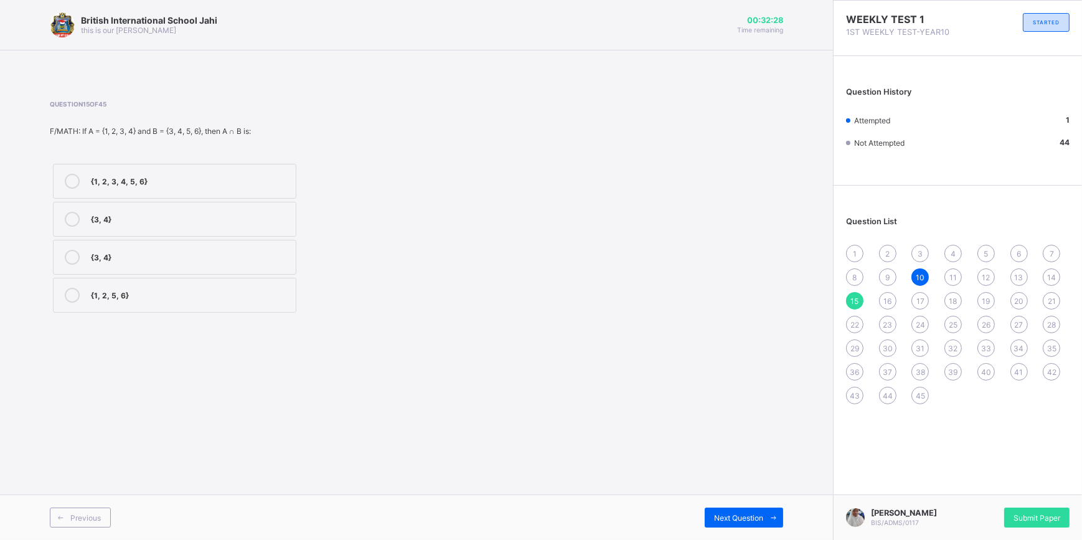
click at [890, 303] on span "16" at bounding box center [887, 300] width 8 height 9
click at [107, 293] on div "37.6" at bounding box center [190, 294] width 199 height 12
click at [766, 519] on span at bounding box center [773, 517] width 20 height 20
click at [128, 214] on div "0.9995" at bounding box center [190, 218] width 199 height 12
click at [768, 511] on span at bounding box center [773, 517] width 20 height 20
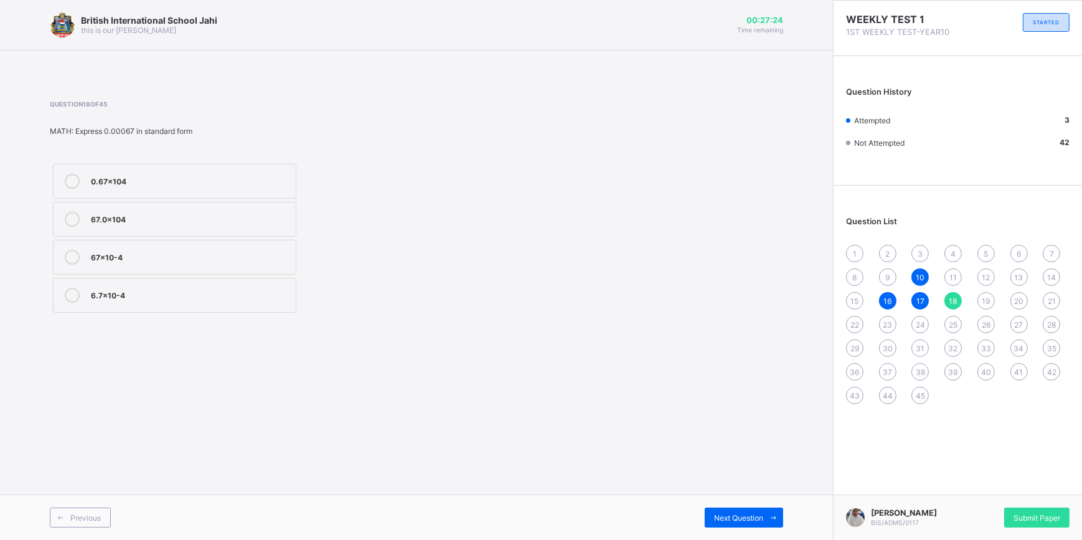
click at [261, 296] on div "6.7×10-4" at bounding box center [190, 294] width 199 height 12
click at [765, 523] on span at bounding box center [773, 517] width 20 height 20
click at [1016, 294] on div "20" at bounding box center [1018, 300] width 17 height 17
click at [1048, 294] on div "21" at bounding box center [1051, 300] width 17 height 17
click at [178, 226] on div "yam" at bounding box center [190, 219] width 199 height 15
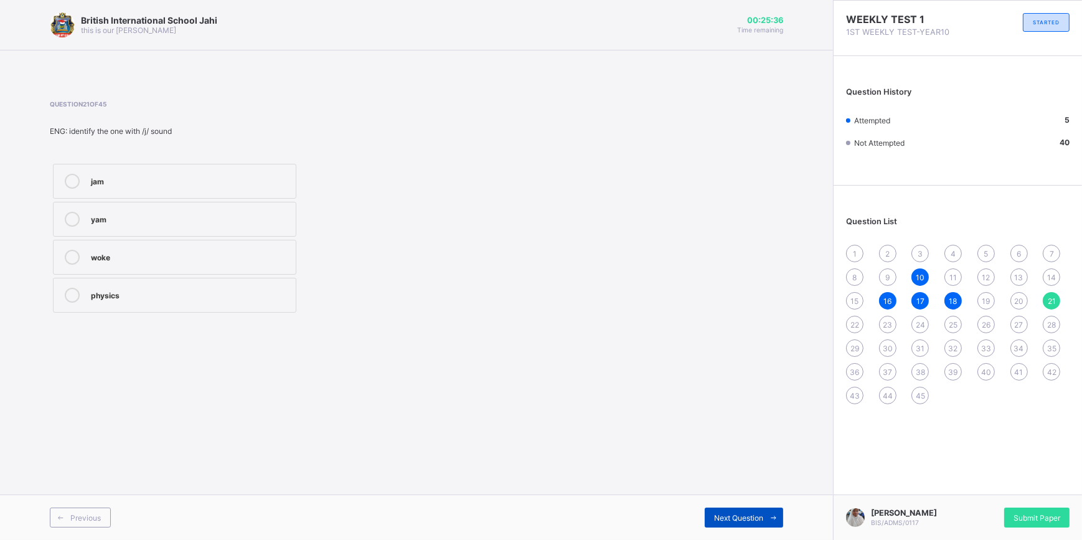
click at [721, 515] on span "Next Question" at bounding box center [738, 517] width 49 height 9
click at [155, 261] on div "usual" at bounding box center [190, 257] width 199 height 15
click at [762, 510] on div "Next Question" at bounding box center [744, 517] width 78 height 20
click at [203, 224] on div "crying to" at bounding box center [190, 219] width 199 height 15
click at [766, 512] on span at bounding box center [773, 517] width 20 height 20
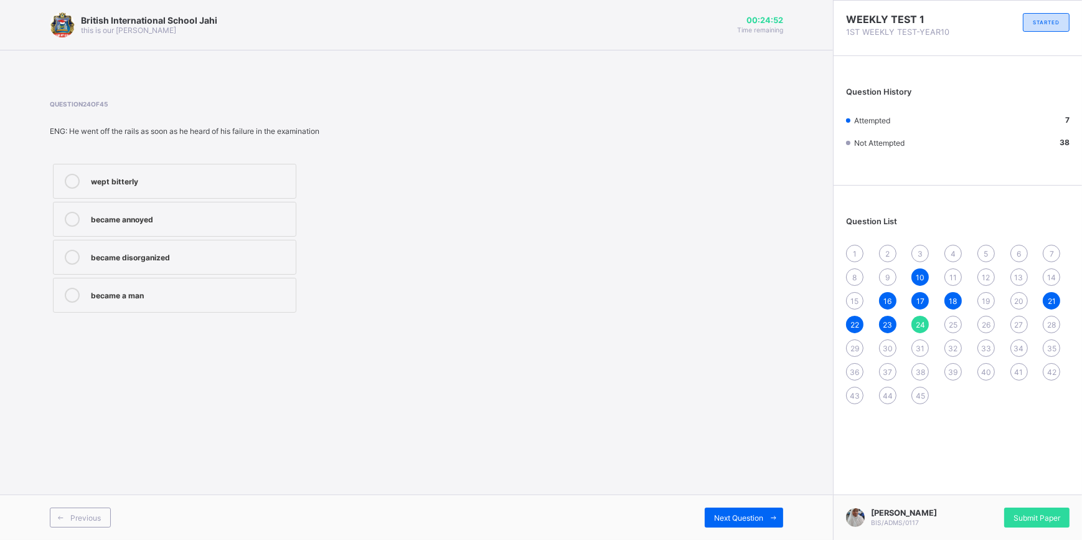
click at [182, 259] on div "became disorganized" at bounding box center [190, 256] width 199 height 12
click at [766, 517] on span at bounding box center [773, 517] width 20 height 20
click at [243, 225] on div "knows the techniques of swimming" at bounding box center [190, 219] width 199 height 15
click at [747, 511] on div "Next Question" at bounding box center [744, 517] width 78 height 20
click at [731, 514] on span "Next Question" at bounding box center [738, 517] width 49 height 9
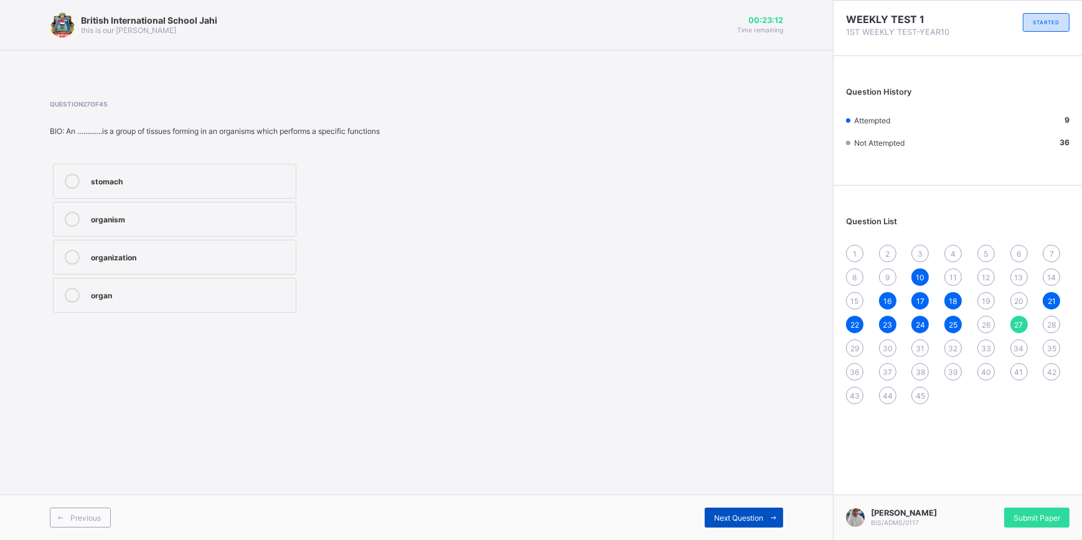
click at [768, 511] on span at bounding box center [773, 517] width 20 height 20
click at [251, 252] on div "cell" at bounding box center [190, 256] width 199 height 12
click at [776, 513] on span at bounding box center [773, 517] width 20 height 20
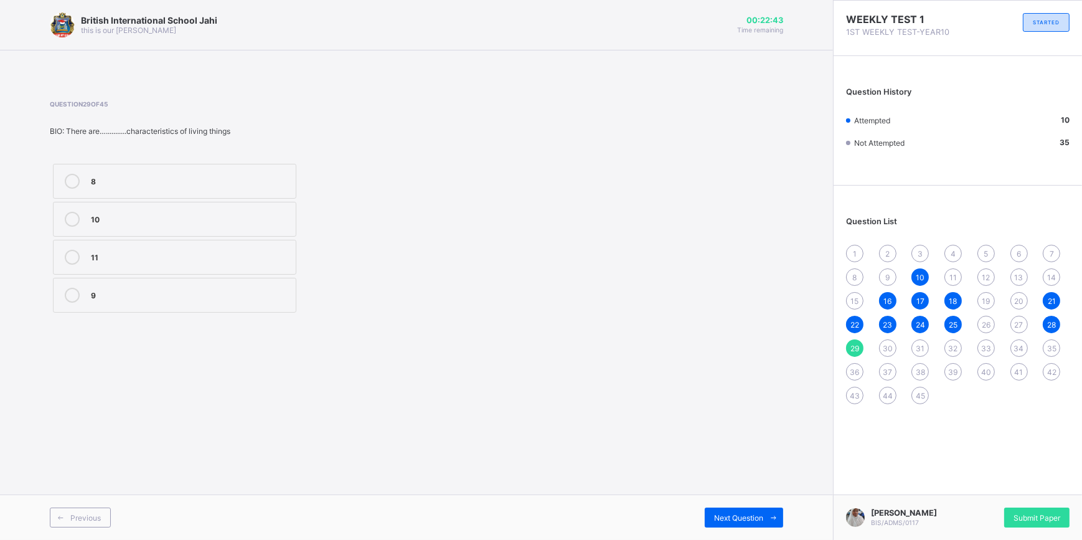
click at [244, 260] on div "11" at bounding box center [190, 256] width 199 height 12
click at [763, 518] on span at bounding box center [773, 517] width 20 height 20
click at [254, 294] on div "living &non living things" at bounding box center [190, 294] width 199 height 12
click at [738, 518] on span "Next Question" at bounding box center [738, 517] width 49 height 9
click at [248, 171] on label "Tolerance" at bounding box center [174, 181] width 243 height 35
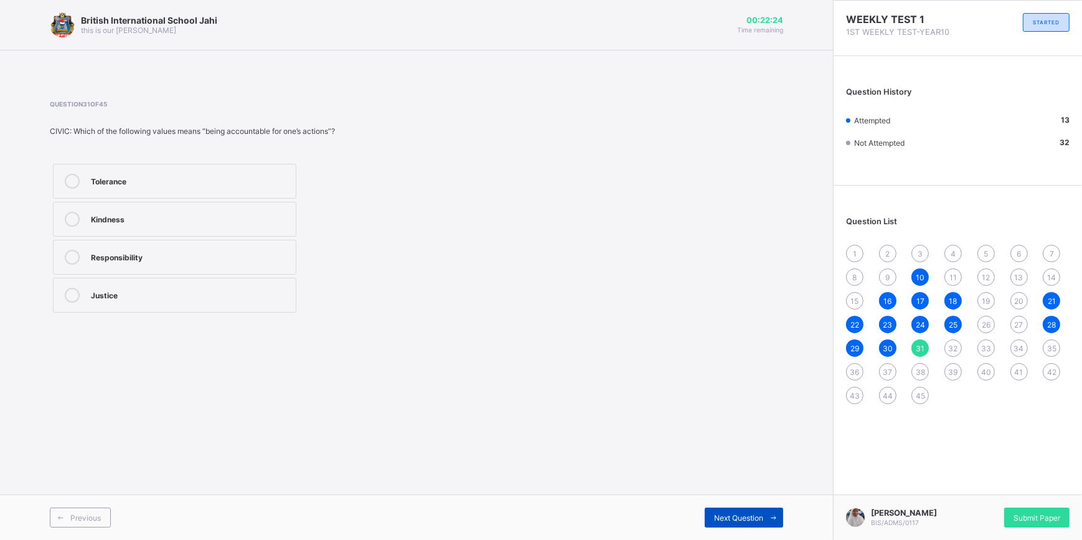
click at [769, 511] on span at bounding box center [773, 517] width 20 height 20
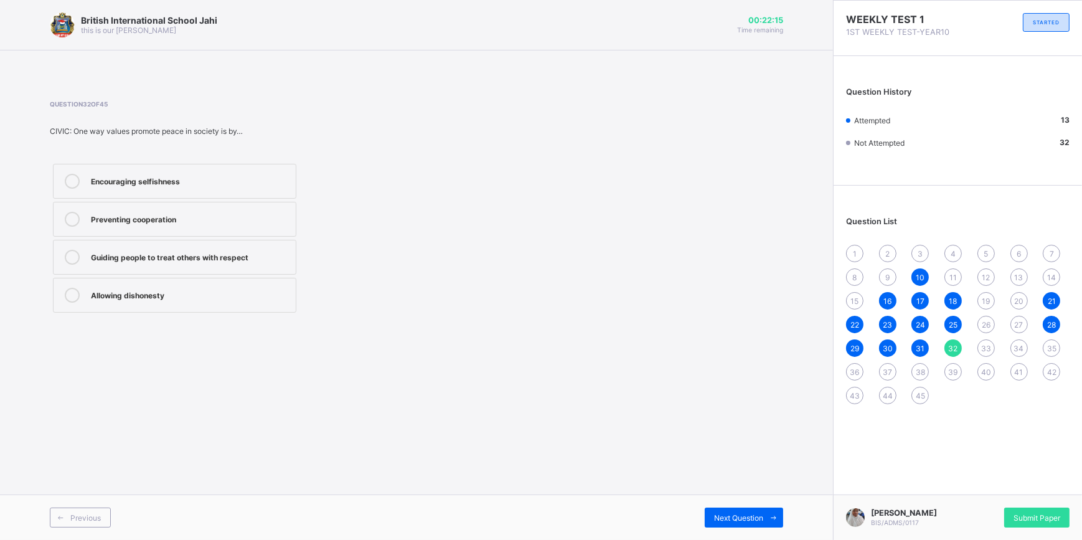
click at [237, 255] on div "Guiding people to treat others with respect" at bounding box center [190, 256] width 199 height 12
click at [755, 514] on span "Next Question" at bounding box center [738, 517] width 49 height 9
click at [271, 258] on div "They encourage dishonesty" at bounding box center [190, 256] width 199 height 12
click at [757, 510] on div "Next Question" at bounding box center [744, 517] width 78 height 20
click at [255, 291] on div "Help people distinguish right from wrong" at bounding box center [190, 294] width 199 height 12
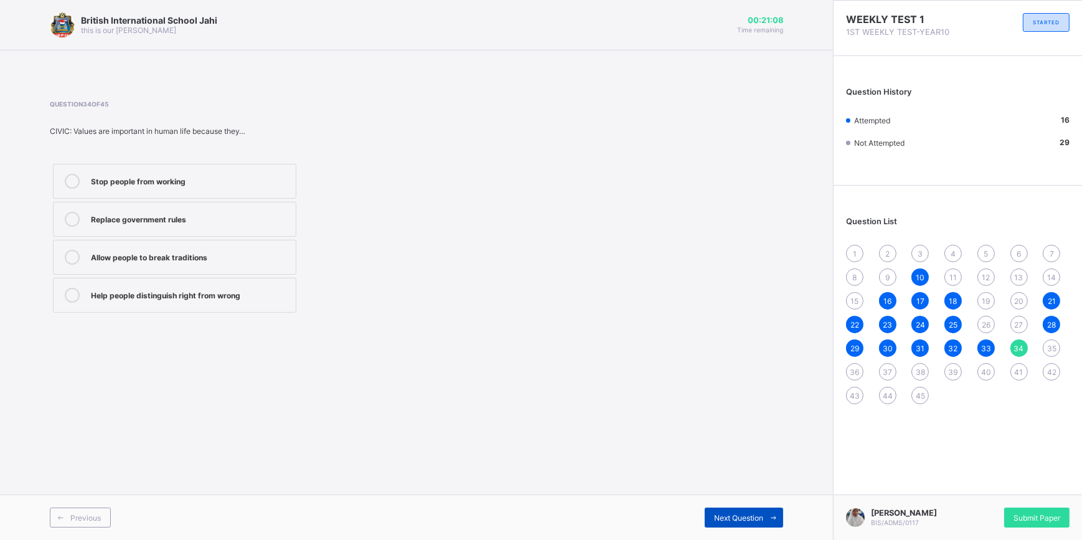
click at [720, 521] on span "Next Question" at bounding box center [738, 517] width 49 height 9
click at [227, 228] on label "A principle that guides behaviour" at bounding box center [174, 219] width 243 height 35
click at [735, 522] on span "Next Question" at bounding box center [738, 517] width 49 height 9
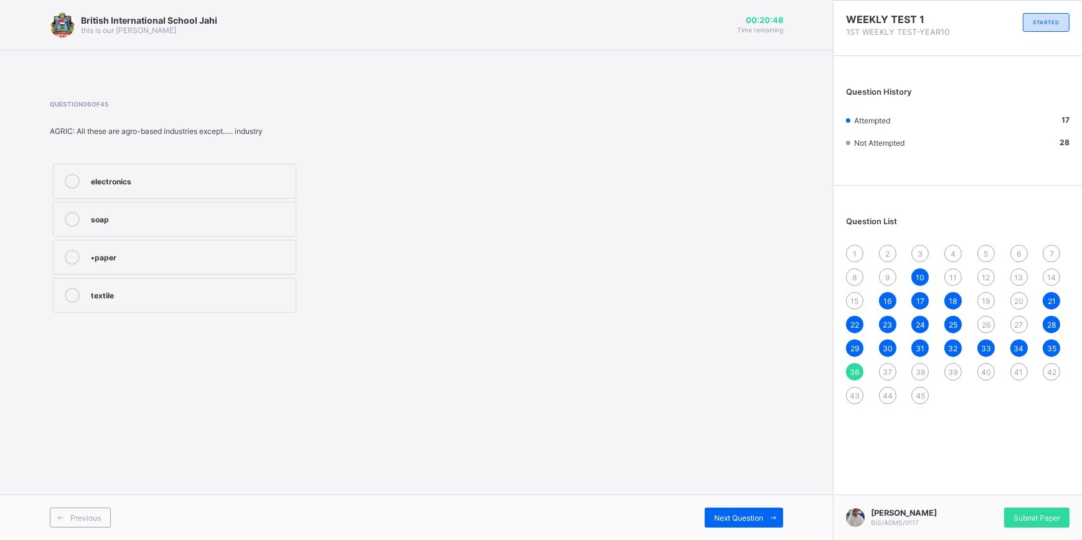
click at [155, 185] on div "electronics" at bounding box center [190, 180] width 199 height 12
click at [730, 518] on span "Next Question" at bounding box center [738, 517] width 49 height 9
click at [278, 299] on div "Food" at bounding box center [190, 295] width 199 height 15
click at [766, 519] on span at bounding box center [773, 517] width 20 height 20
click at [759, 515] on span "Next Question" at bounding box center [738, 517] width 49 height 9
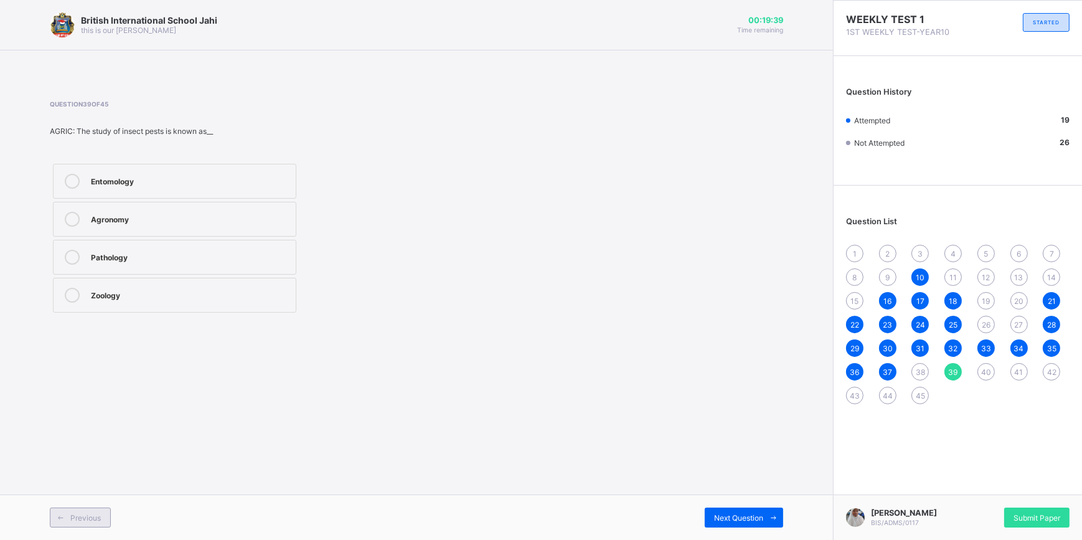
click at [83, 513] on span "Previous" at bounding box center [85, 517] width 31 height 9
click at [95, 291] on div "Entomology" at bounding box center [190, 294] width 199 height 12
click at [705, 517] on div "Next Question" at bounding box center [744, 517] width 78 height 20
drag, startPoint x: 169, startPoint y: 295, endPoint x: 179, endPoint y: 295, distance: 10.6
click at [174, 295] on div "Zoology" at bounding box center [190, 294] width 199 height 12
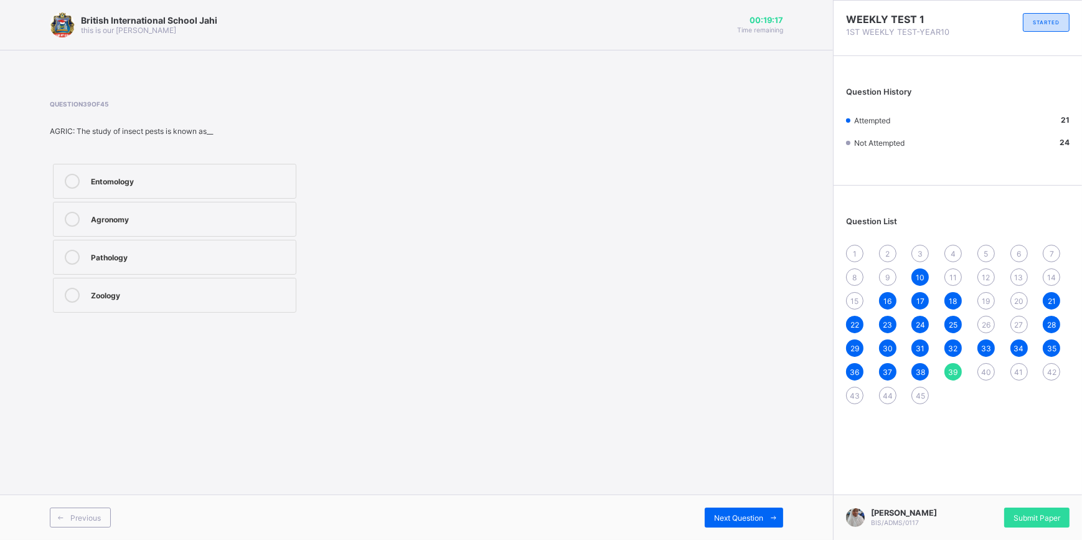
click at [212, 261] on div "Pathology" at bounding box center [190, 256] width 199 height 12
click at [748, 498] on div "British International School Jahi this is our motton 00:19:14 Time remaining Qu…" at bounding box center [416, 270] width 833 height 540
drag, startPoint x: 748, startPoint y: 498, endPoint x: 742, endPoint y: 519, distance: 21.9
click at [742, 519] on span "Next Question" at bounding box center [738, 517] width 49 height 9
click at [199, 292] on div "field/cultivation" at bounding box center [190, 294] width 199 height 12
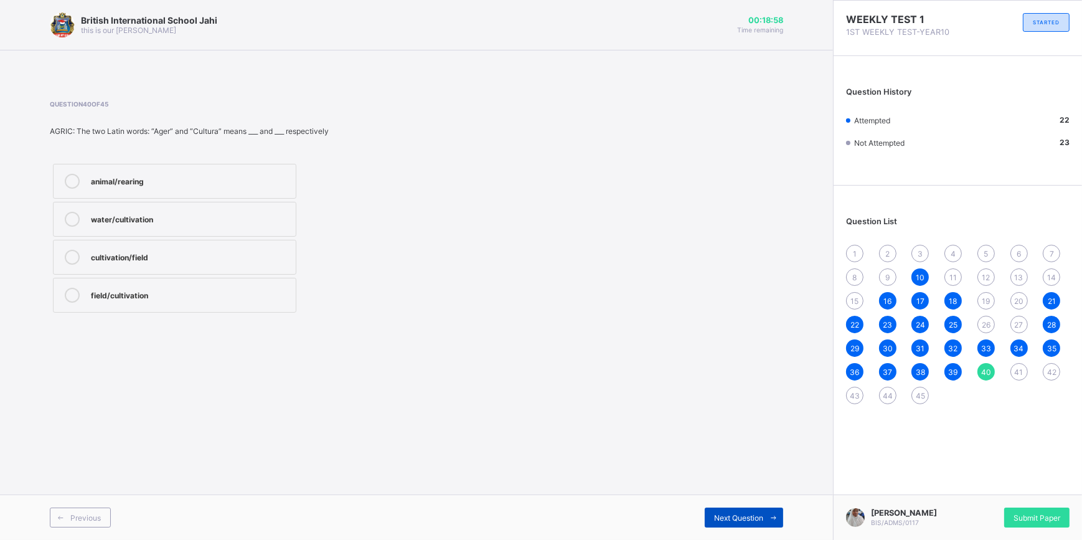
click at [715, 513] on div "Next Question" at bounding box center [744, 517] width 78 height 20
click at [726, 509] on div "Next Question" at bounding box center [744, 517] width 78 height 20
click at [187, 212] on div "Chemical change" at bounding box center [190, 218] width 199 height 12
click at [713, 512] on div "Next Question" at bounding box center [744, 517] width 78 height 20
click at [726, 513] on span "Next Question" at bounding box center [738, 517] width 49 height 9
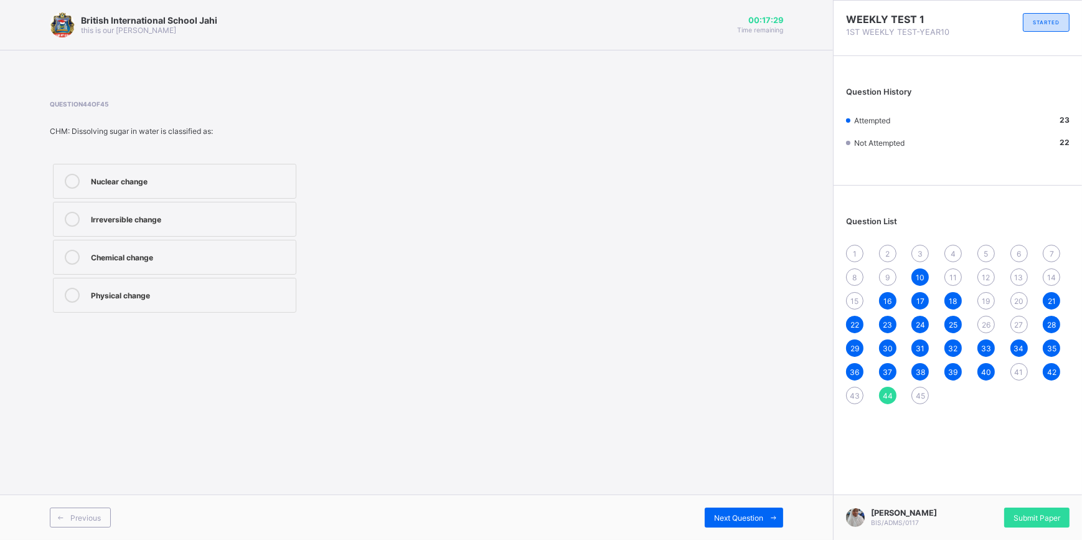
drag, startPoint x: 152, startPoint y: 217, endPoint x: 180, endPoint y: 238, distance: 35.1
click at [153, 217] on div "Irreversible change" at bounding box center [190, 218] width 199 height 12
click at [713, 510] on div "Next Question" at bounding box center [744, 517] width 78 height 20
click at [219, 176] on div "Cooking of rice" at bounding box center [190, 180] width 199 height 12
click at [621, 482] on div "British International School Jahi this is our motton 00:17:11 Time remaining Qu…" at bounding box center [416, 270] width 833 height 540
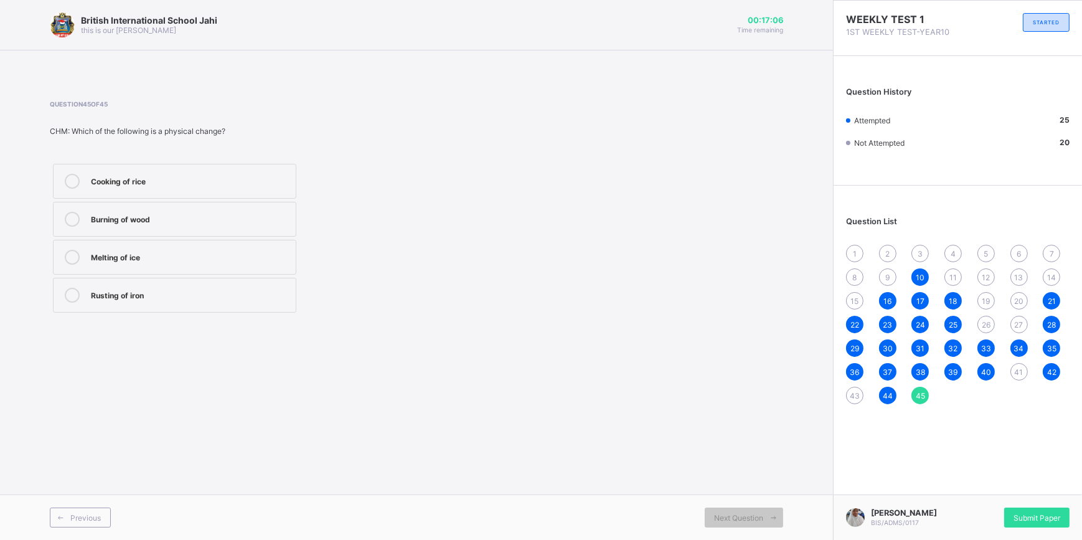
click at [857, 253] on div "1" at bounding box center [854, 253] width 17 height 17
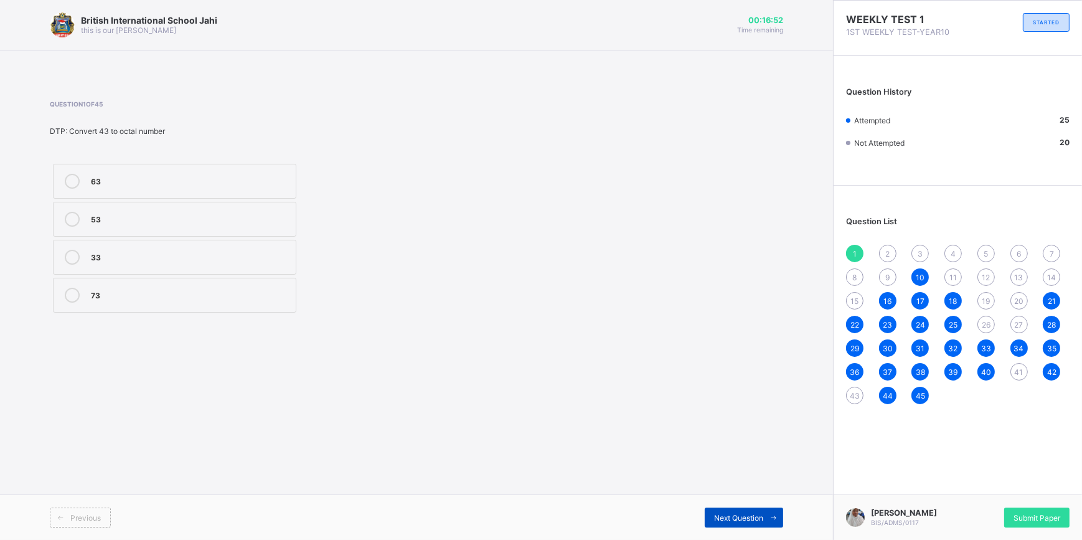
click at [775, 517] on icon at bounding box center [773, 518] width 9 height 8
drag, startPoint x: 223, startPoint y: 212, endPoint x: 215, endPoint y: 206, distance: 9.7
drag, startPoint x: 215, startPoint y: 206, endPoint x: 416, endPoint y: 154, distance: 207.0
click at [416, 154] on div "Question 2 of 45 DTP: Components of computer consist of the following except Me…" at bounding box center [258, 207] width 416 height 215
click at [1049, 270] on div "14" at bounding box center [1051, 276] width 17 height 17
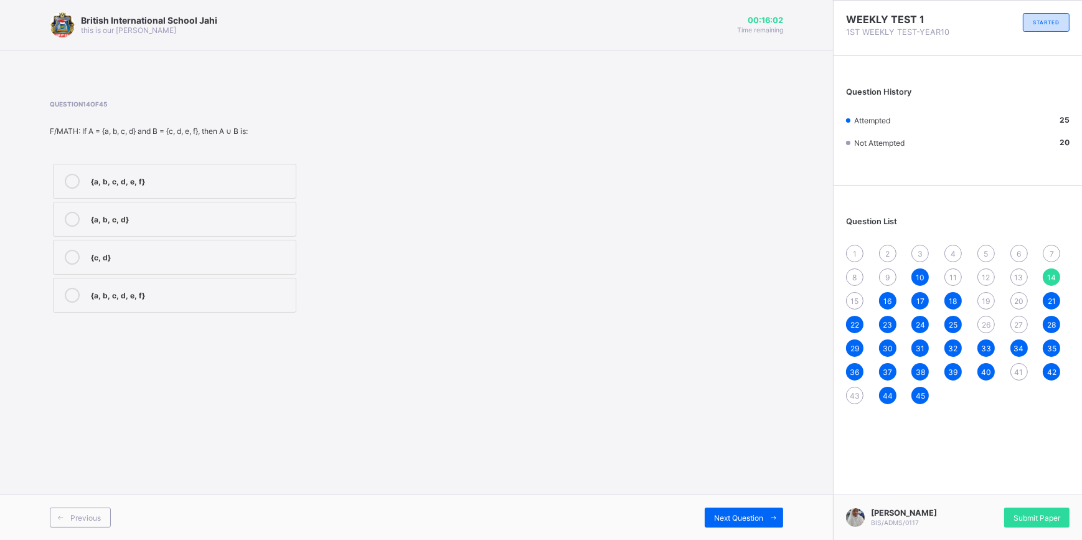
click at [156, 175] on div "{a, b, c, d, e, f}" at bounding box center [190, 180] width 199 height 12
click at [1016, 271] on div "13" at bounding box center [1018, 276] width 17 height 17
click at [856, 254] on div "1" at bounding box center [854, 253] width 17 height 17
click at [889, 249] on span "2" at bounding box center [887, 253] width 4 height 9
click at [924, 251] on div "3" at bounding box center [919, 253] width 17 height 17
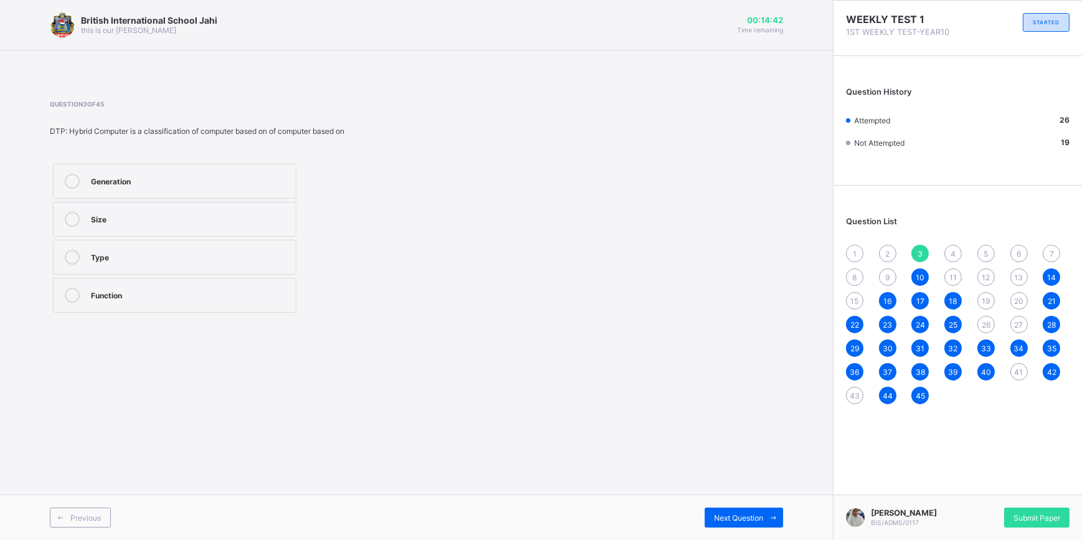
click at [163, 176] on div "Generation" at bounding box center [190, 180] width 199 height 12
click at [726, 515] on span "Next Question" at bounding box center [738, 517] width 49 height 9
drag, startPoint x: 152, startPoint y: 292, endPoint x: 171, endPoint y: 289, distance: 18.9
click at [159, 291] on div "Digitalization" at bounding box center [190, 294] width 199 height 12
click at [729, 514] on span "Next Question" at bounding box center [738, 517] width 49 height 9
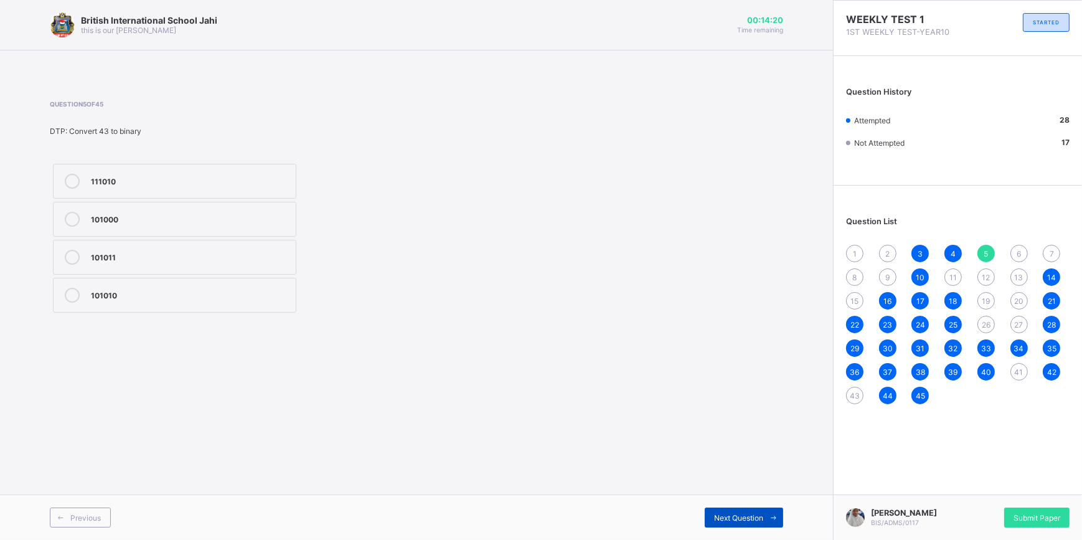
click at [722, 514] on span "Next Question" at bounding box center [738, 517] width 49 height 9
click at [766, 510] on span at bounding box center [773, 517] width 20 height 20
click at [264, 181] on div "Circular motion" at bounding box center [190, 180] width 199 height 12
click at [725, 513] on span "Next Question" at bounding box center [738, 517] width 49 height 9
click at [753, 519] on span "Next Question" at bounding box center [738, 517] width 49 height 9
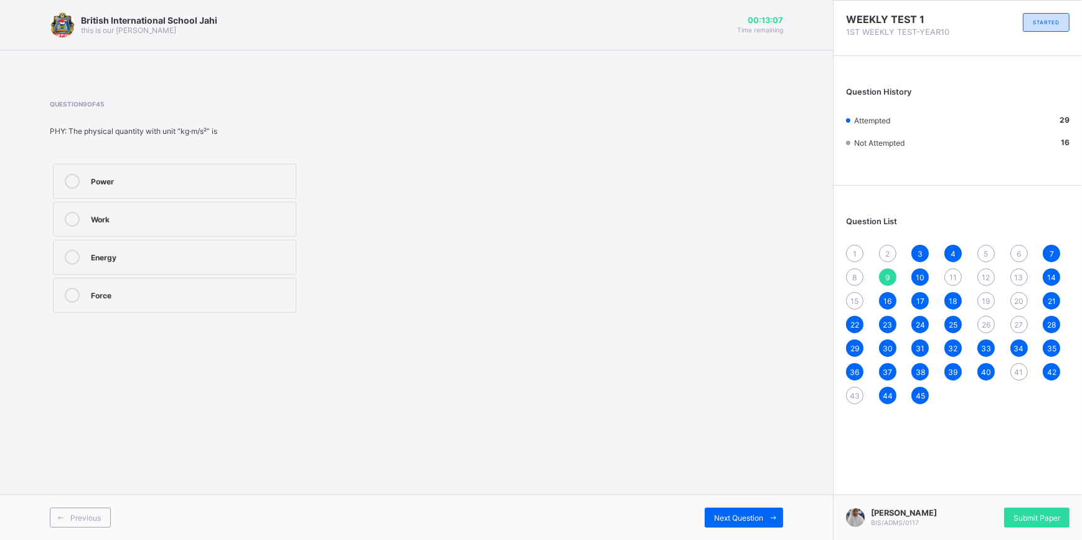
click at [274, 256] on div "Energy" at bounding box center [190, 256] width 199 height 12
click at [721, 515] on span "Next Question" at bounding box center [738, 517] width 49 height 9
click at [718, 518] on span "Next Question" at bounding box center [738, 517] width 49 height 9
click at [233, 298] on div "{1, 2, 3, 4, 5, 6}" at bounding box center [190, 294] width 199 height 12
click at [722, 509] on div "Next Question" at bounding box center [744, 517] width 78 height 20
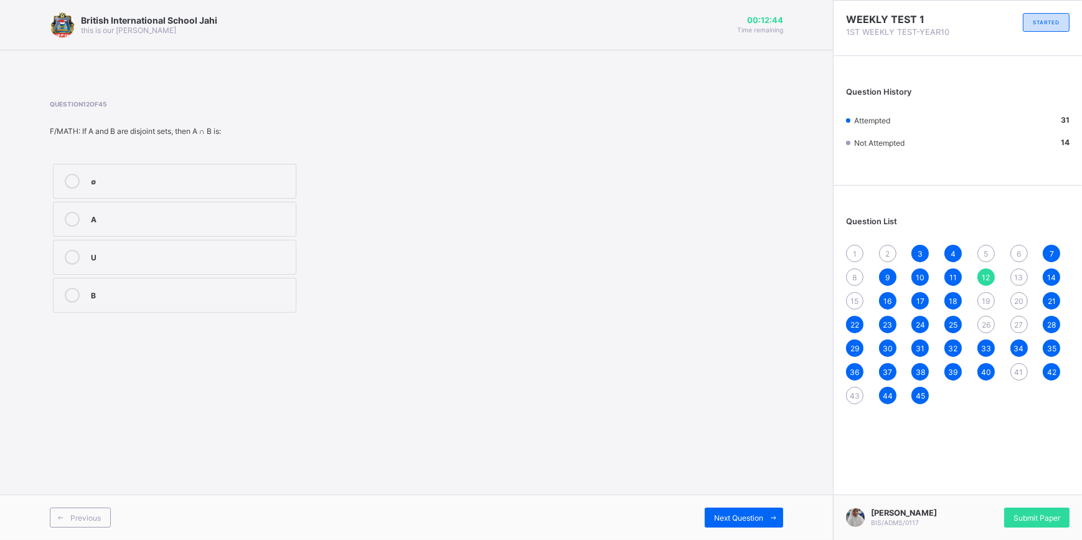
click at [99, 259] on div "U" at bounding box center [190, 256] width 199 height 12
click at [769, 519] on icon at bounding box center [773, 518] width 9 height 8
click at [123, 253] on div "{1, 3, 5, 7}" at bounding box center [190, 256] width 199 height 12
click at [723, 514] on span "Next Question" at bounding box center [738, 517] width 49 height 9
click at [715, 515] on span "Next Question" at bounding box center [738, 517] width 49 height 9
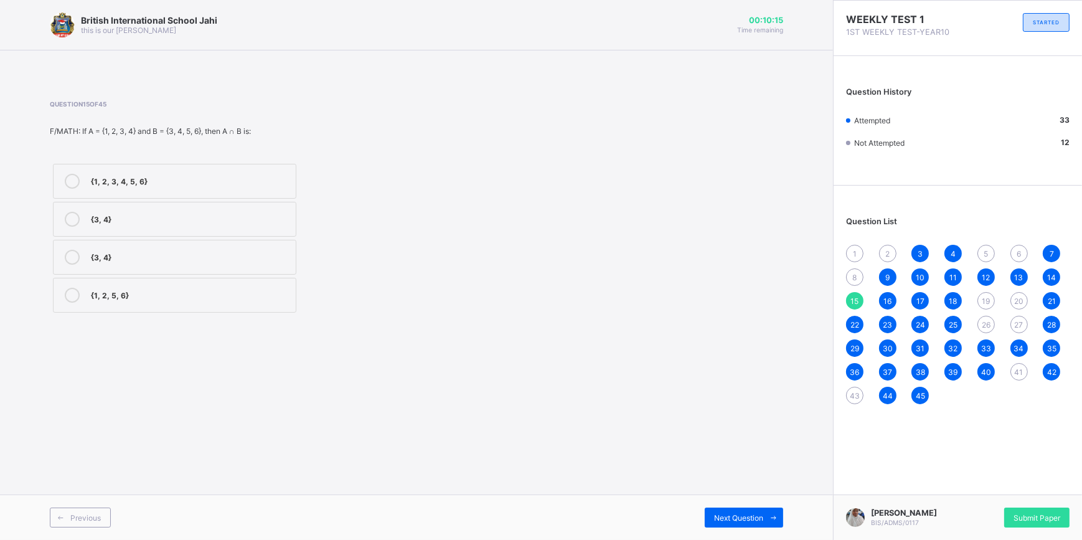
click at [155, 304] on label "{1, 2, 5, 6}" at bounding box center [174, 295] width 243 height 35
click at [746, 513] on div "Next Question" at bounding box center [744, 517] width 78 height 20
click at [745, 514] on span "Next Question" at bounding box center [738, 517] width 49 height 9
drag, startPoint x: 745, startPoint y: 514, endPoint x: 728, endPoint y: 517, distance: 17.0
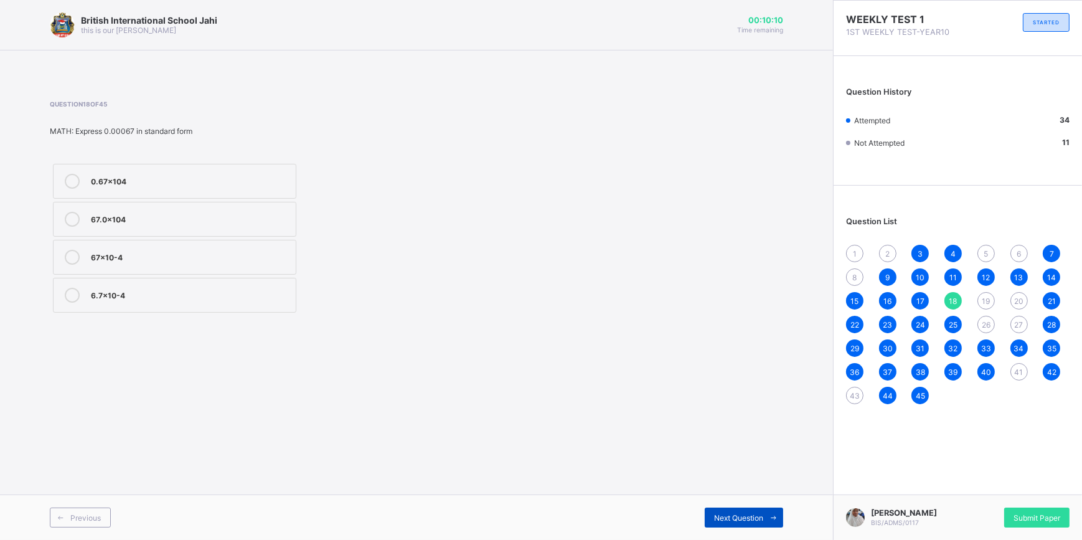
click at [728, 517] on span "Next Question" at bounding box center [738, 517] width 49 height 9
click at [741, 513] on span "Next Question" at bounding box center [738, 517] width 49 height 9
click at [133, 222] on div "94a2" at bounding box center [190, 218] width 199 height 12
click at [743, 520] on span "Next Question" at bounding box center [738, 517] width 49 height 9
click at [741, 513] on span "Next Question" at bounding box center [738, 517] width 49 height 9
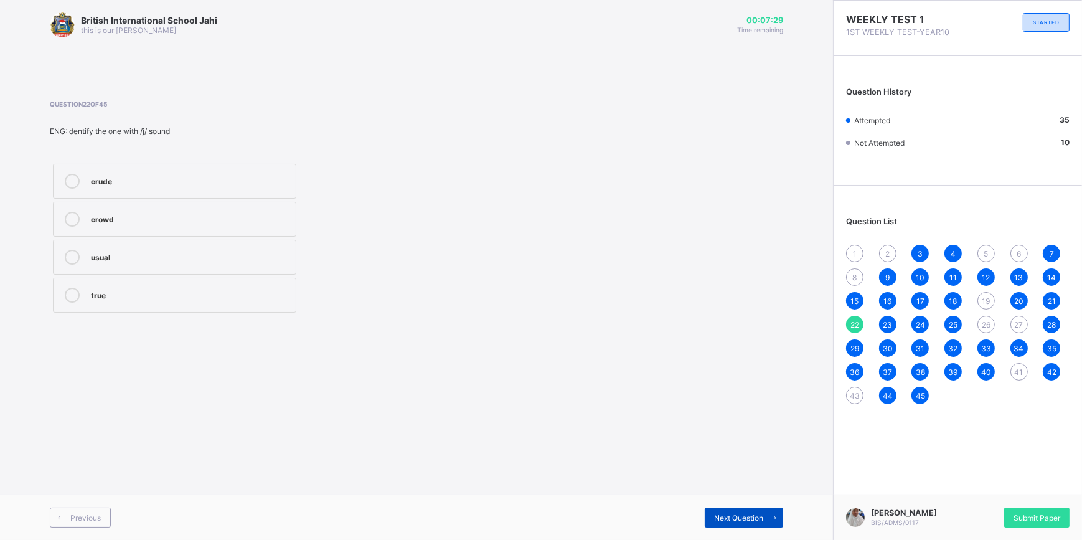
click at [741, 513] on span "Next Question" at bounding box center [738, 517] width 49 height 9
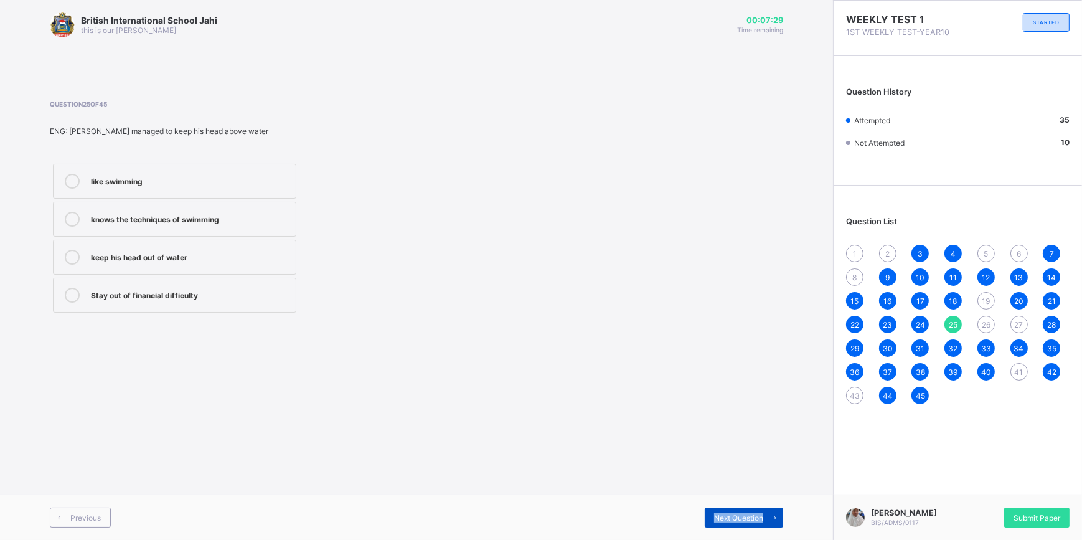
click at [741, 513] on span "Next Question" at bounding box center [738, 517] width 49 height 9
click at [214, 295] on div "taxonomist" at bounding box center [190, 294] width 199 height 12
click at [721, 520] on span "Next Question" at bounding box center [738, 517] width 49 height 9
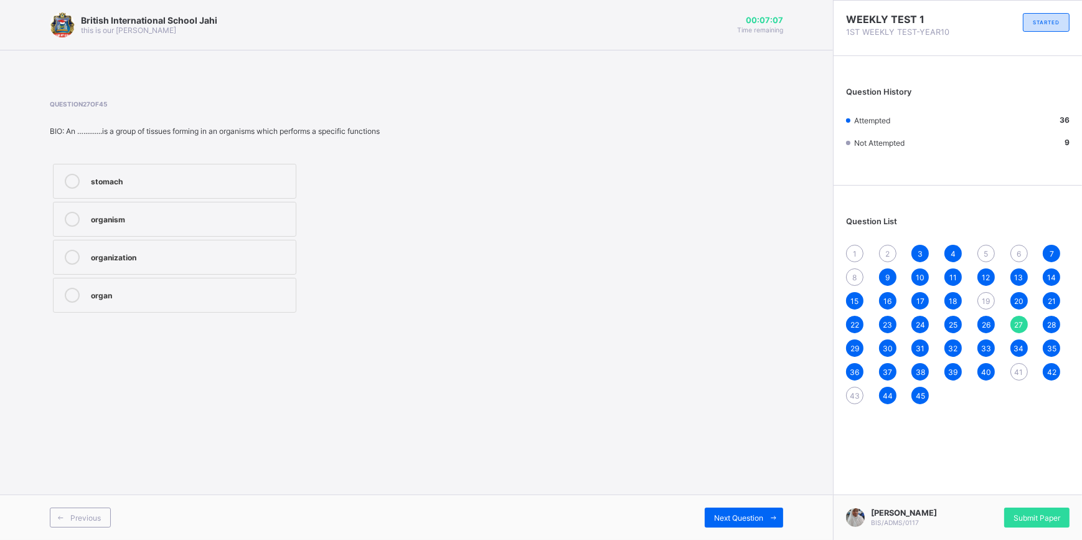
click at [224, 296] on div "organ" at bounding box center [190, 294] width 199 height 12
click at [750, 511] on div "Next Question" at bounding box center [744, 517] width 78 height 20
click at [728, 513] on span "Next Question" at bounding box center [738, 517] width 49 height 9
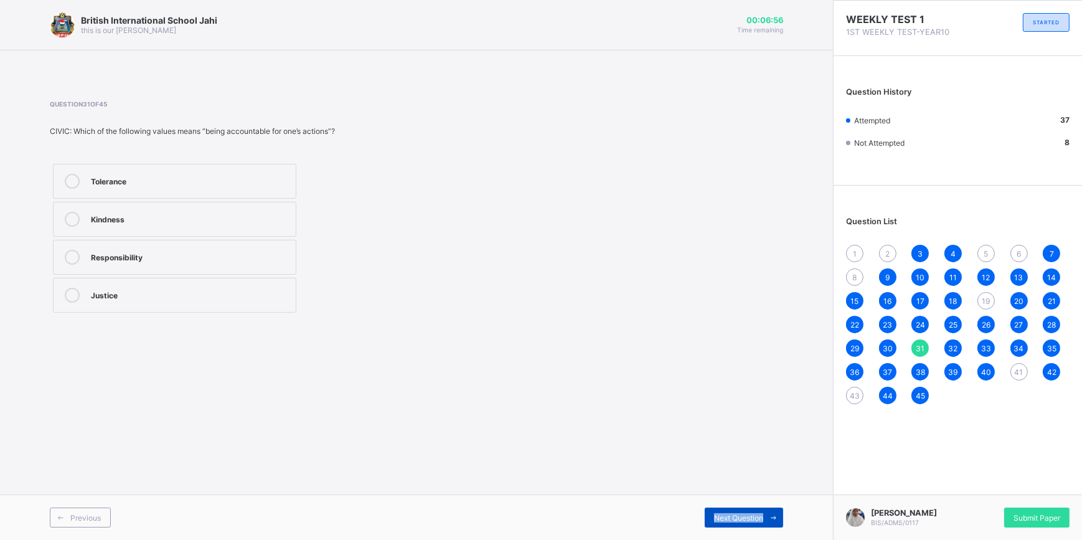
click at [728, 513] on span "Next Question" at bounding box center [738, 517] width 49 height 9
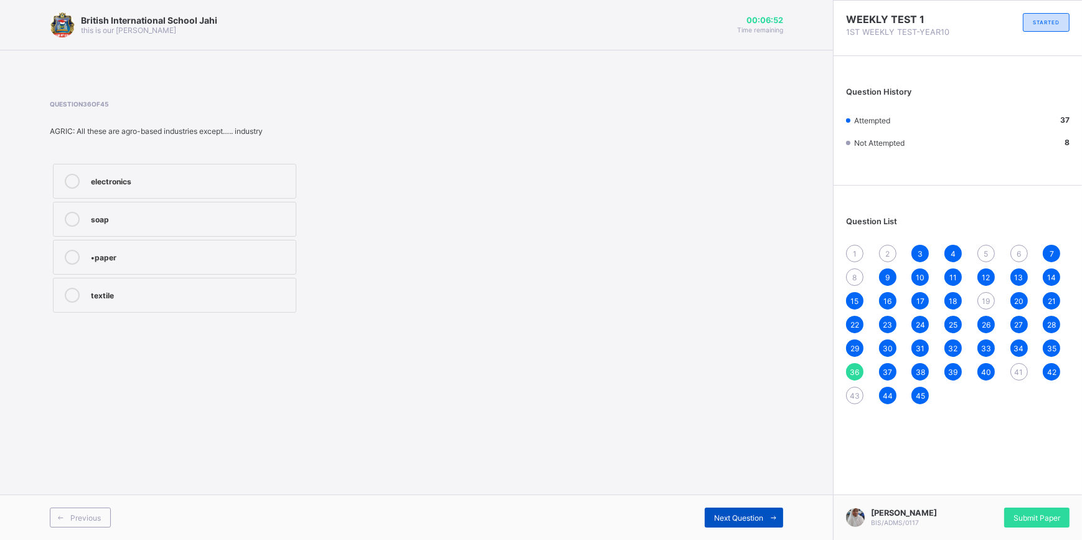
click at [728, 513] on span "Next Question" at bounding box center [738, 517] width 49 height 9
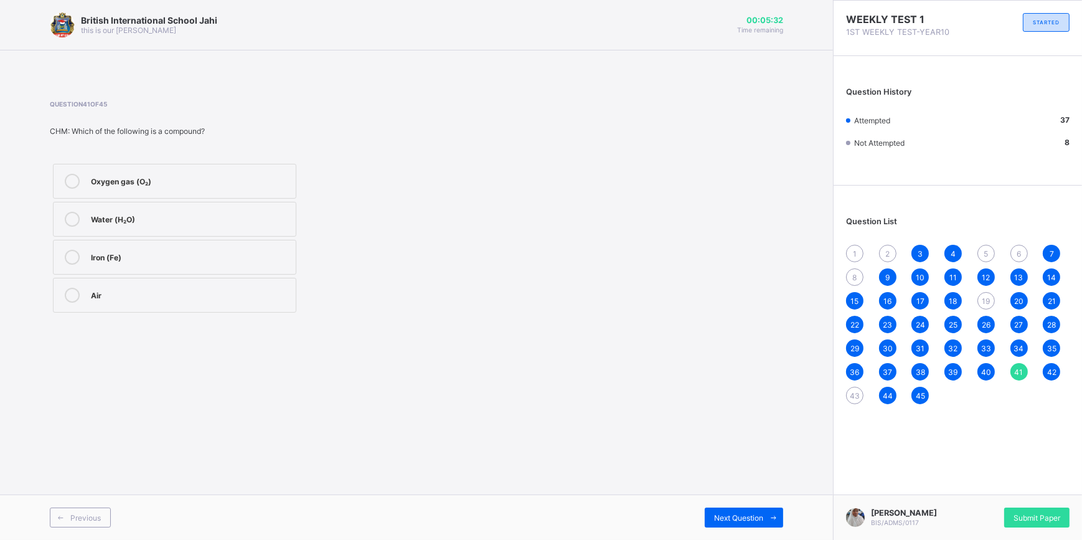
click at [86, 301] on label "Air" at bounding box center [174, 295] width 243 height 35
click at [724, 515] on span "Next Question" at bounding box center [738, 517] width 49 height 9
drag, startPoint x: 724, startPoint y: 515, endPoint x: 856, endPoint y: 391, distance: 181.9
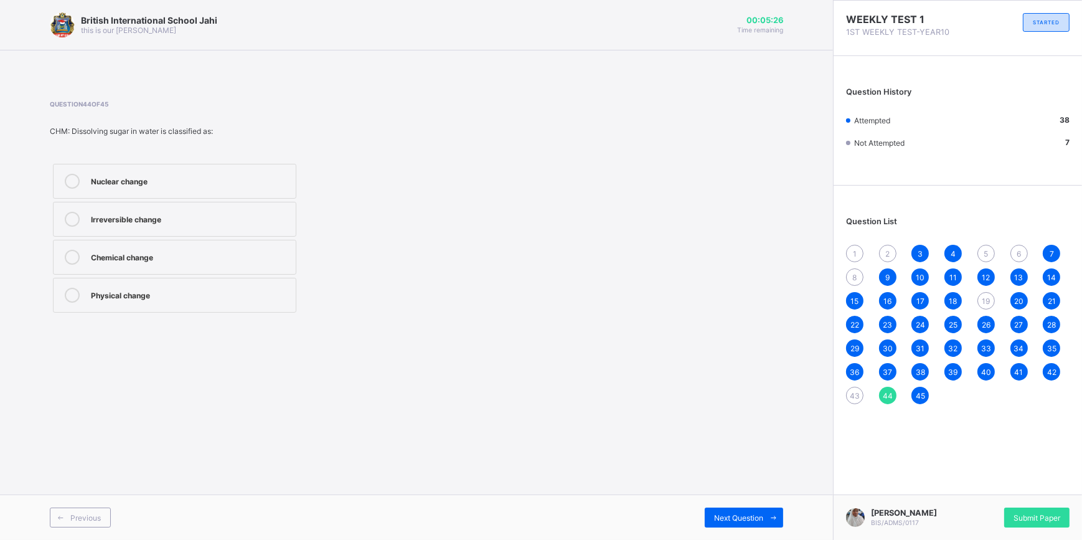
click at [856, 391] on span "43" at bounding box center [855, 395] width 10 height 9
click at [184, 167] on label "Melting of wax" at bounding box center [174, 181] width 243 height 35
click at [990, 298] on div "19" at bounding box center [985, 300] width 17 height 17
click at [205, 251] on div "3m8" at bounding box center [190, 256] width 199 height 12
click at [853, 273] on span "8" at bounding box center [855, 277] width 4 height 9
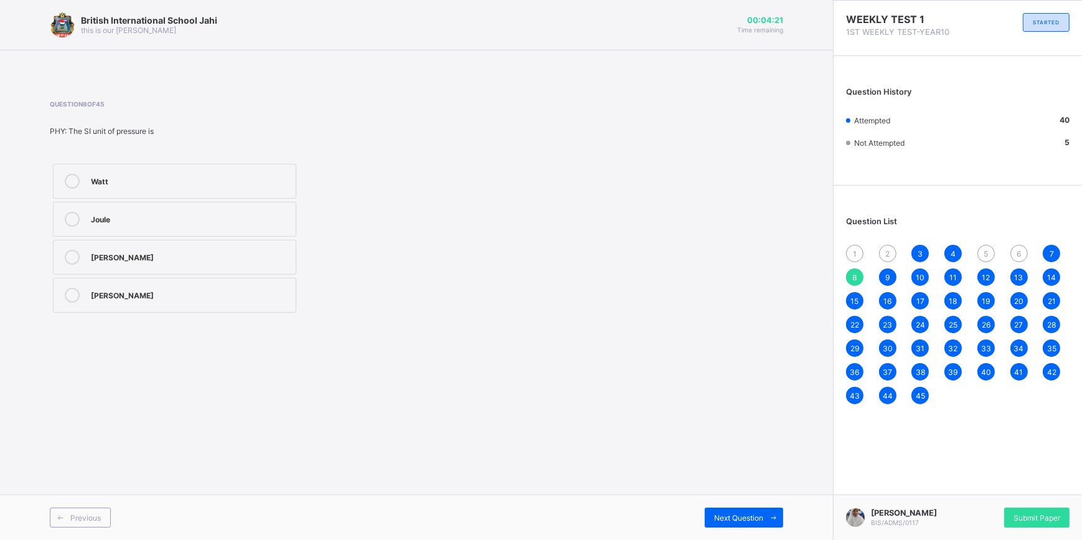
click at [1021, 246] on div "6" at bounding box center [1018, 253] width 17 height 17
click at [181, 245] on label "a" at bounding box center [174, 257] width 243 height 35
click at [983, 247] on div "5" at bounding box center [985, 253] width 17 height 17
click at [854, 256] on span "1" at bounding box center [855, 253] width 4 height 9
drag, startPoint x: 255, startPoint y: 261, endPoint x: 411, endPoint y: 261, distance: 155.6
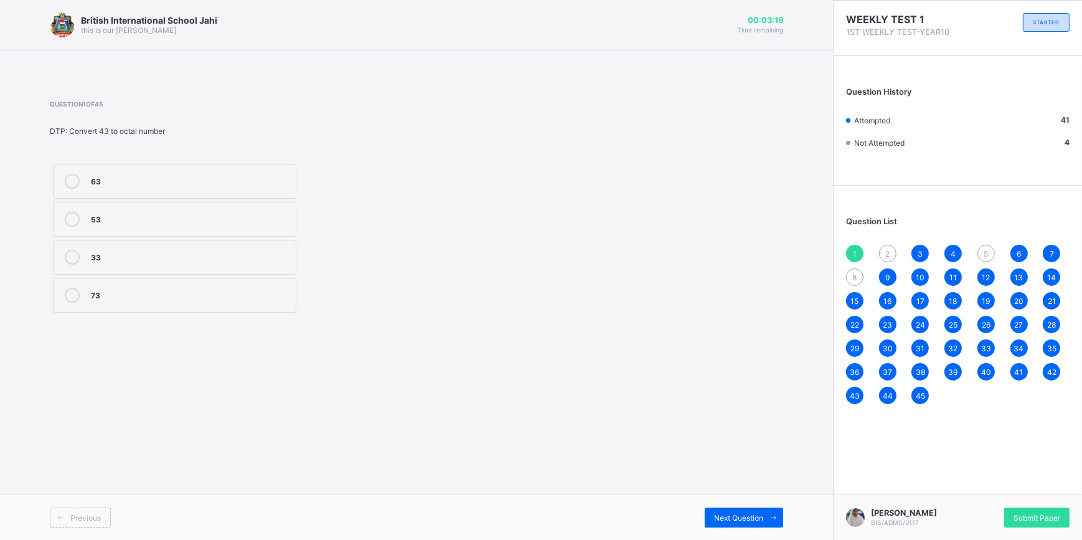
click at [268, 263] on div "33" at bounding box center [190, 257] width 199 height 15
click at [884, 251] on div "2" at bounding box center [887, 253] width 17 height 17
click at [247, 259] on div "Data Path" at bounding box center [190, 256] width 199 height 12
click at [987, 256] on span "5" at bounding box center [985, 253] width 4 height 9
click at [256, 218] on div "101000" at bounding box center [190, 218] width 199 height 12
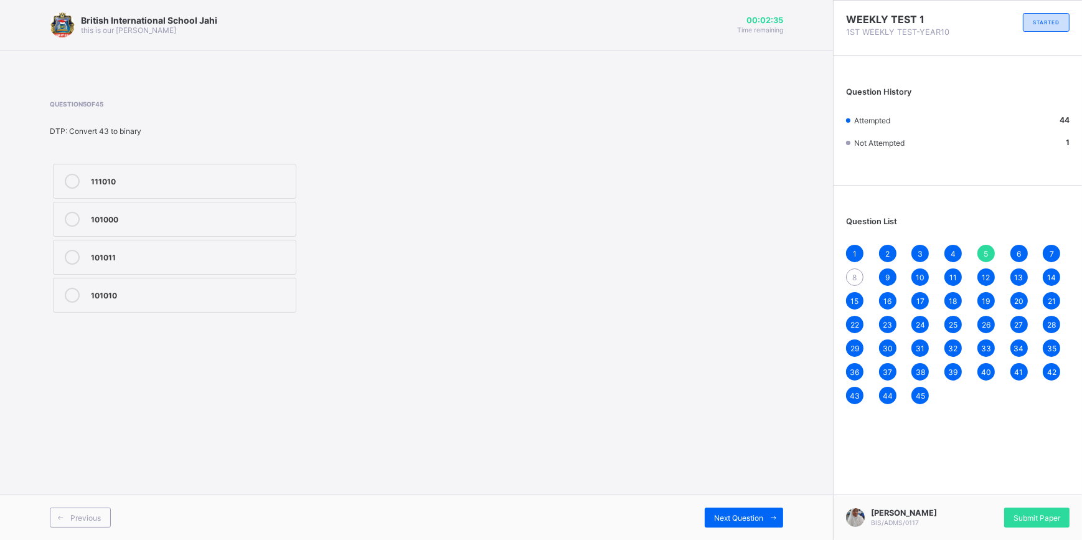
click at [853, 275] on span "8" at bounding box center [855, 277] width 4 height 9
click at [243, 297] on div "Pascal" at bounding box center [190, 294] width 199 height 12
drag, startPoint x: 467, startPoint y: 274, endPoint x: 477, endPoint y: 266, distance: 13.3
click at [477, 266] on div "Question 8 of 45 PHY: The SI unit of pressure is Watt Joule Newton Pascal" at bounding box center [416, 207] width 733 height 215
click at [853, 251] on span "1" at bounding box center [855, 253] width 4 height 9
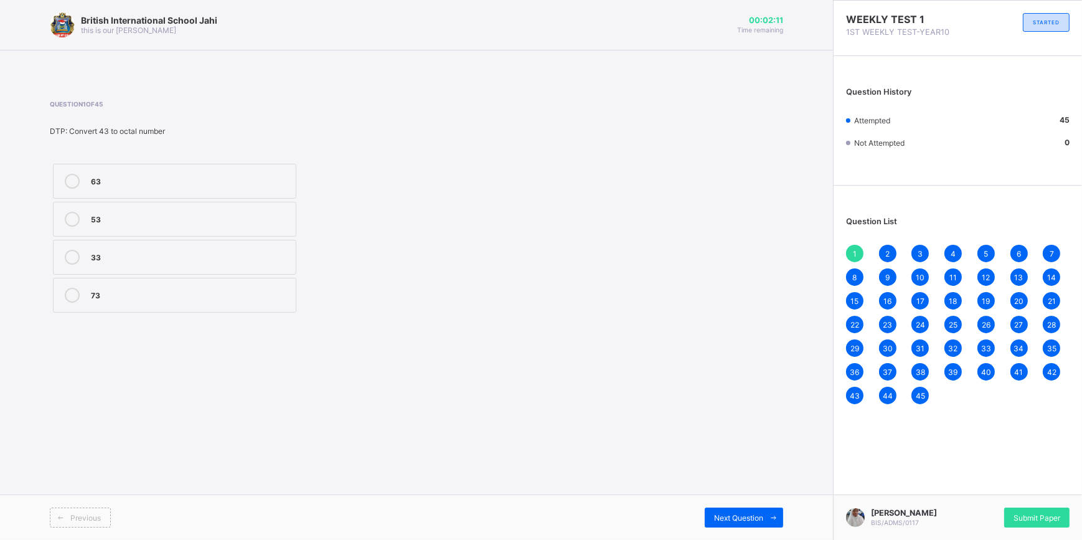
click at [899, 243] on div "Question List 1 2 3 4 5 6 7 8 9 10 11 12 13 14 15 16 17 18 19 20 21 22 23 24 25…" at bounding box center [957, 304] width 248 height 225
click at [887, 247] on div "2" at bounding box center [887, 253] width 17 height 17
drag, startPoint x: 177, startPoint y: 224, endPoint x: 239, endPoint y: 231, distance: 62.6
click at [193, 223] on div "Control" at bounding box center [190, 219] width 199 height 15
click at [921, 249] on span "3" at bounding box center [919, 253] width 5 height 9
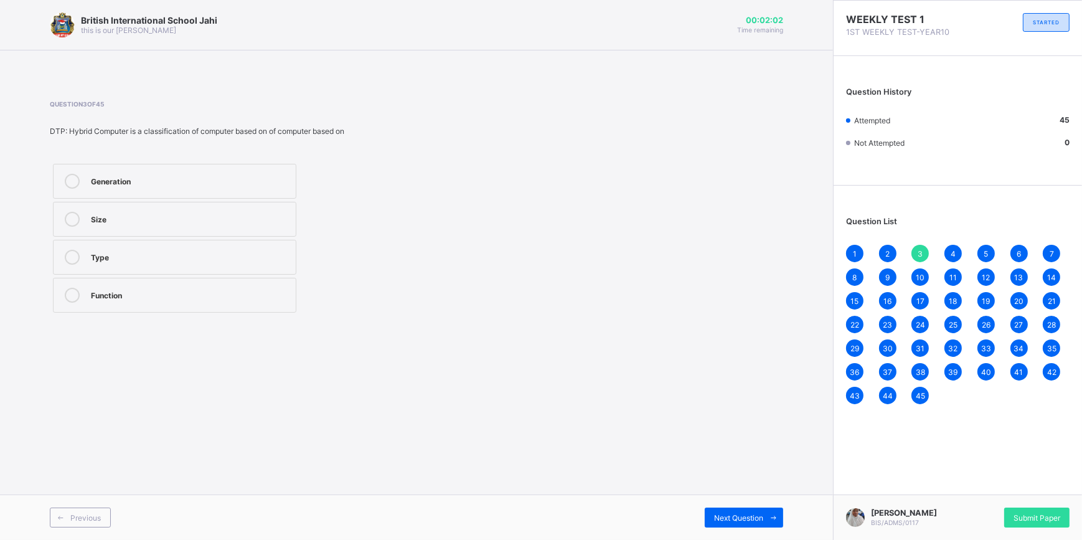
click at [934, 249] on div "1 2 3 4 5 6 7 8 9 10 11 12 13 14 15 16 17 18 19 20 21 22 23 24 25 26 27 28 29 3…" at bounding box center [957, 324] width 223 height 159
click at [965, 250] on div "1 2 3 4 5 6 7 8 9 10 11 12 13 14 15 16 17 18 19 20 21 22 23 24 25 26 27 28 29 3…" at bounding box center [957, 324] width 223 height 159
click at [954, 245] on div "4" at bounding box center [952, 253] width 17 height 17
click at [988, 246] on div "5" at bounding box center [985, 253] width 17 height 17
click at [1015, 245] on div "6" at bounding box center [1018, 253] width 17 height 17
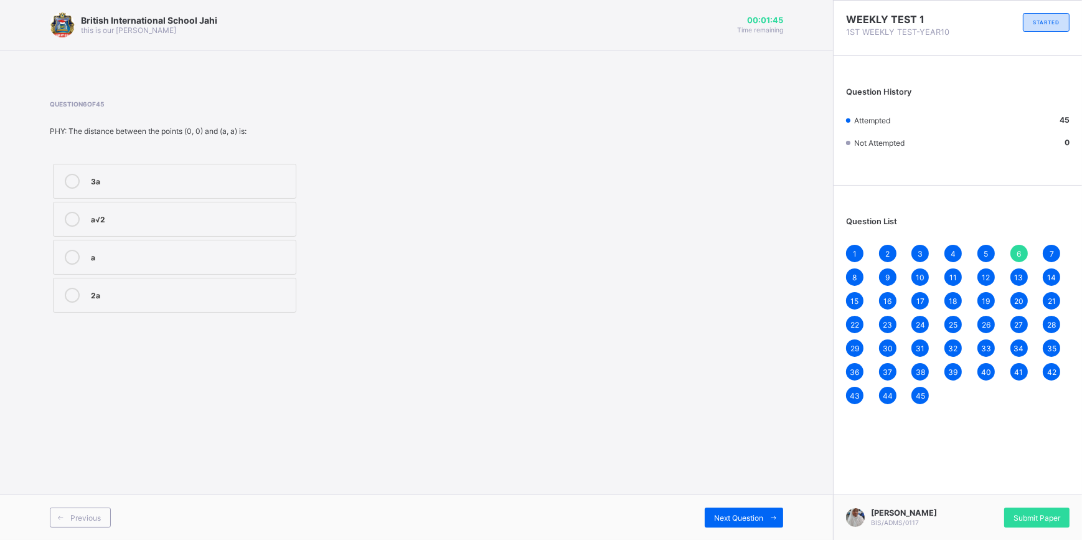
click at [1054, 250] on div "7" at bounding box center [1051, 253] width 17 height 17
click at [130, 301] on div "Oscillatory motion" at bounding box center [190, 295] width 199 height 15
click at [855, 275] on span "8" at bounding box center [855, 277] width 4 height 9
click at [881, 275] on div "9" at bounding box center [887, 276] width 17 height 17
click at [915, 273] on div "10" at bounding box center [919, 276] width 17 height 17
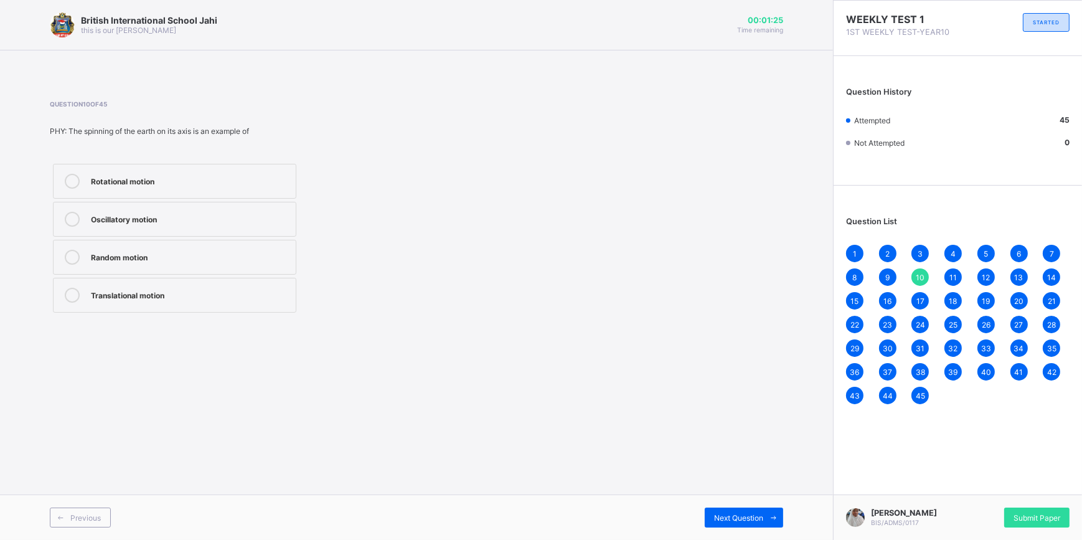
click at [883, 275] on div "9" at bounding box center [887, 276] width 17 height 17
click at [889, 367] on span "37" at bounding box center [887, 371] width 9 height 9
click at [297, 218] on div "Income Shelter Clothing Food" at bounding box center [175, 238] width 250 height 155
click at [279, 218] on div "Shelter" at bounding box center [190, 218] width 199 height 12
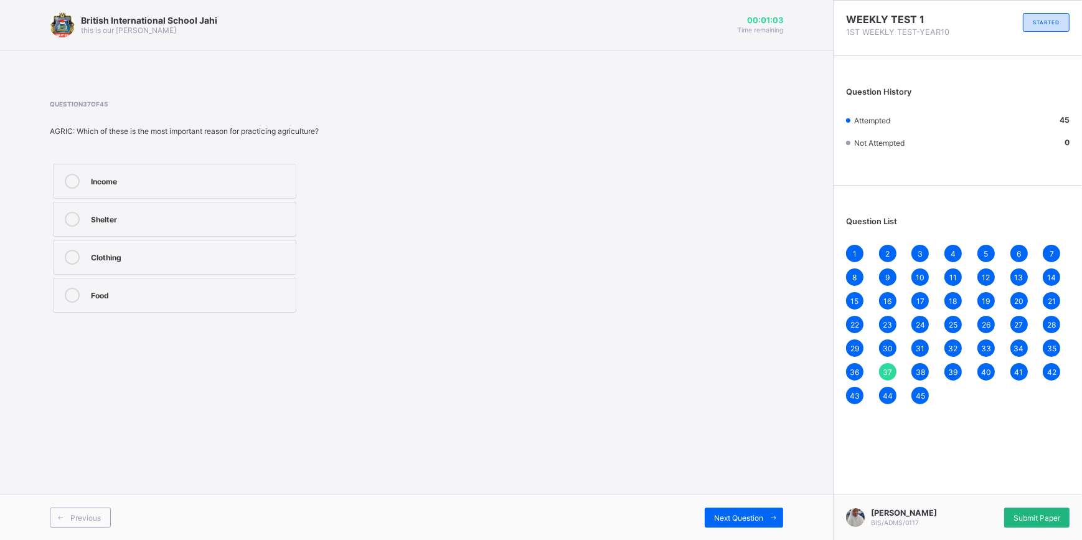
click at [1020, 513] on span "Submit Paper" at bounding box center [1036, 517] width 47 height 9
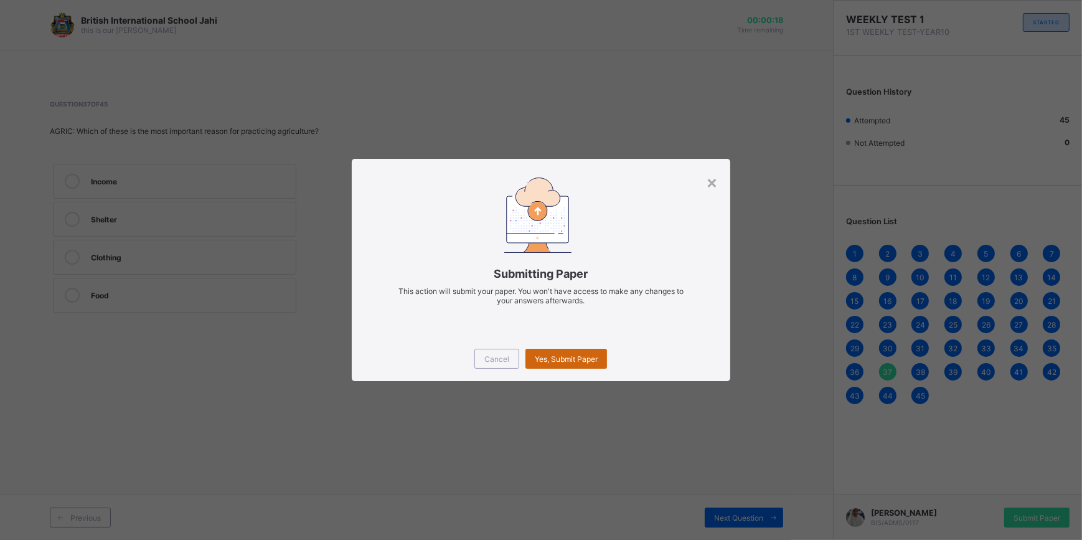
click at [573, 356] on span "Yes, Submit Paper" at bounding box center [566, 358] width 63 height 9
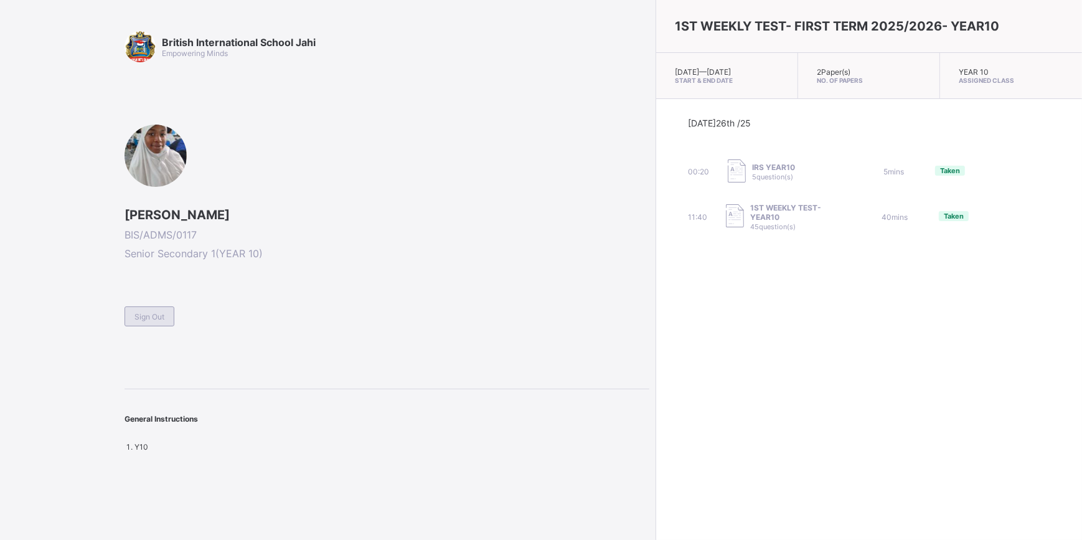
click at [149, 306] on div "Sign Out" at bounding box center [149, 316] width 50 height 20
